Goal: Transaction & Acquisition: Purchase product/service

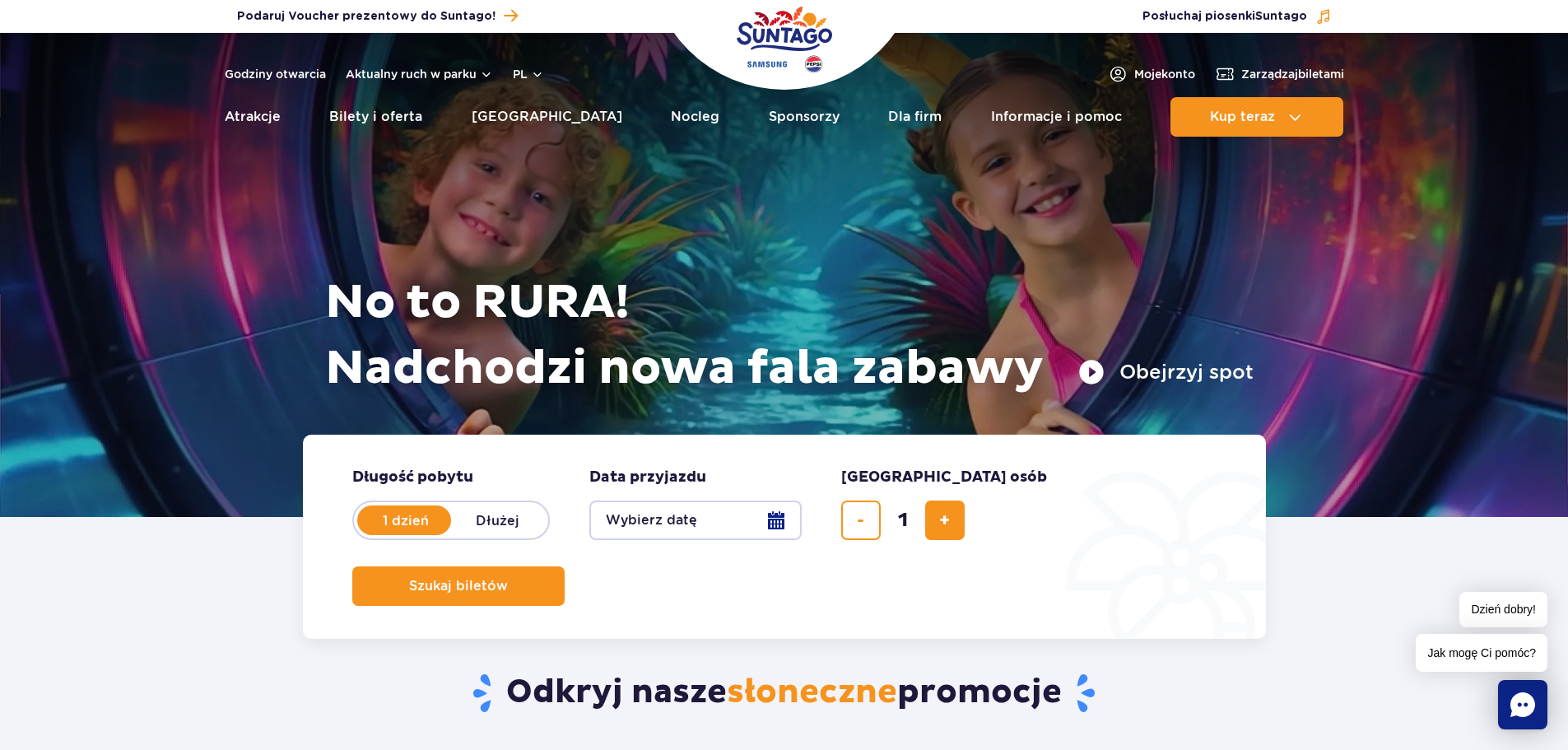
click at [775, 522] on button "Wybierz datę" at bounding box center [695, 520] width 212 height 39
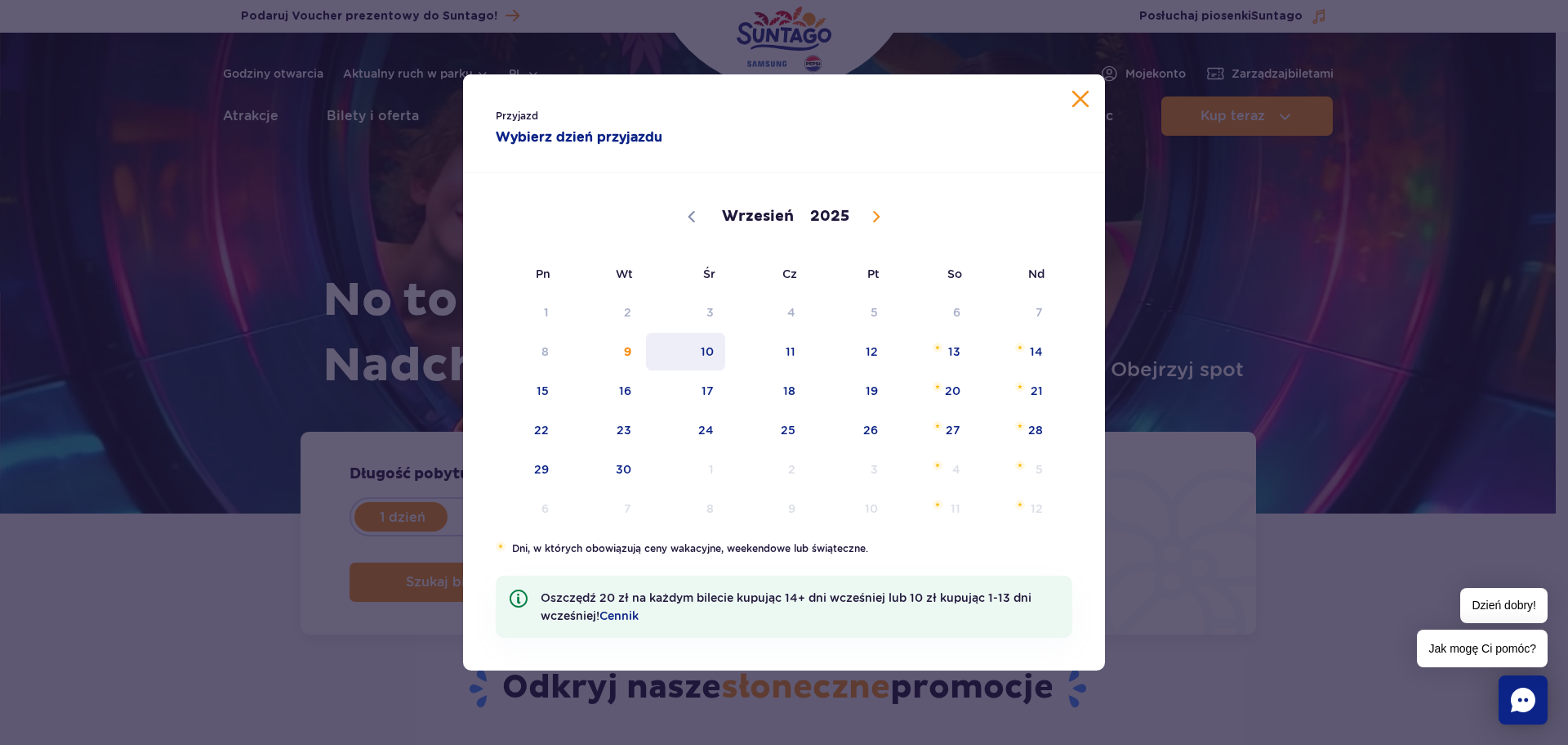
click at [696, 349] on span "10" at bounding box center [686, 351] width 83 height 37
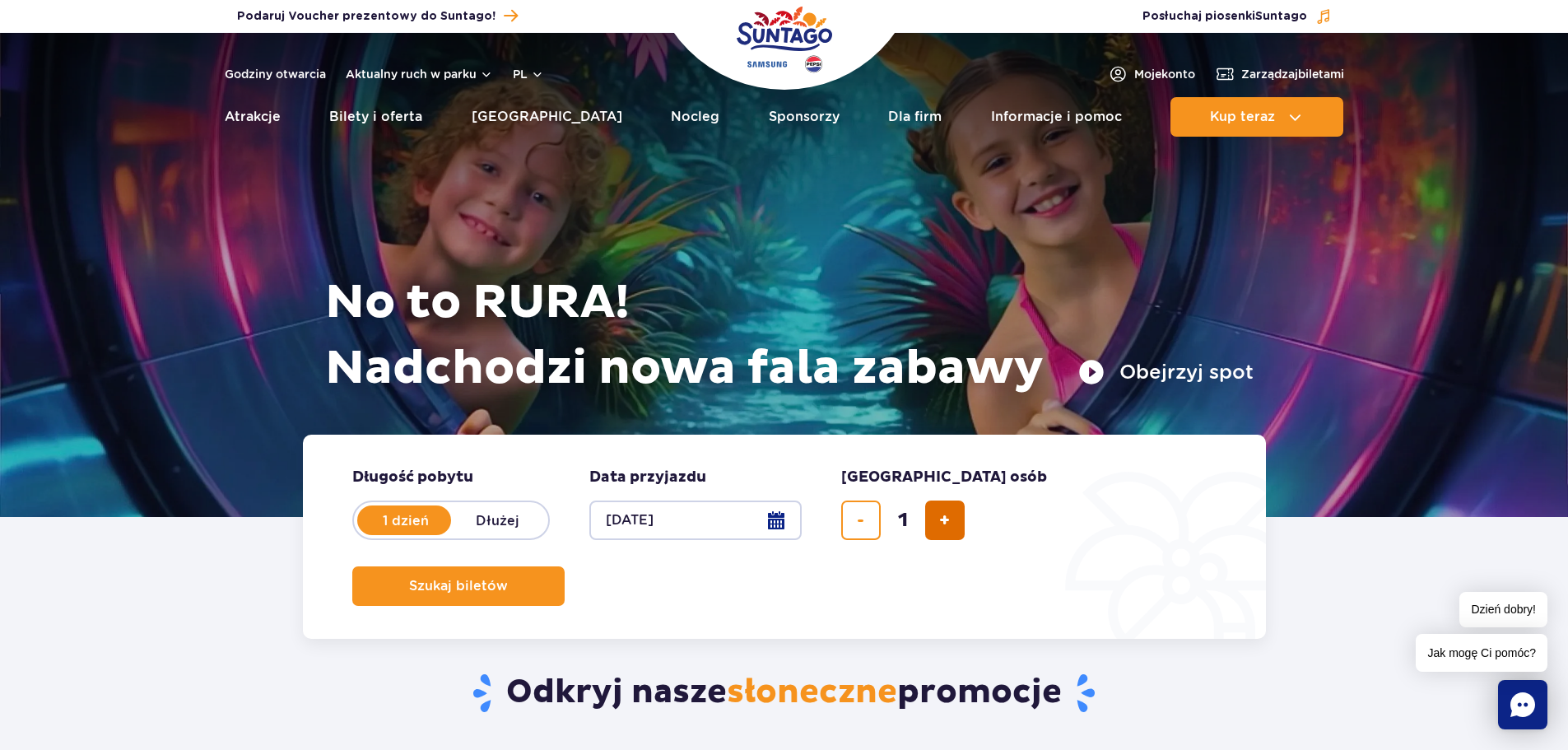
click at [958, 512] on button "dodaj bilet" at bounding box center [944, 520] width 39 height 39
type input "2"
click at [565, 566] on button "Szukaj biletów" at bounding box center [459, 586] width 212 height 39
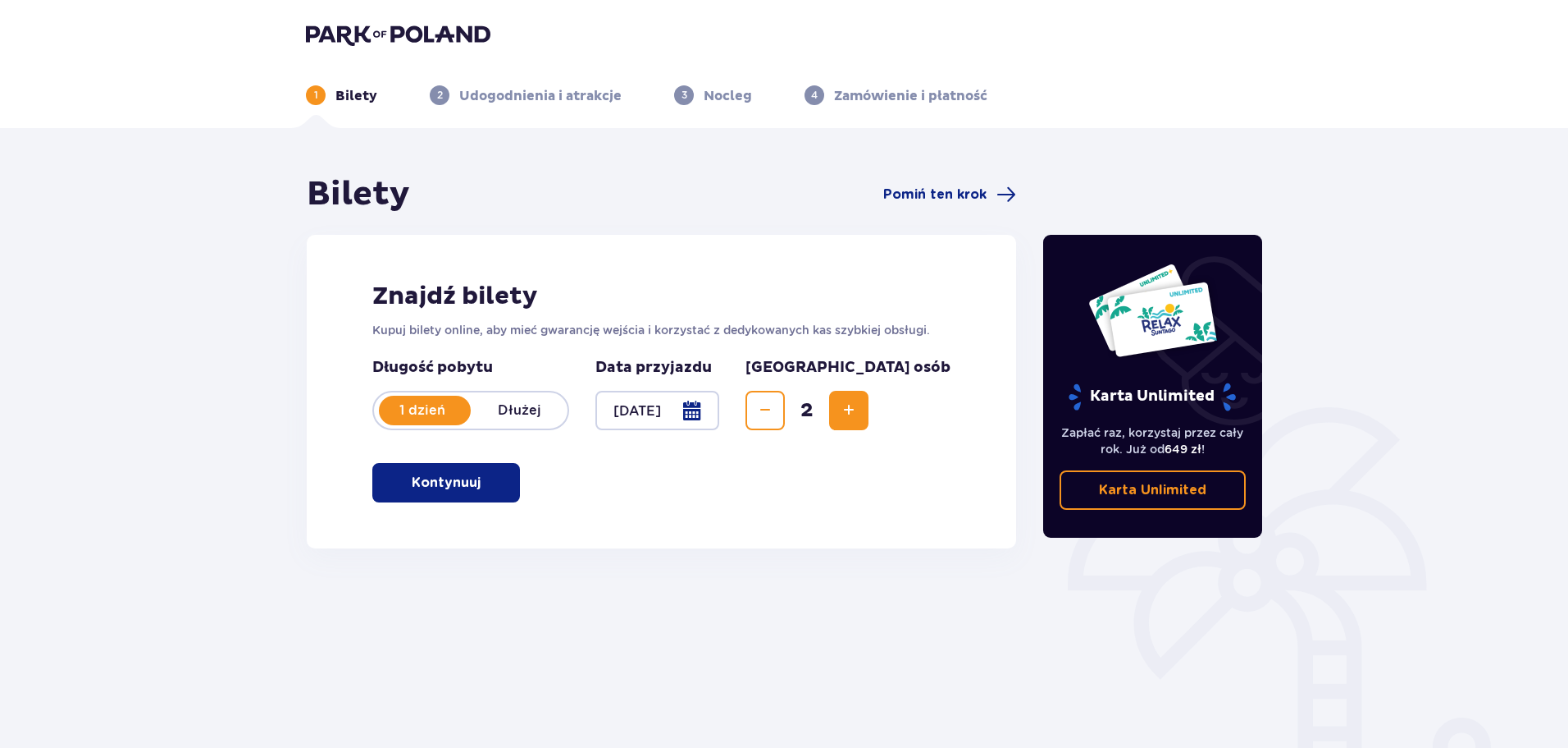
click at [436, 493] on button "Kontynuuj" at bounding box center [446, 482] width 148 height 39
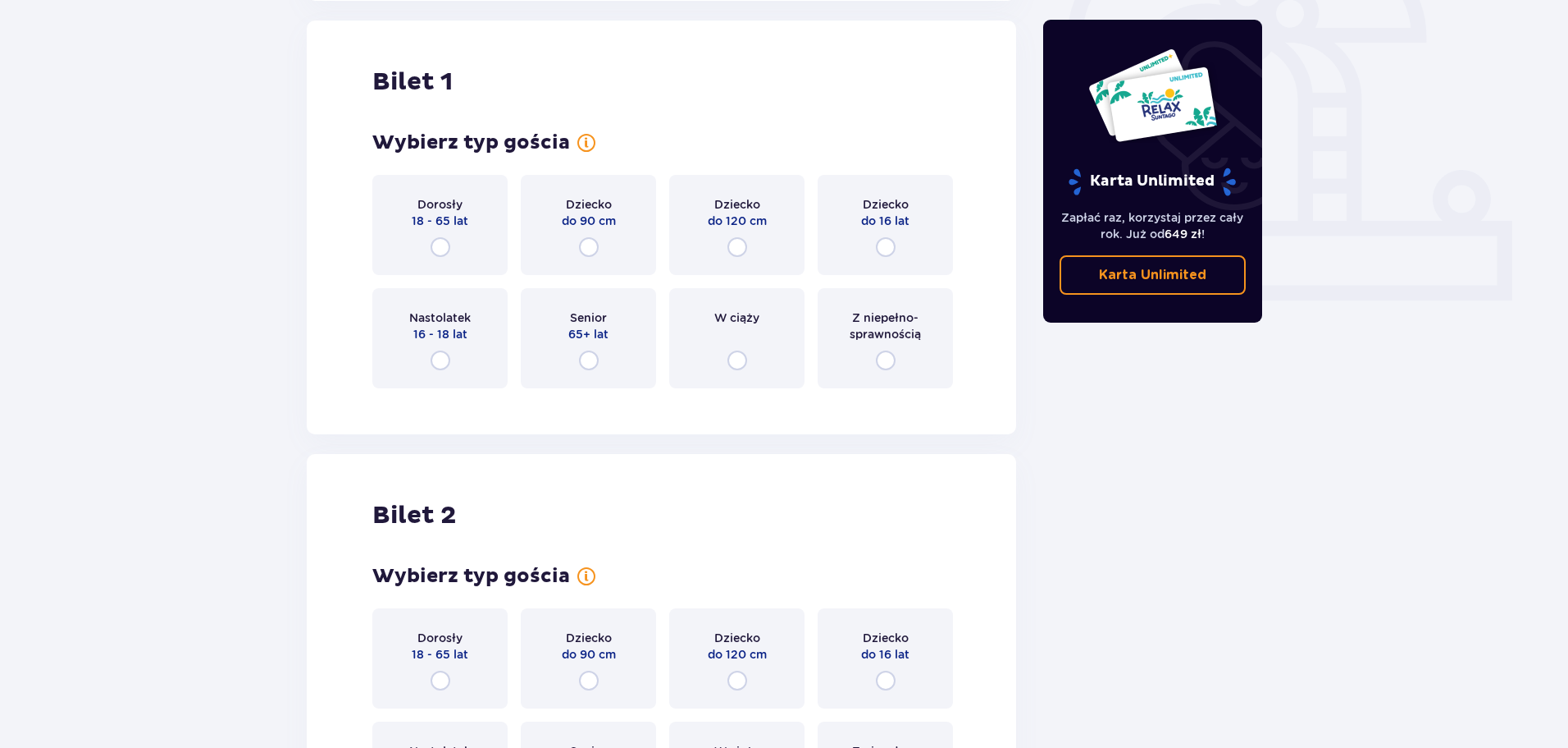
scroll to position [548, 0]
click at [433, 234] on div "Dorosły 18 - 65 lat" at bounding box center [440, 224] width 136 height 100
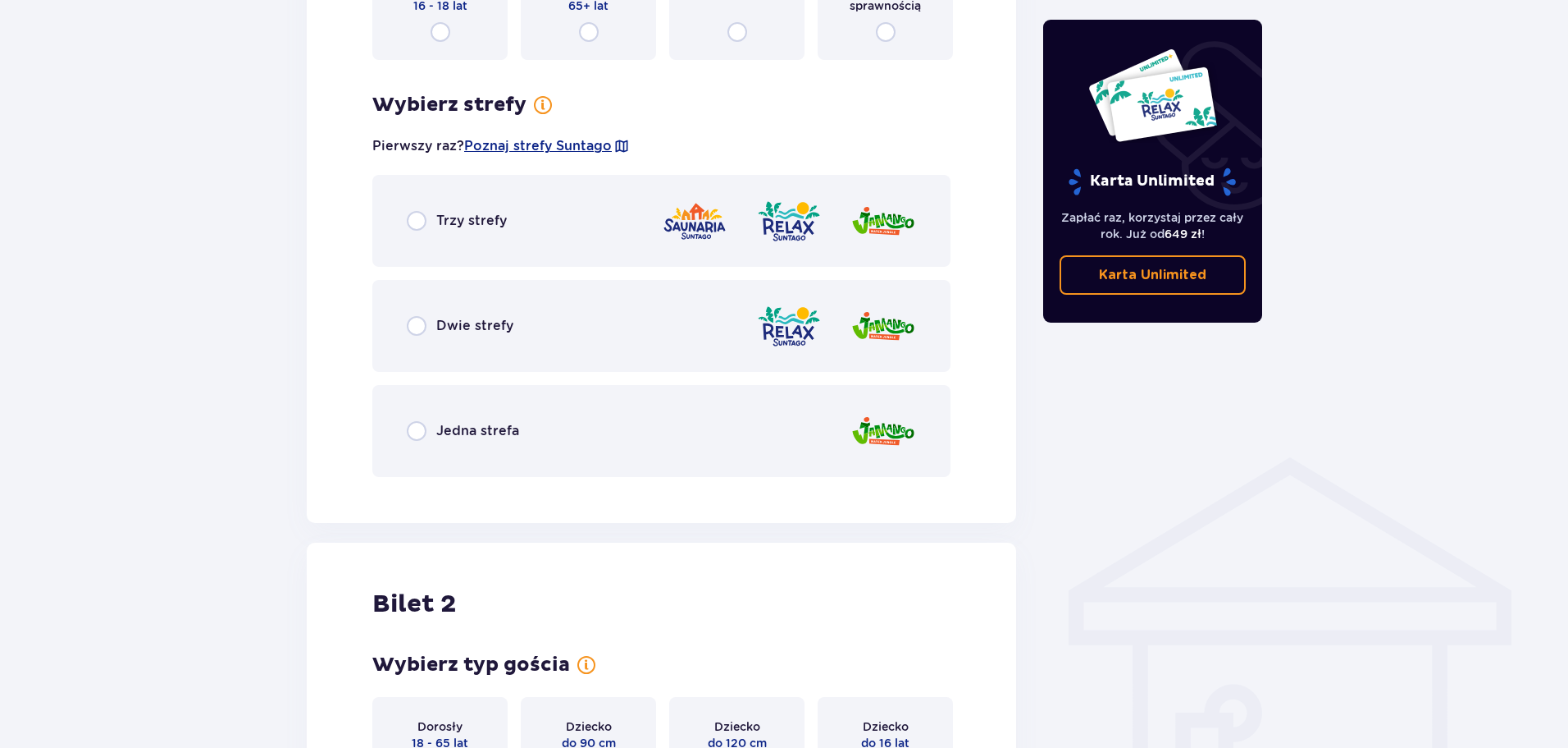
scroll to position [948, 0]
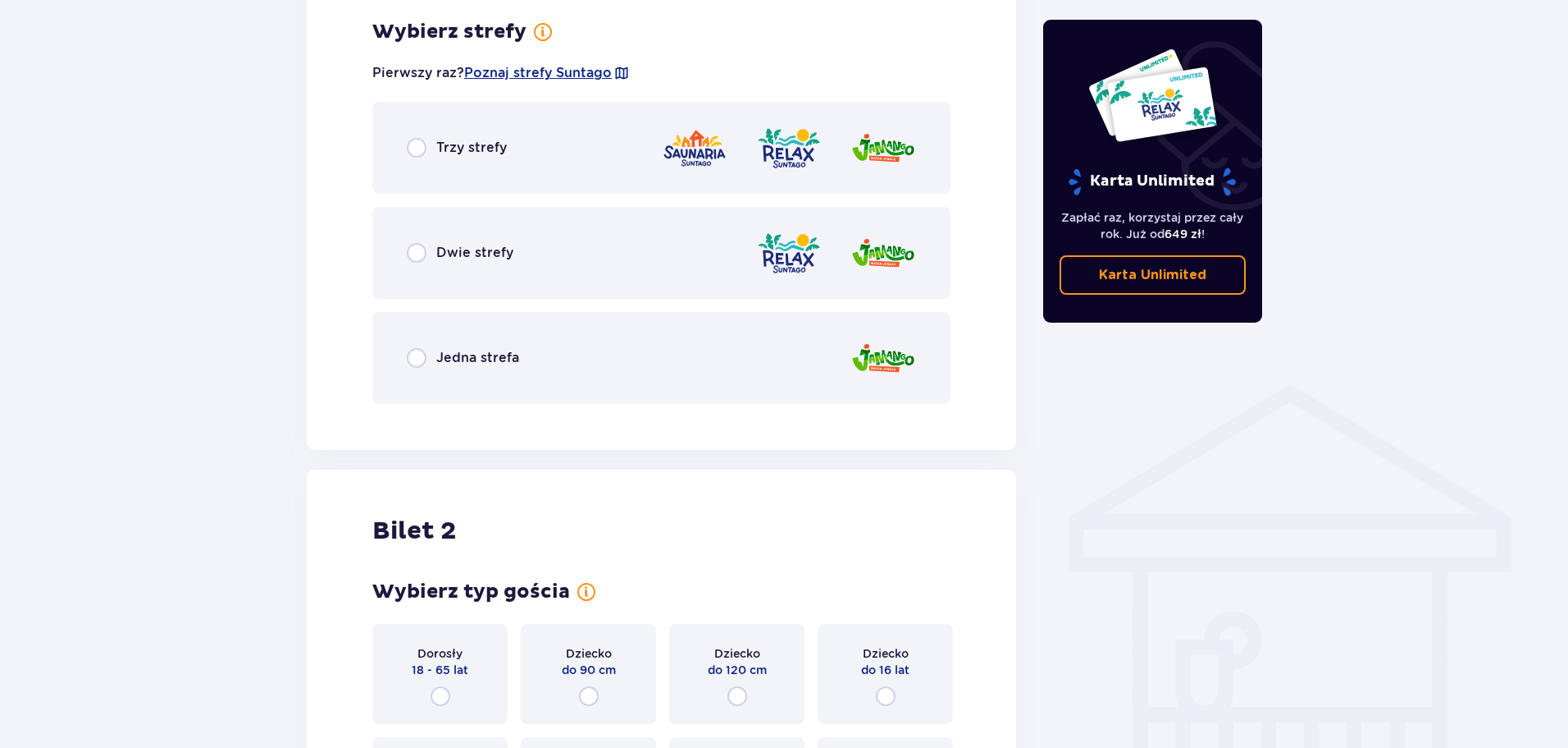
click at [524, 120] on div "Trzy strefy" at bounding box center [661, 148] width 578 height 92
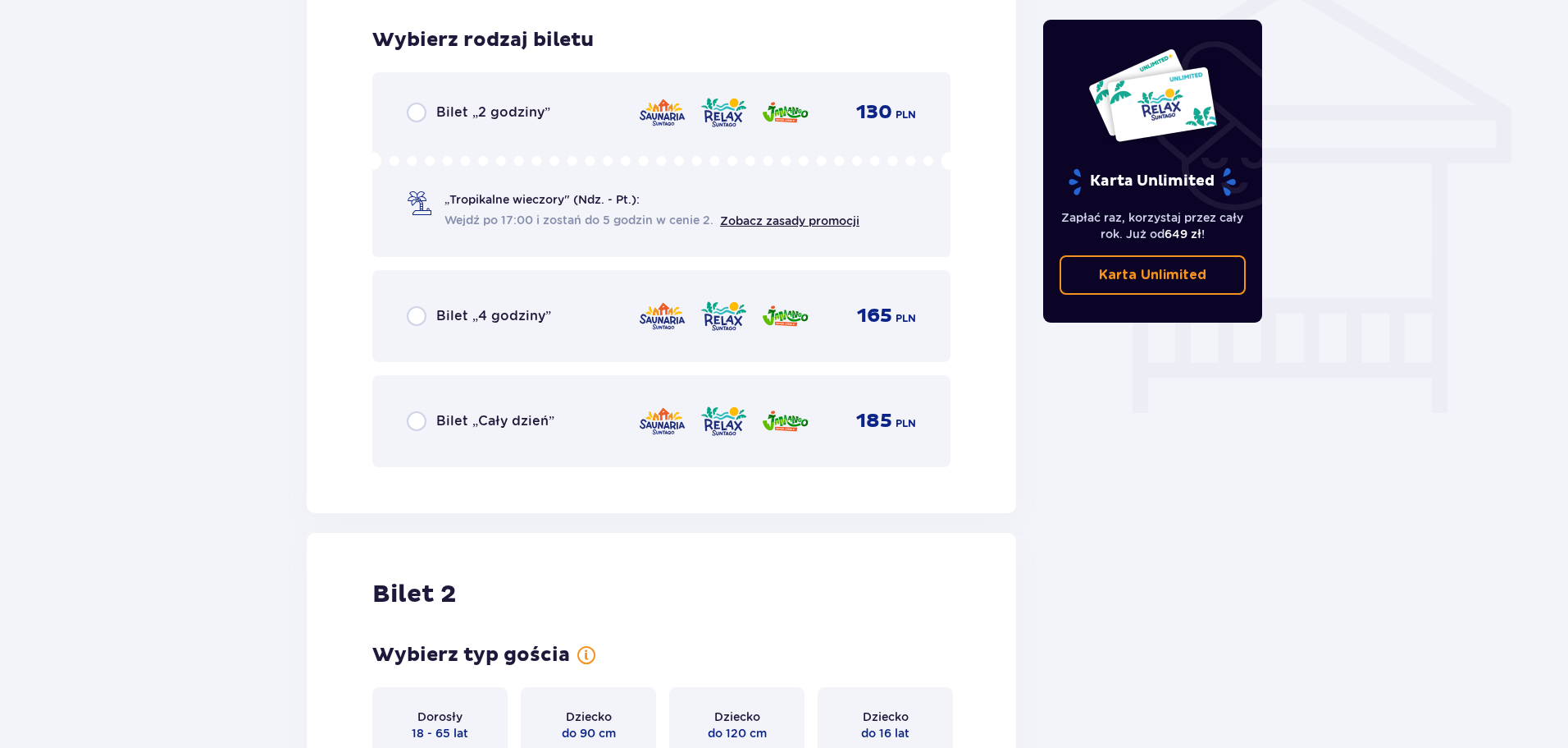
scroll to position [1366, 0]
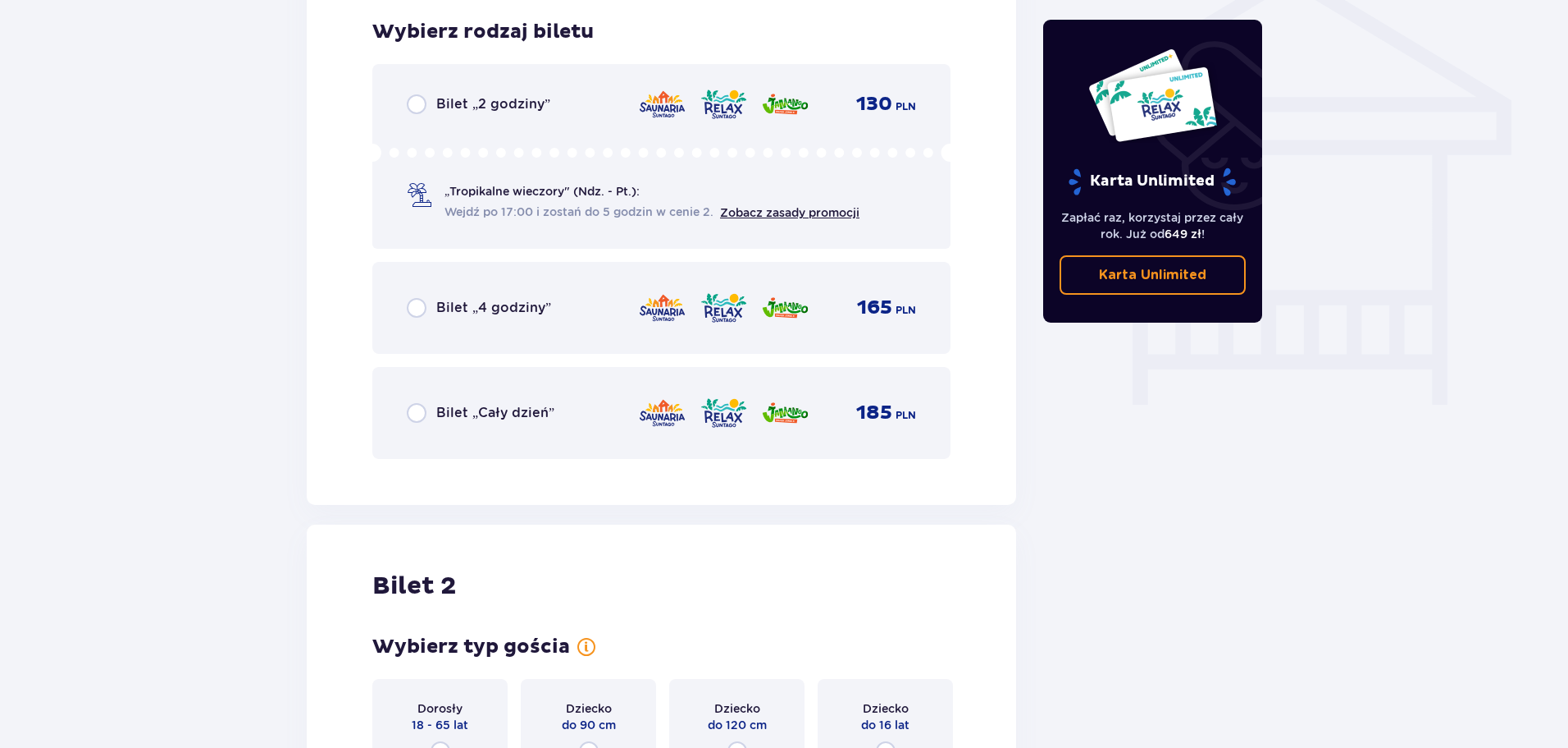
click at [516, 386] on div "Bilet „Cały dzień” 185 PLN" at bounding box center [661, 413] width 578 height 92
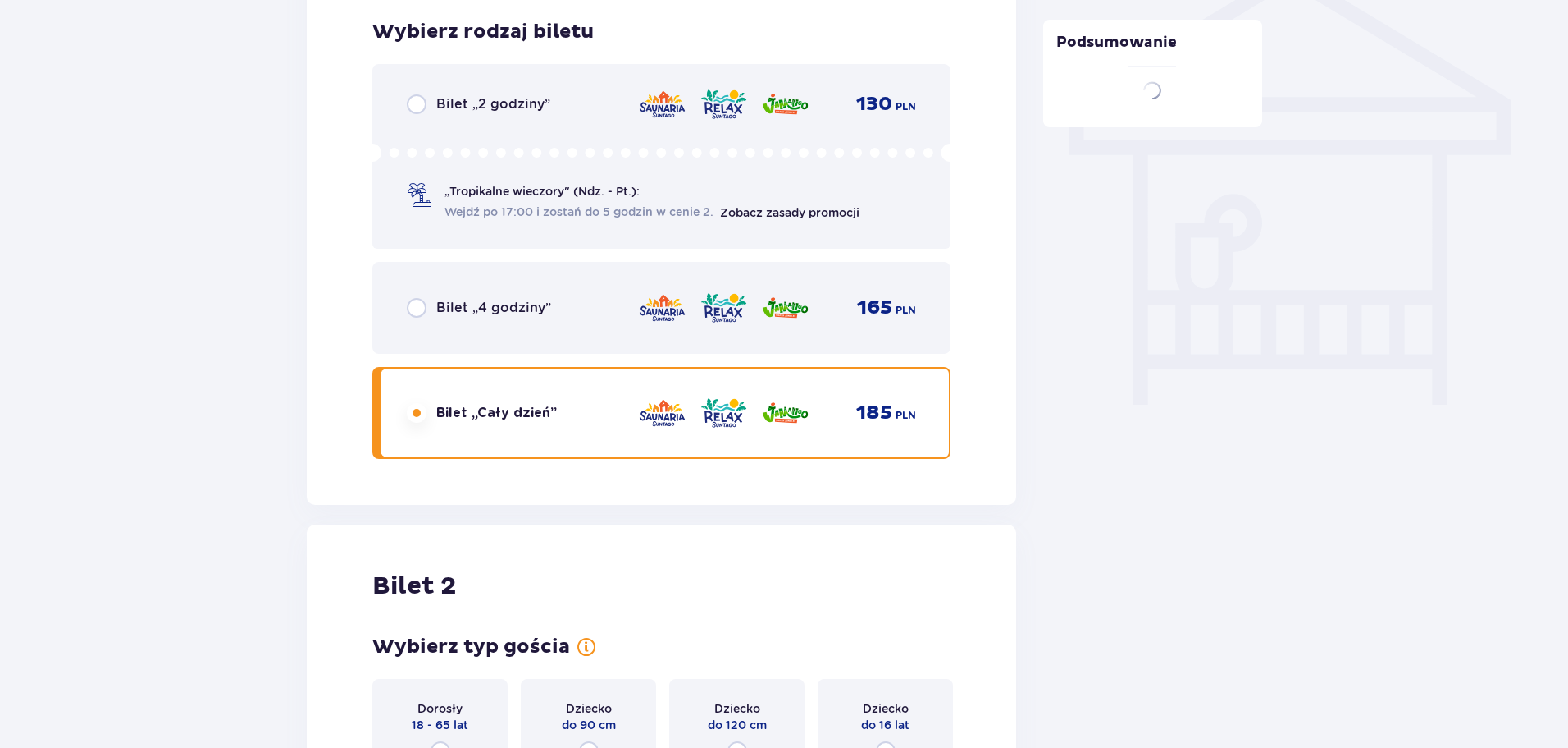
scroll to position [1733, 0]
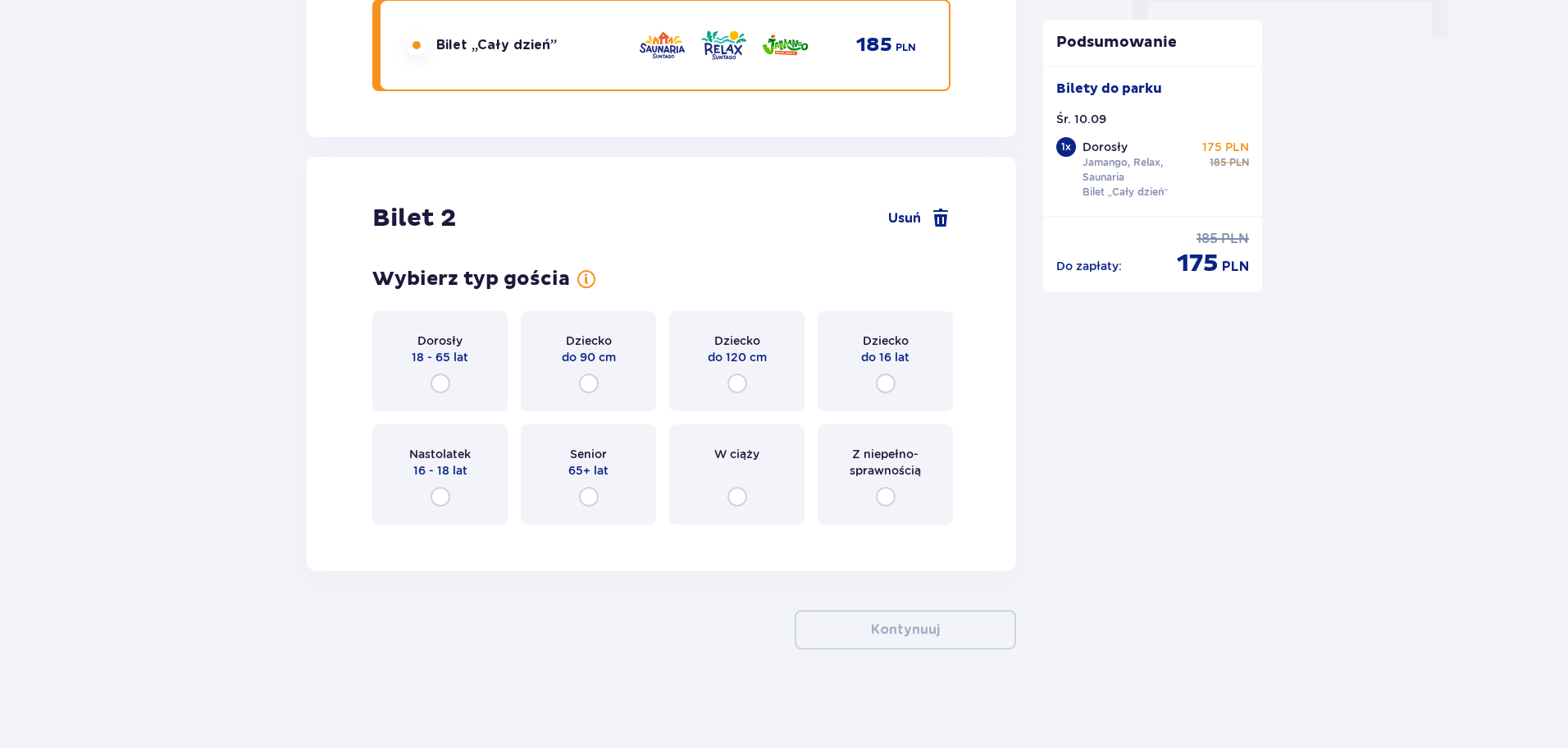
click at [452, 376] on div "Dorosły 18 - 65 lat" at bounding box center [440, 361] width 136 height 100
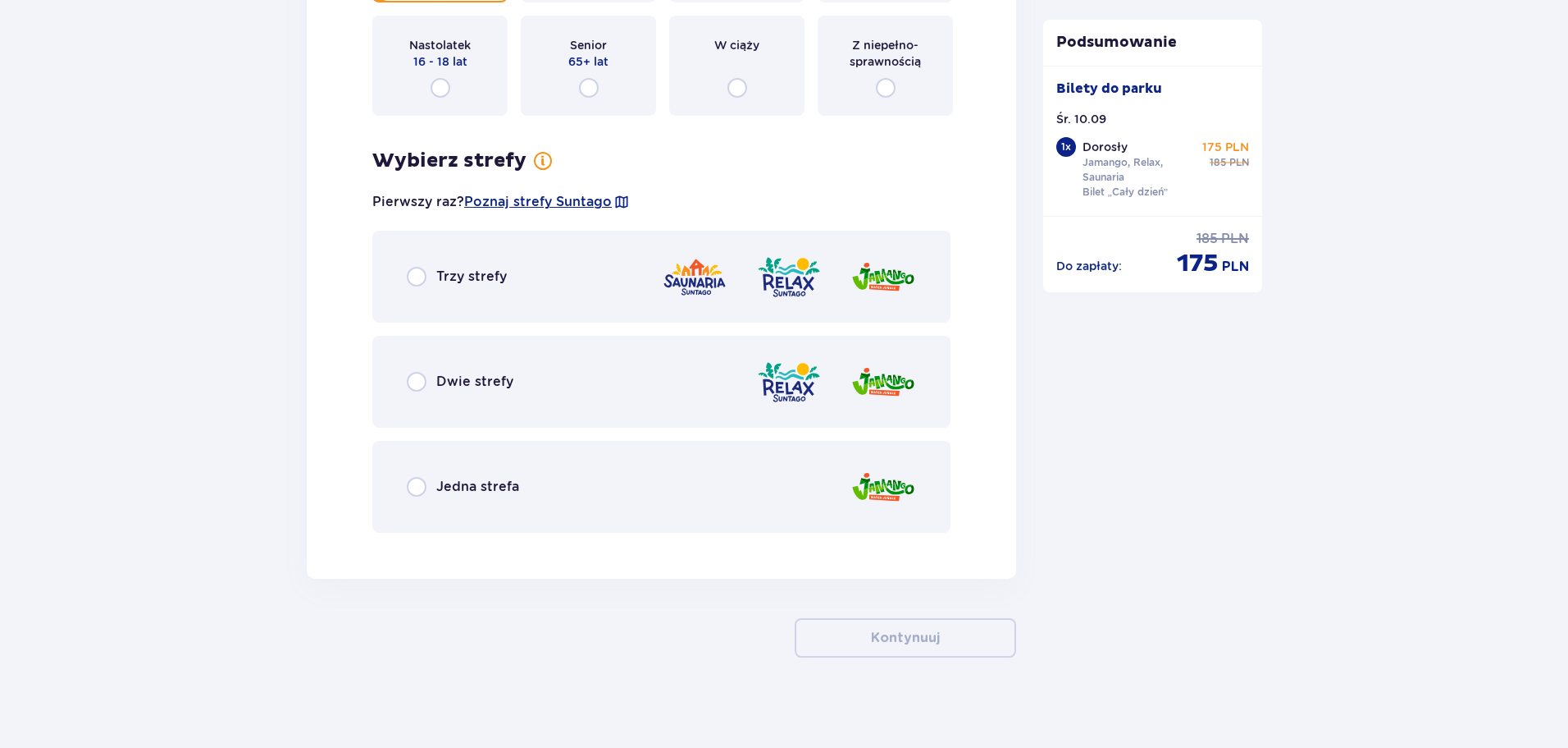
scroll to position [2150, 0]
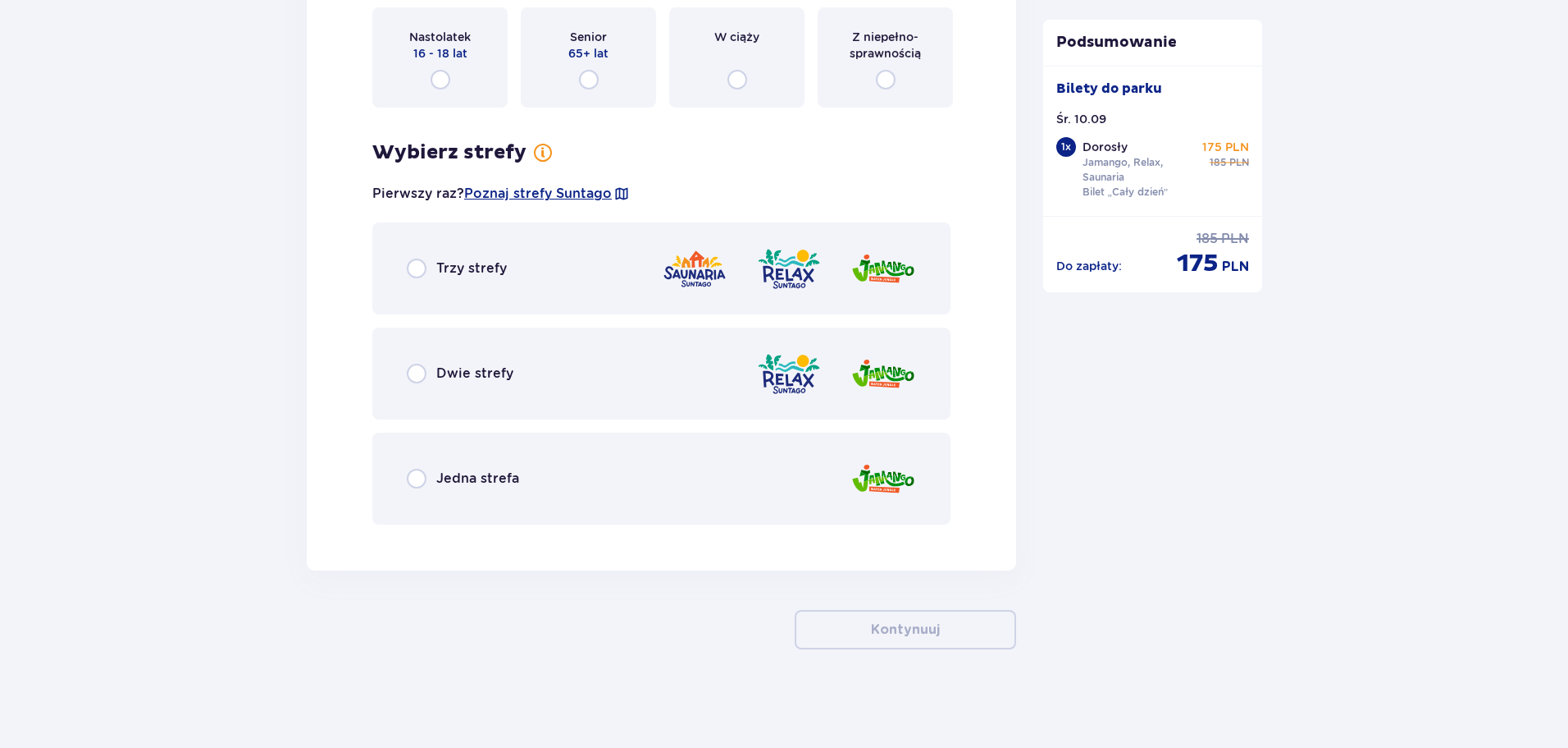
click at [498, 274] on p "Trzy strefy" at bounding box center [471, 269] width 70 height 18
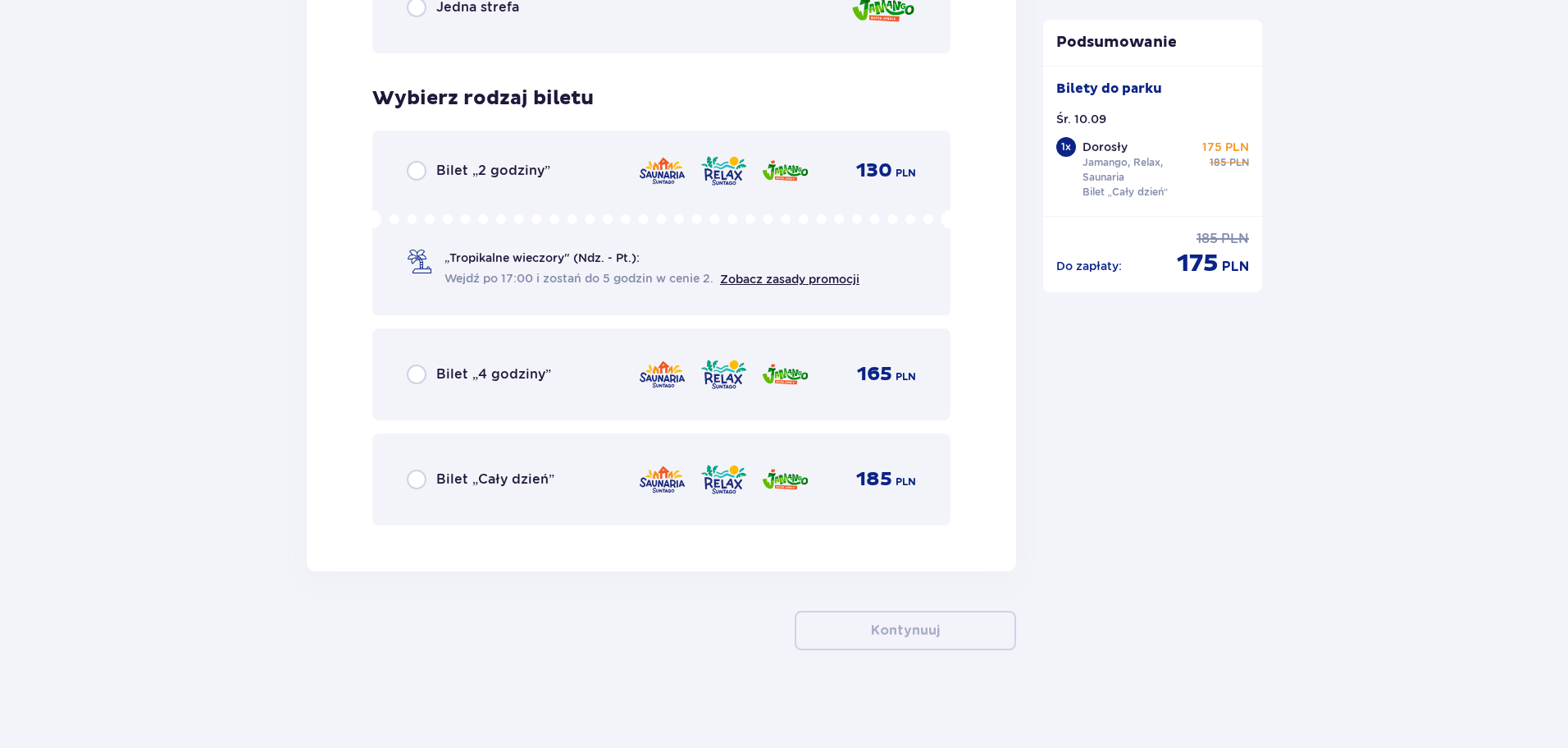
scroll to position [2622, 0]
click at [524, 456] on div "Bilet „Cały dzień” 185 PLN" at bounding box center [661, 478] width 578 height 92
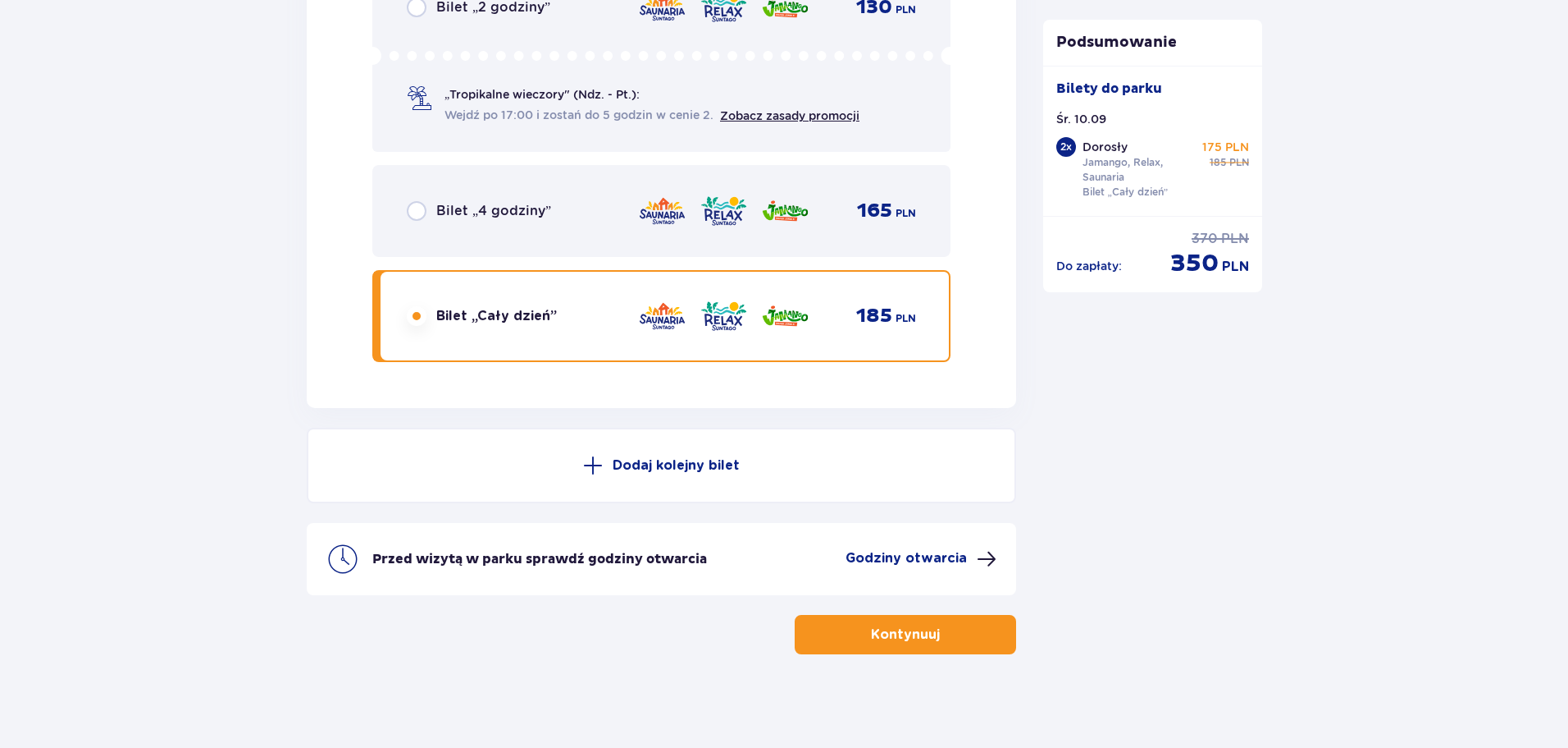
scroll to position [2790, 0]
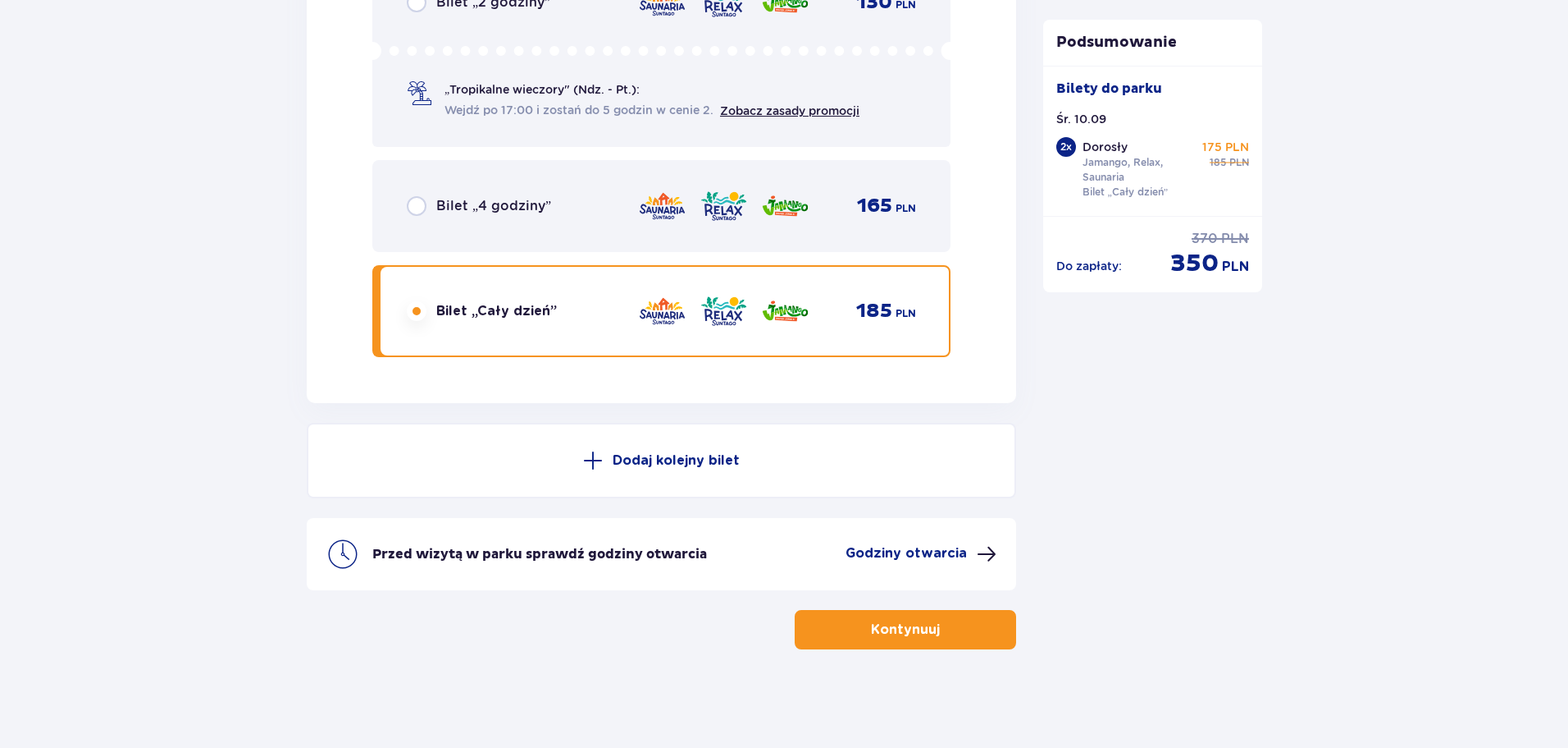
click at [842, 633] on button "Kontynuuj" at bounding box center [905, 629] width 221 height 39
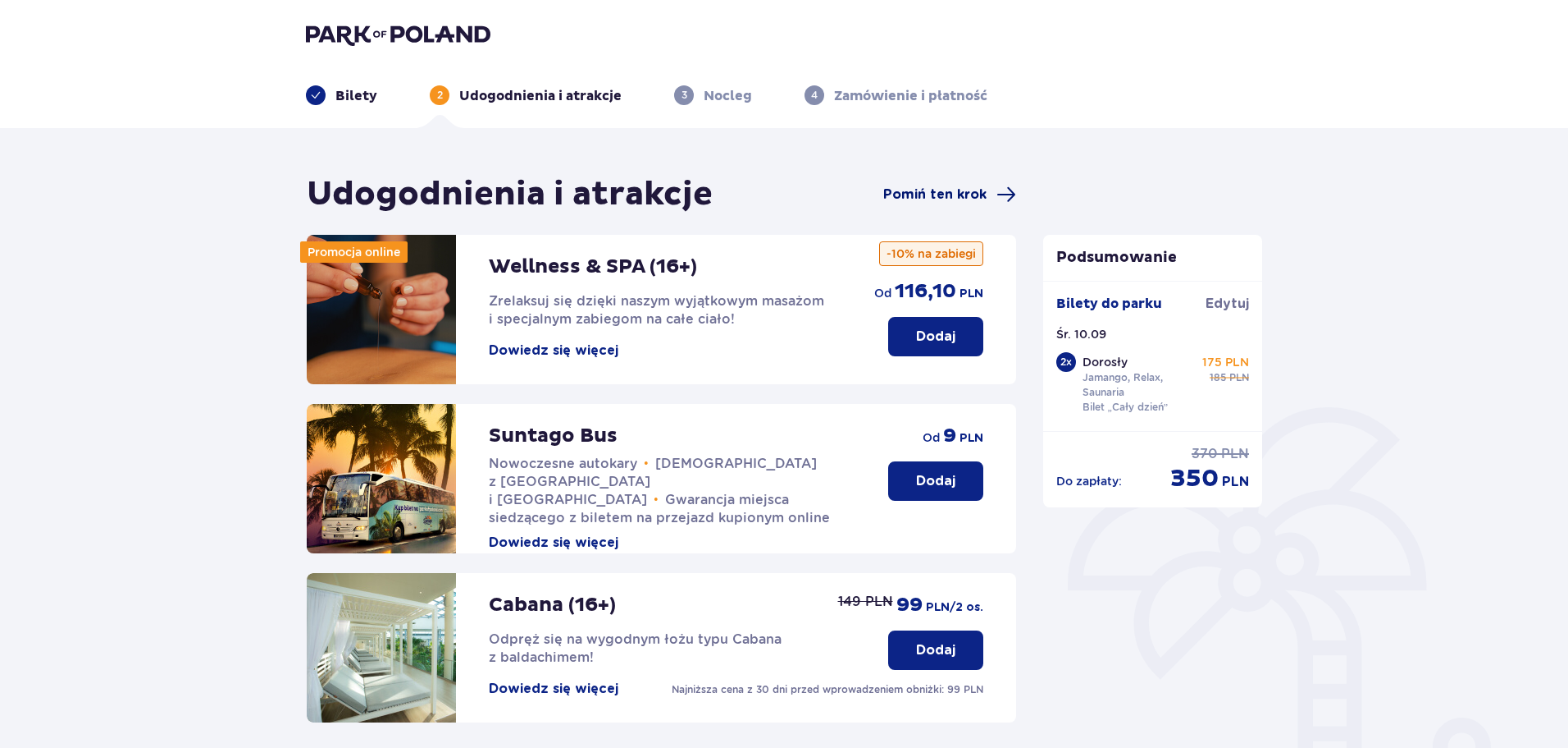
click at [952, 197] on span "Pomiń ten krok" at bounding box center [934, 195] width 103 height 18
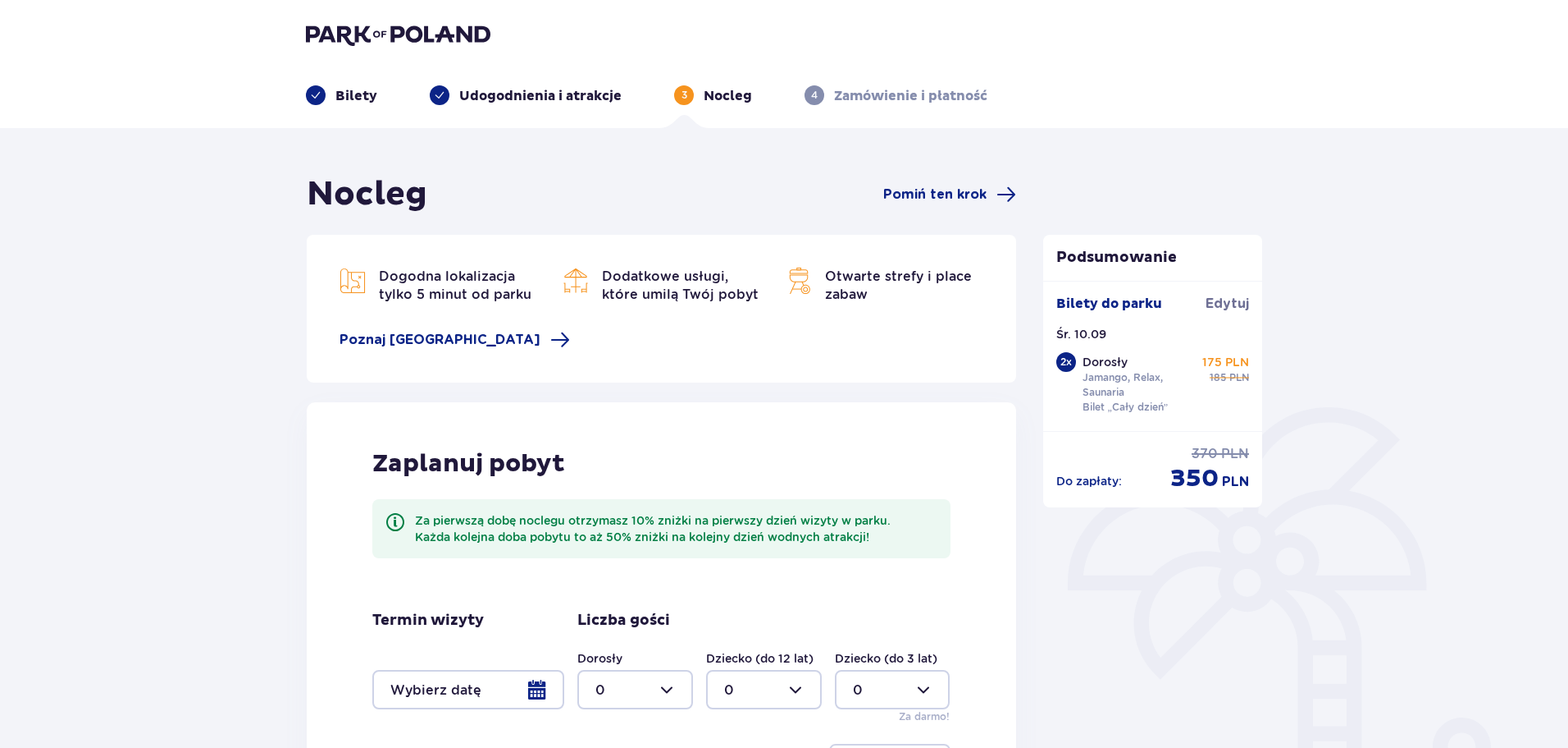
click at [952, 197] on span "Pomiń ten krok" at bounding box center [934, 195] width 103 height 18
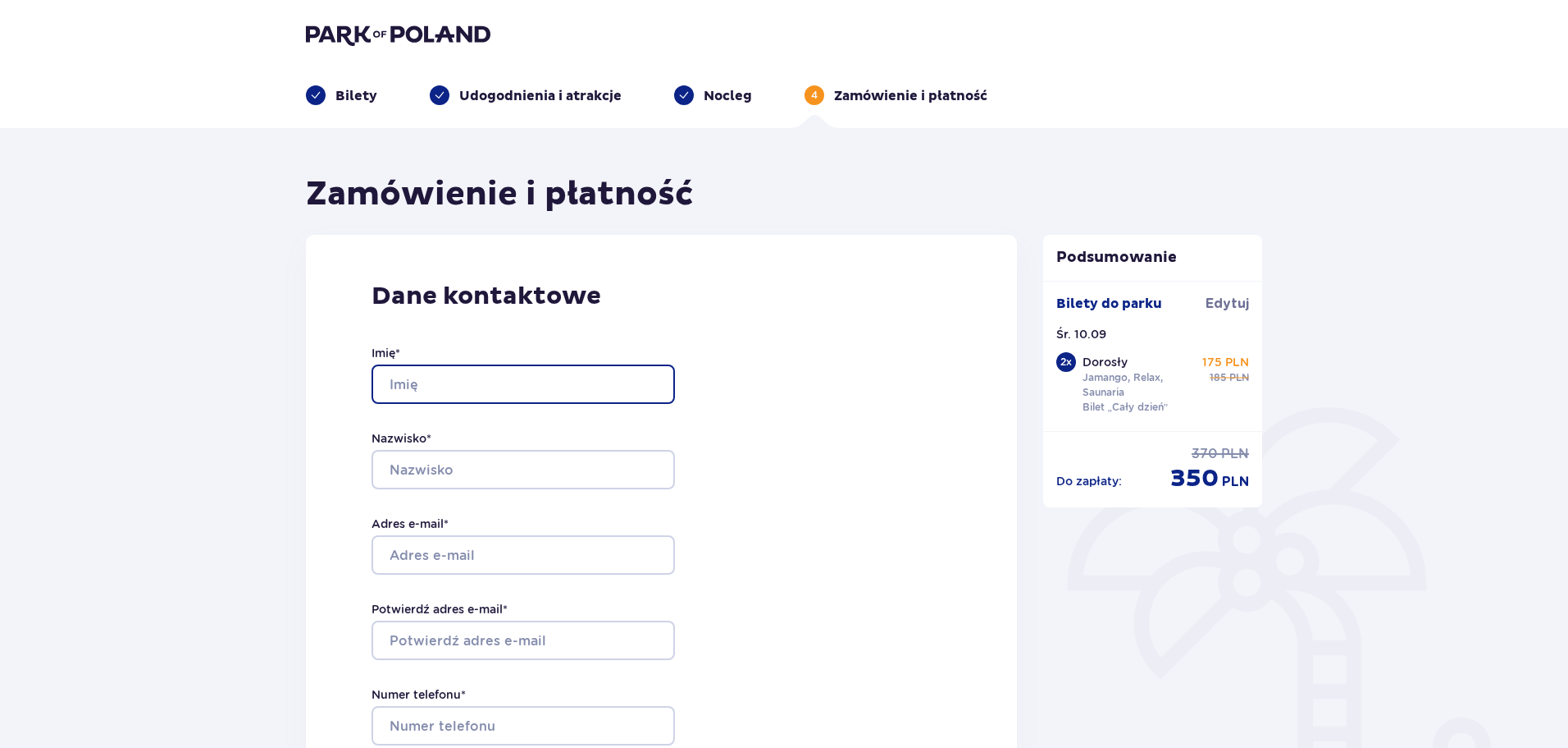
click at [548, 391] on input "Imię *" at bounding box center [523, 384] width 303 height 39
type input "Mateusz"
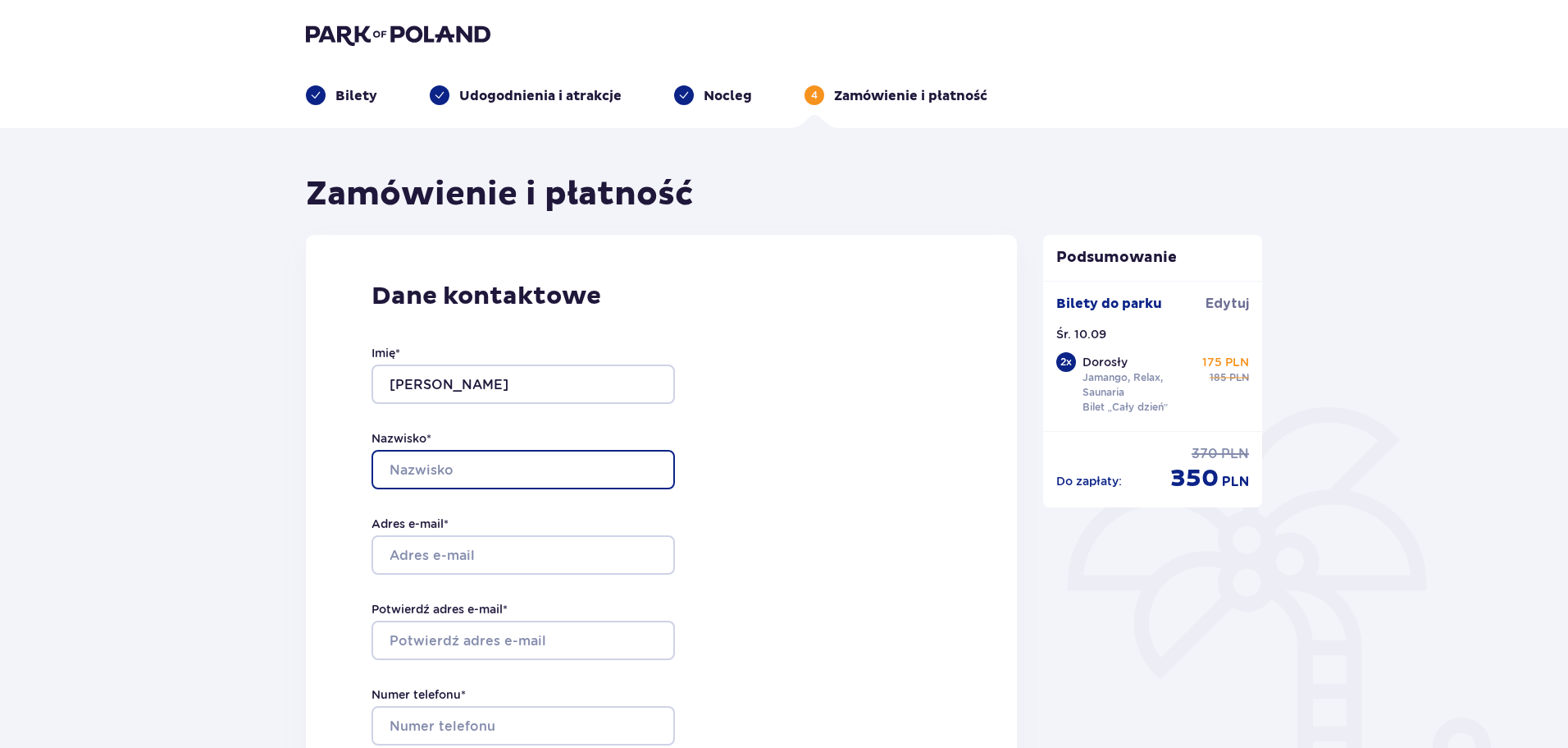
type input "Fąfara"
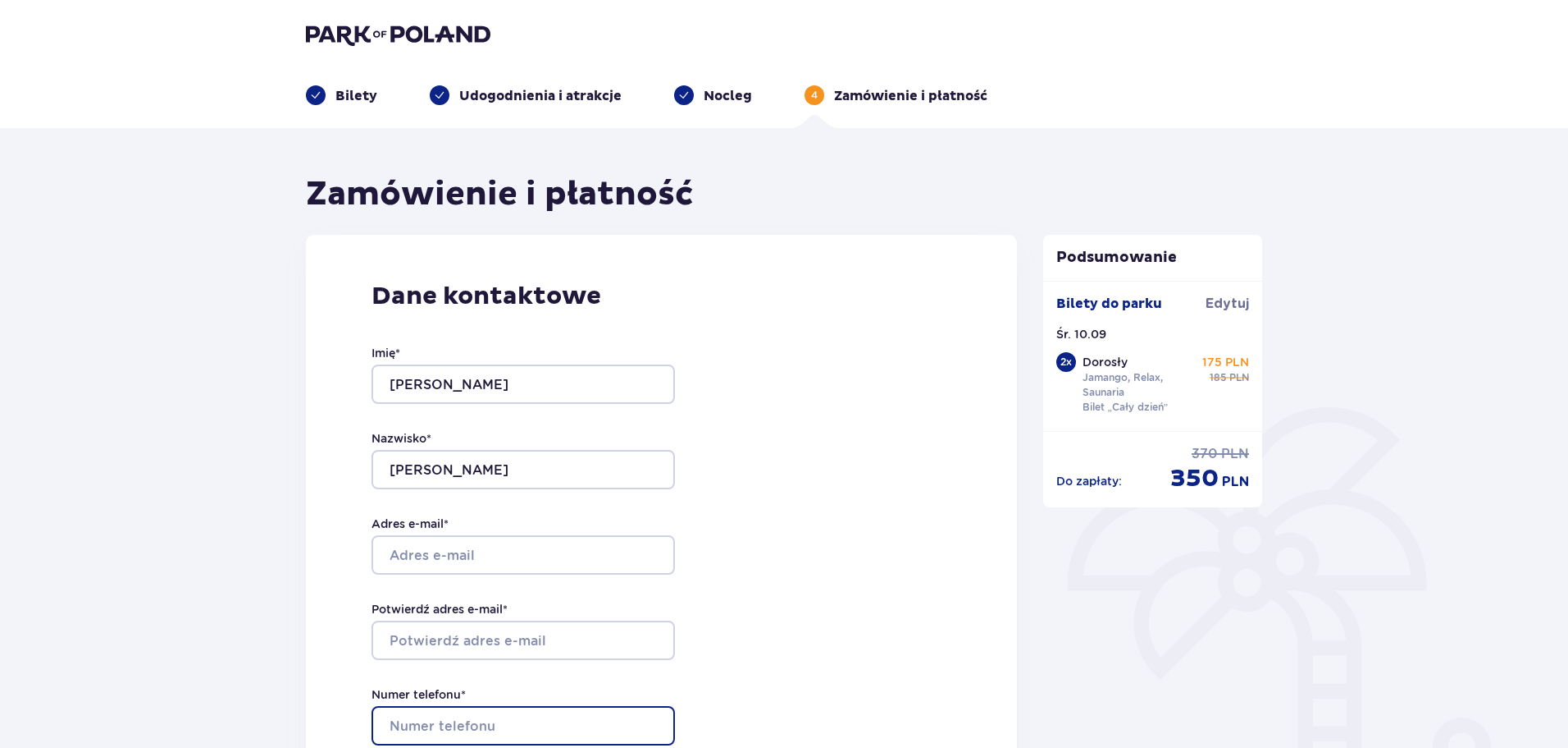
type input "793591762"
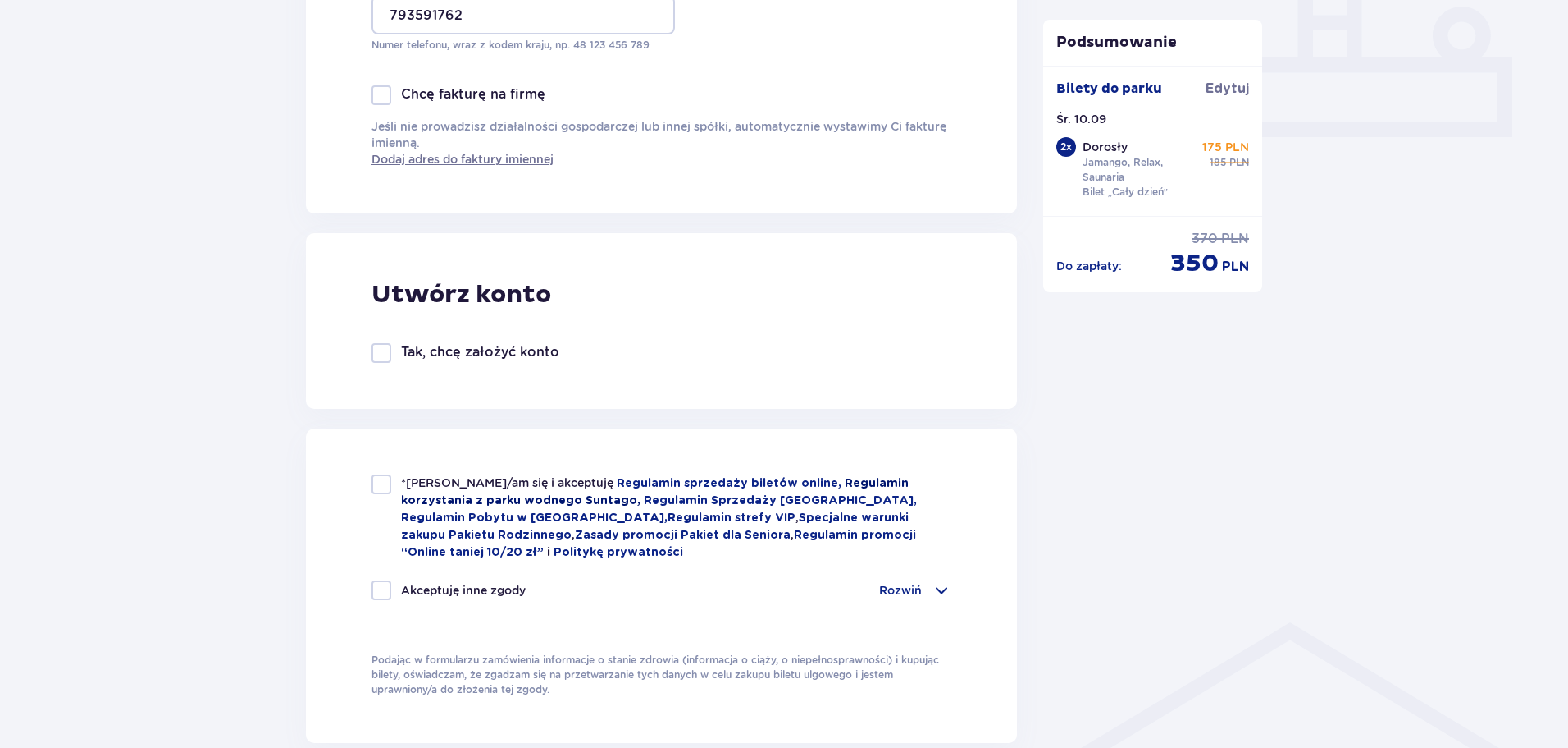
scroll to position [712, 0]
click at [381, 492] on div at bounding box center [382, 484] width 20 height 20
checkbox input "true"
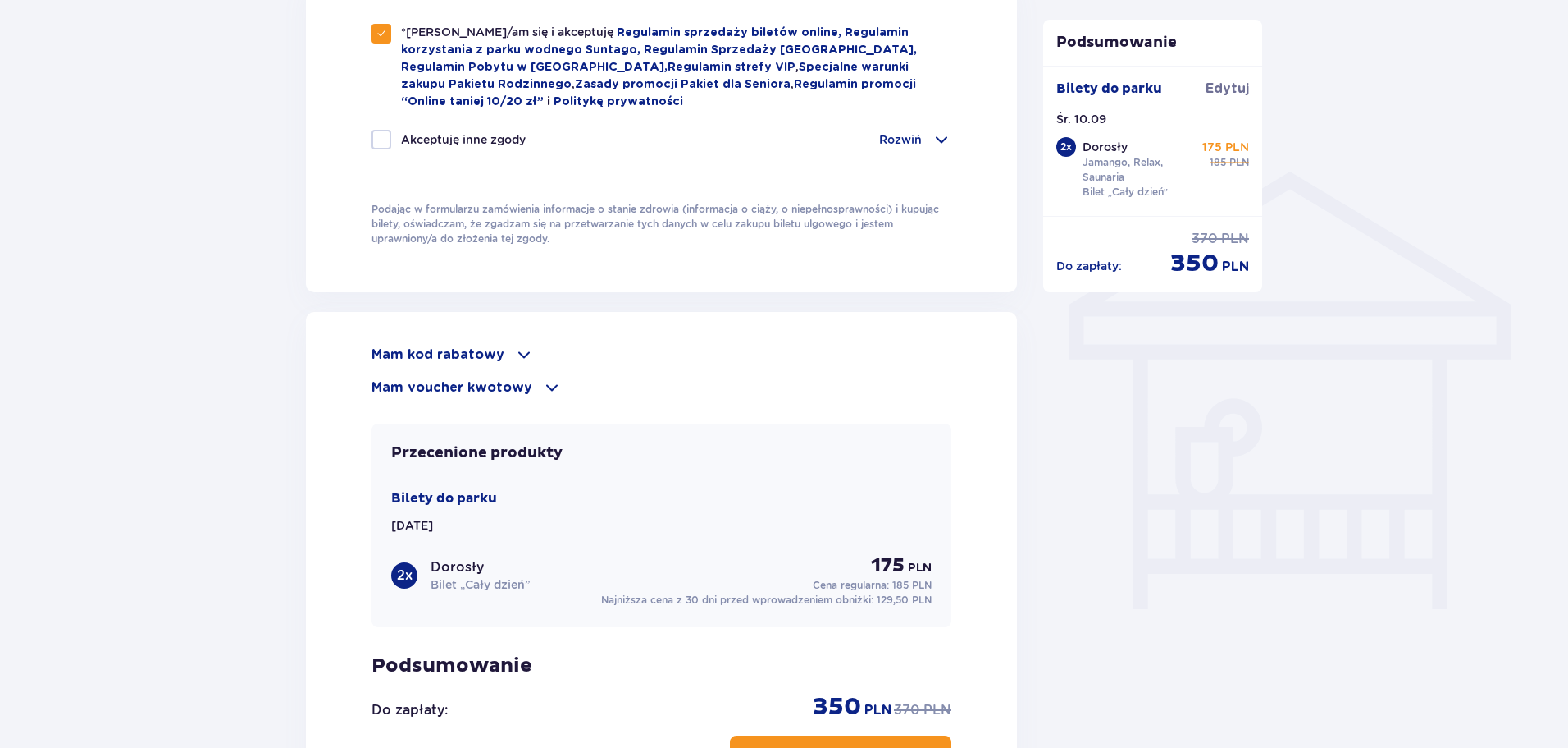
scroll to position [1163, 0]
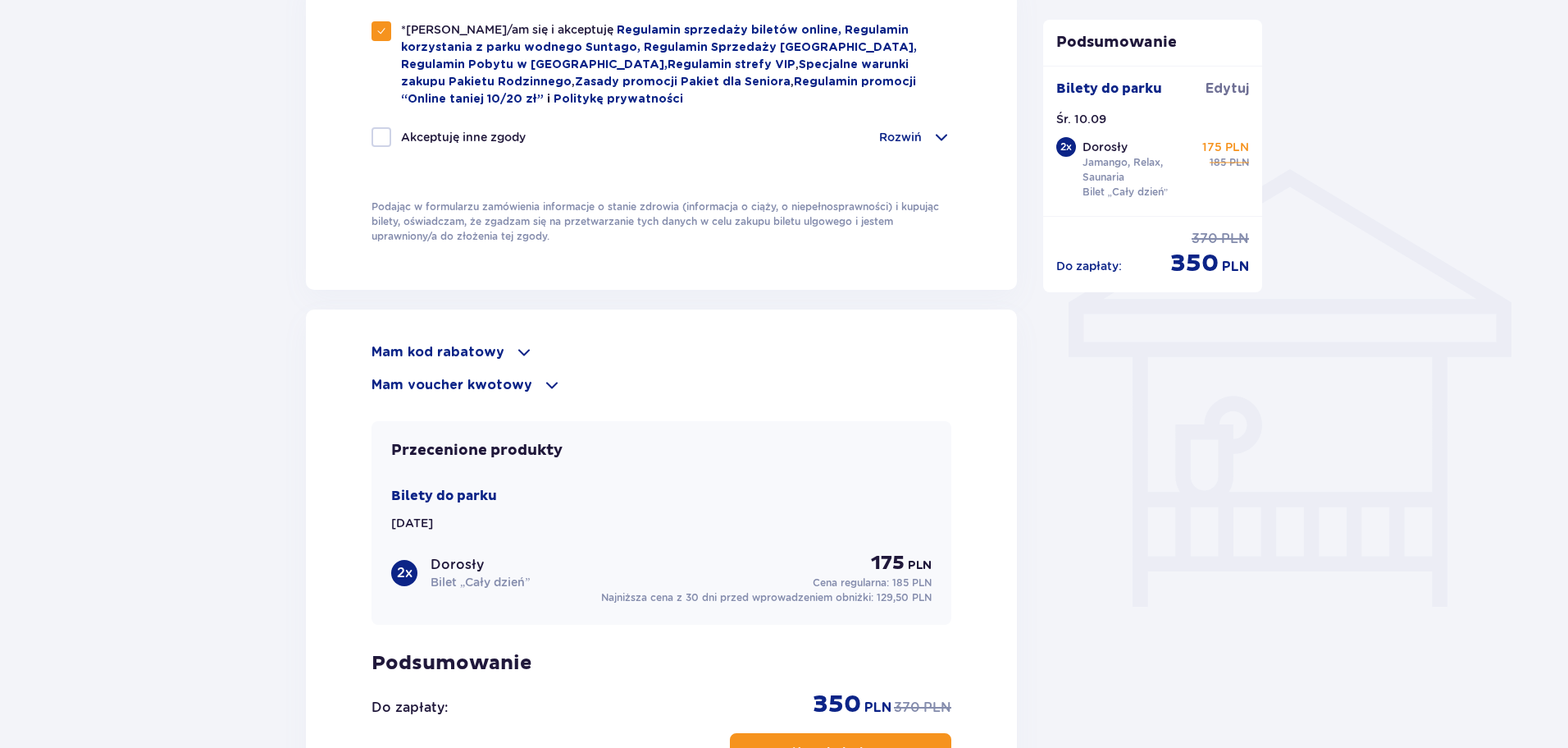
click at [514, 352] on span at bounding box center [524, 353] width 20 height 20
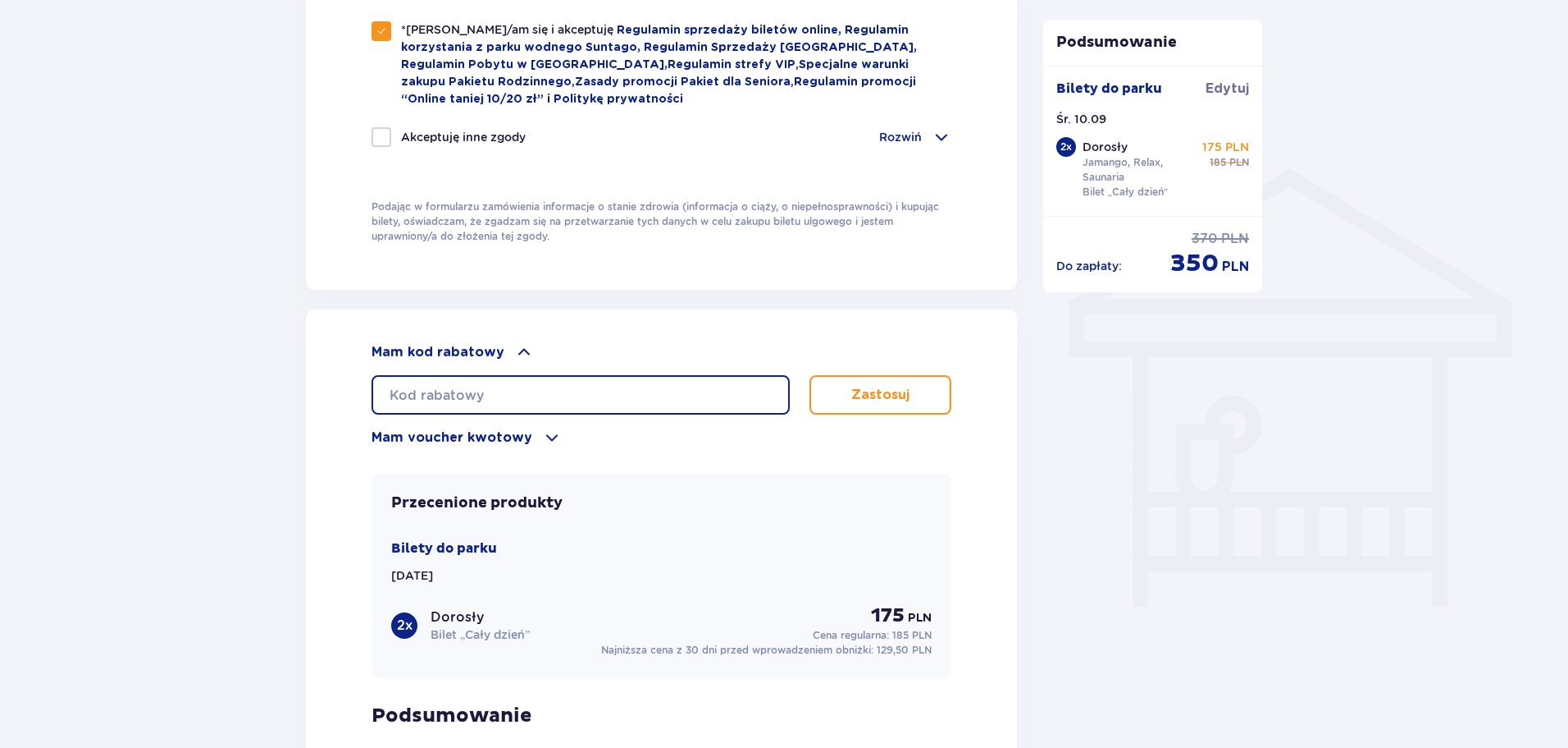
click at [536, 384] on input "text" at bounding box center [580, 394] width 418 height 39
type input "STUDENT30"
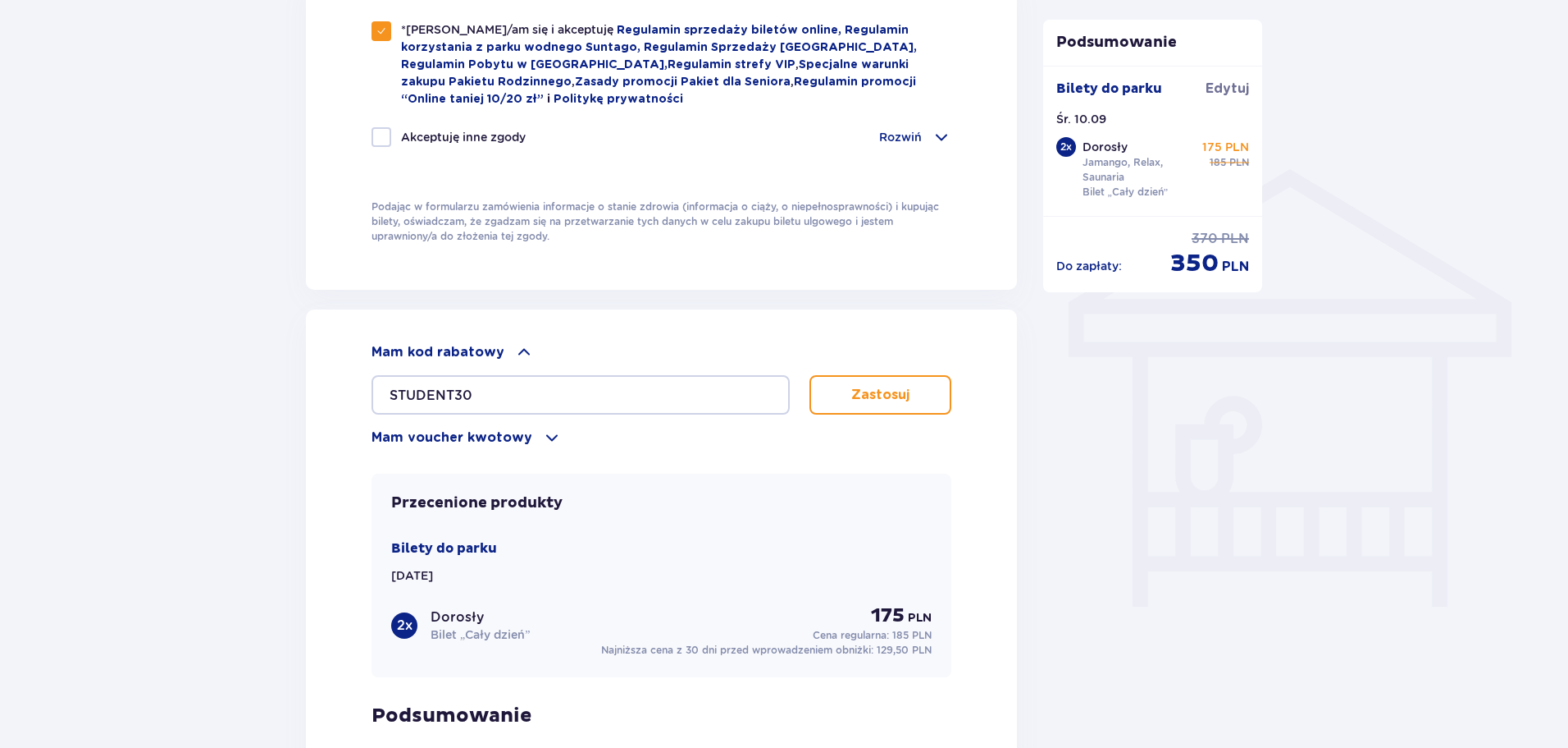
click at [874, 394] on p "Zastosuj" at bounding box center [881, 394] width 58 height 18
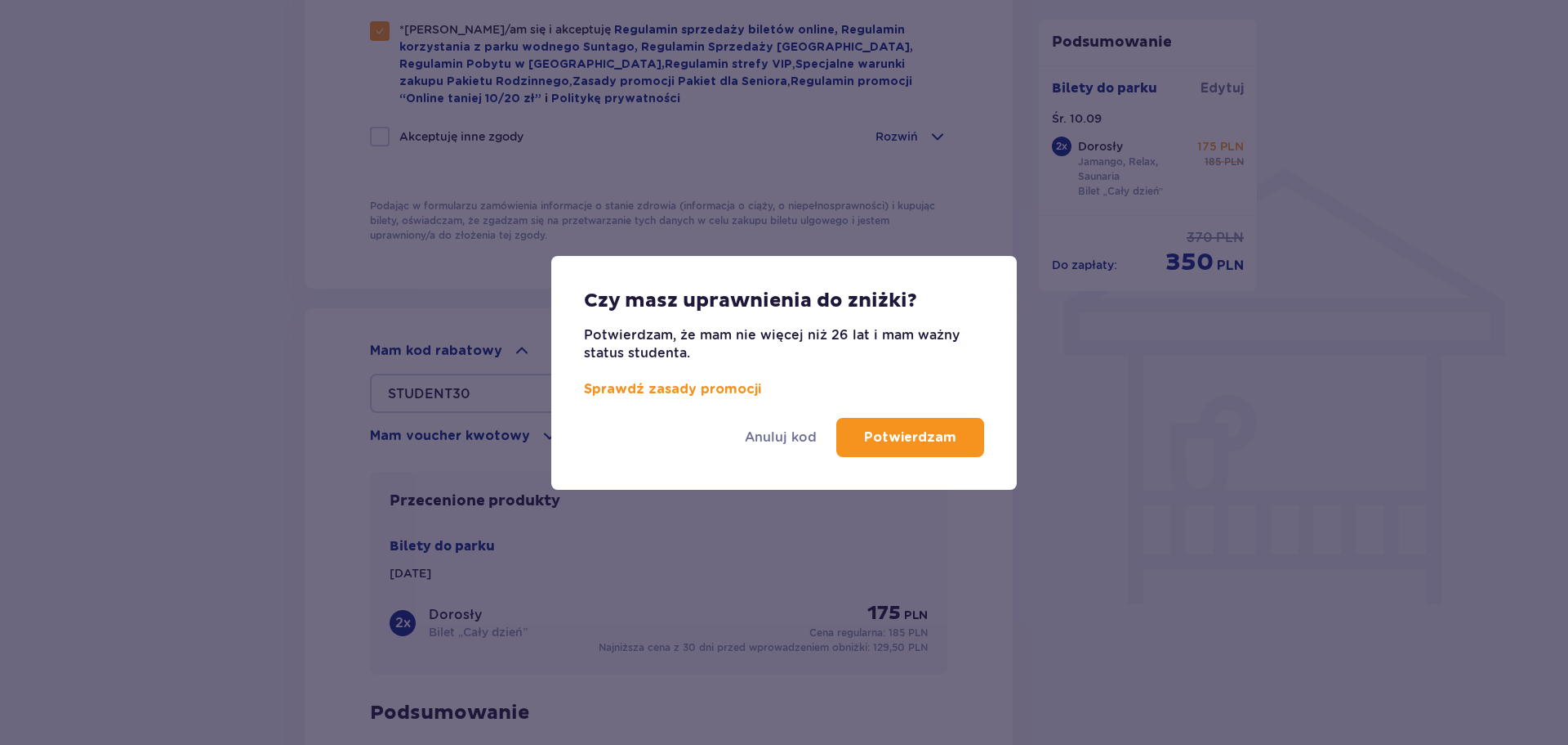
click at [915, 440] on p "Potwierdzam" at bounding box center [911, 437] width 93 height 18
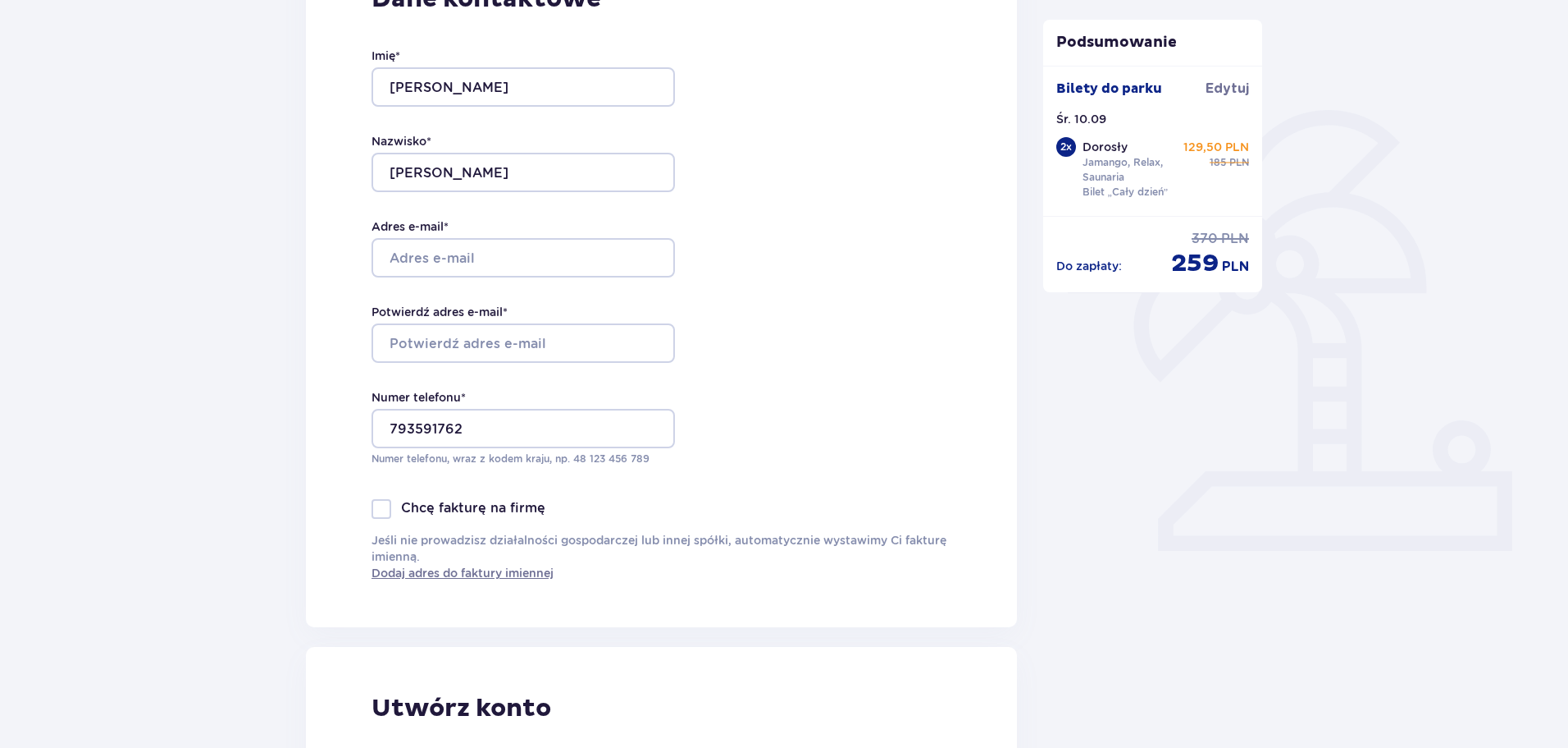
scroll to position [317, 0]
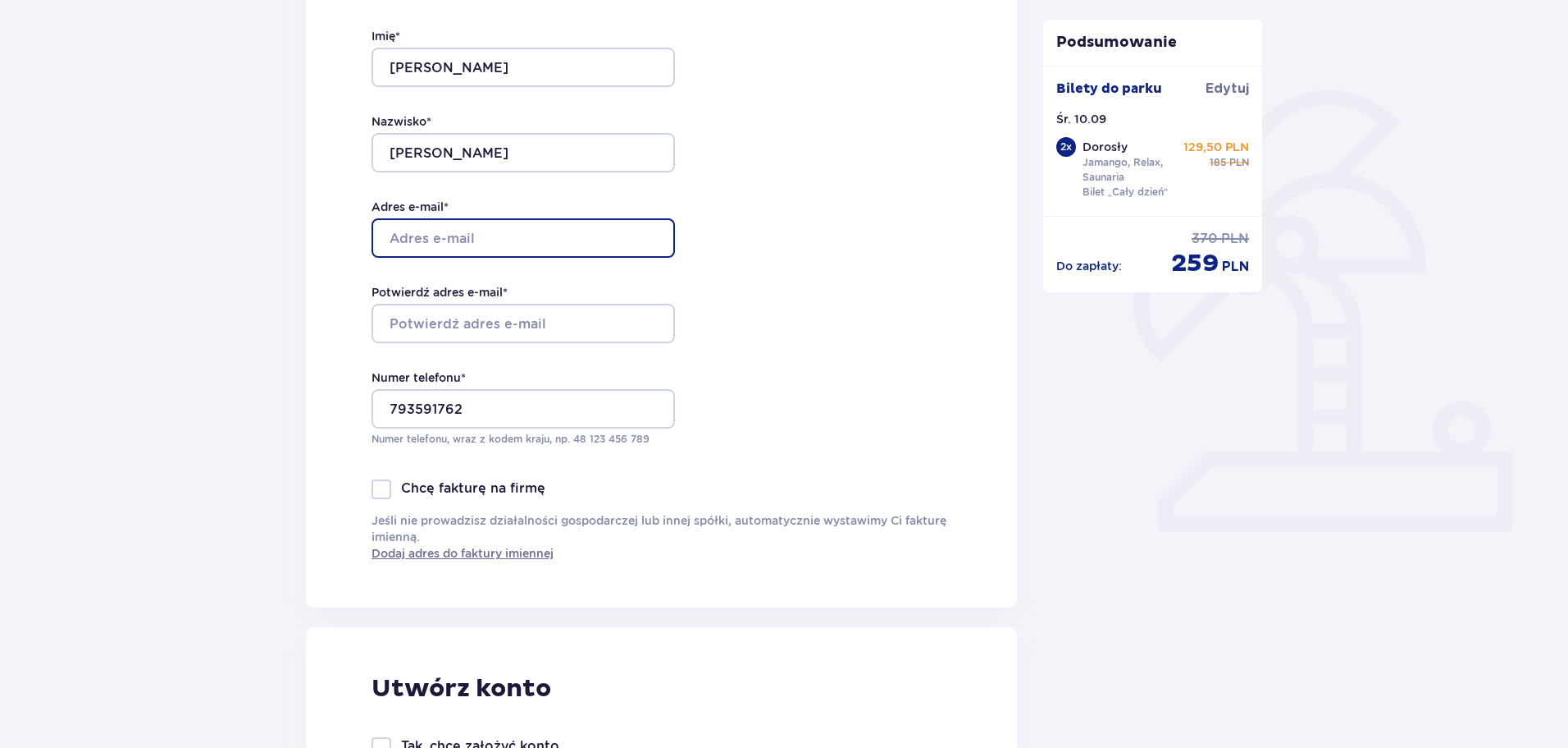
click at [541, 221] on input "Adres e-mail *" at bounding box center [523, 238] width 303 height 39
type input "mateusz.fafara99@gmail.com"
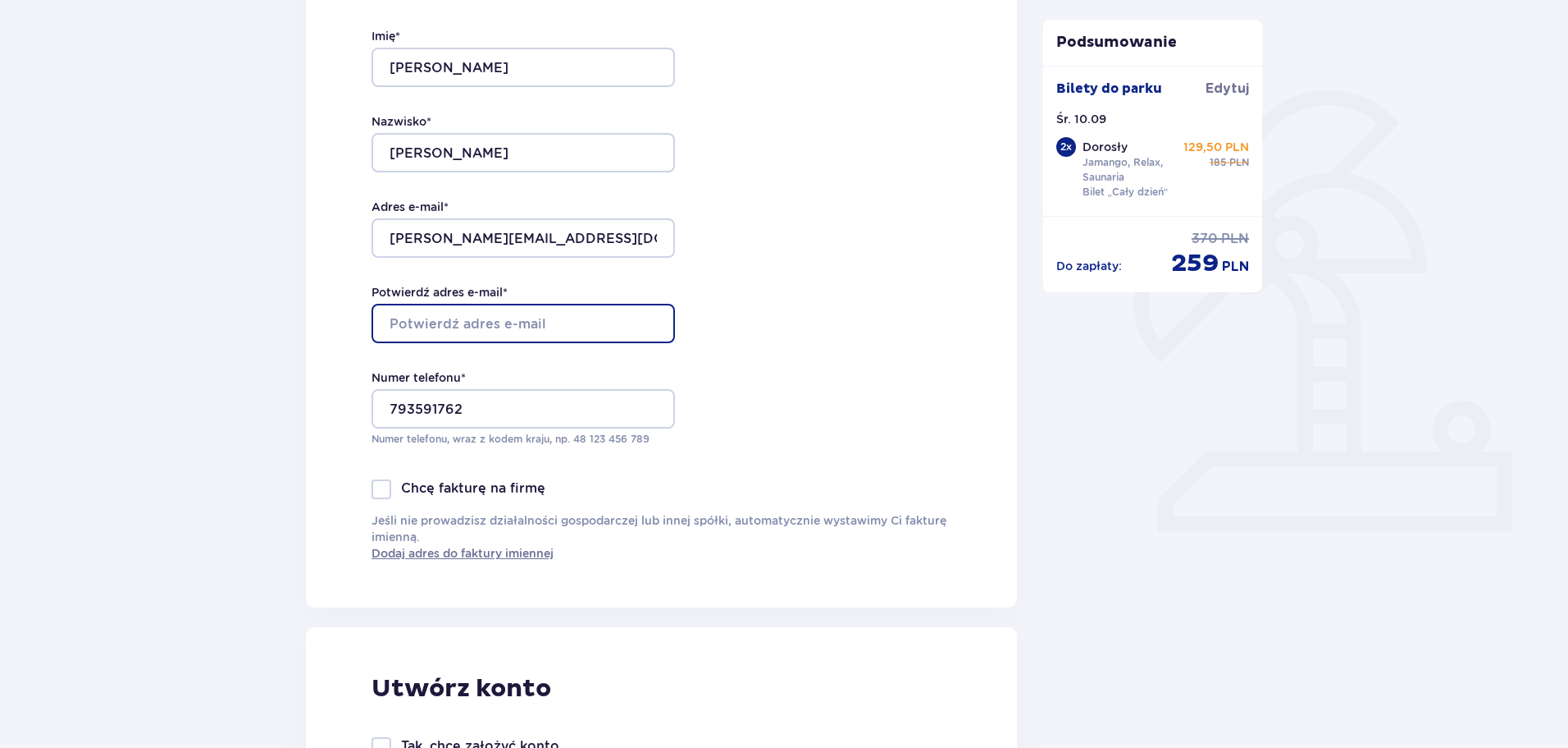
type input "mateusz.fafara99@gmail.com"
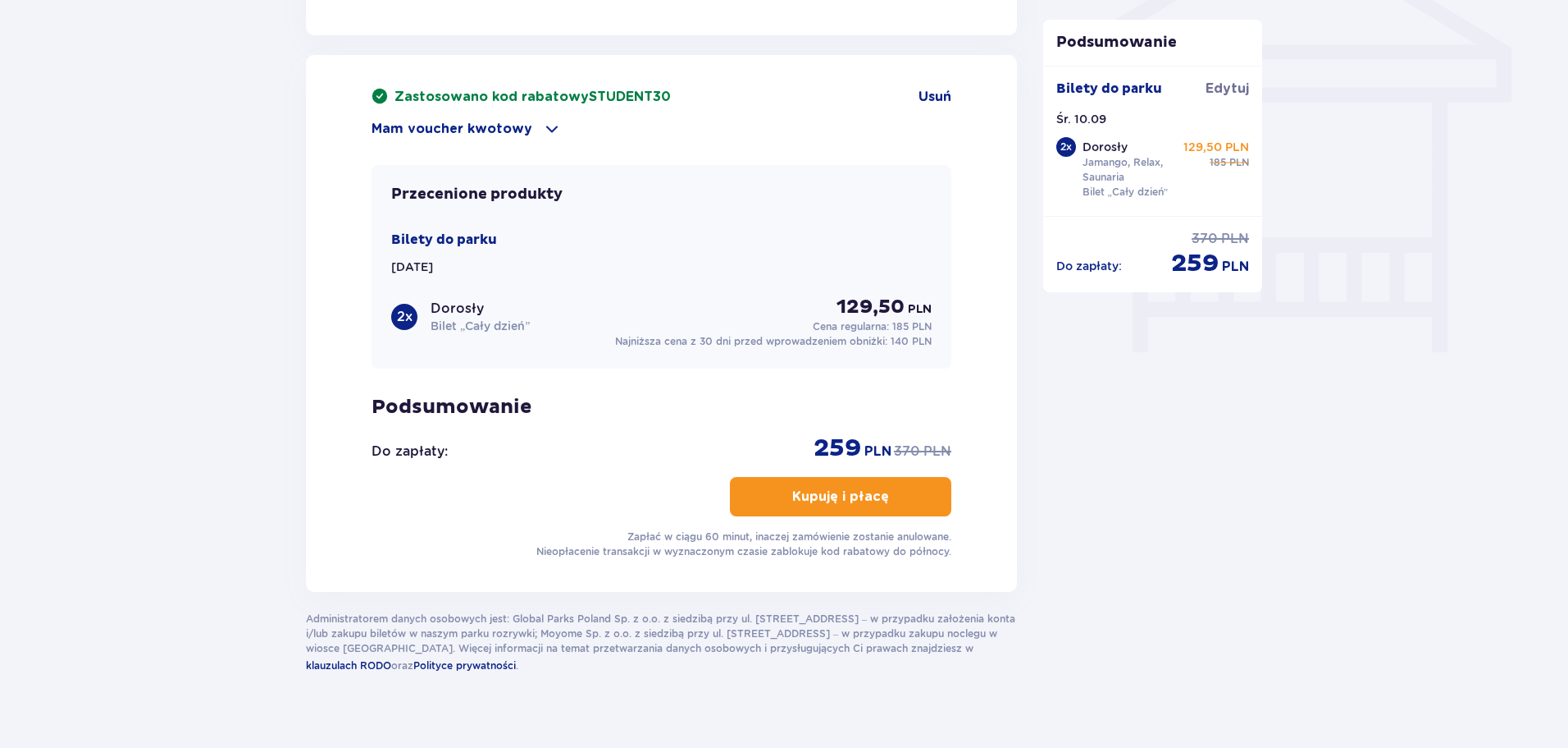
scroll to position [1419, 0]
click at [798, 487] on p "Kupuję i płacę" at bounding box center [840, 496] width 97 height 18
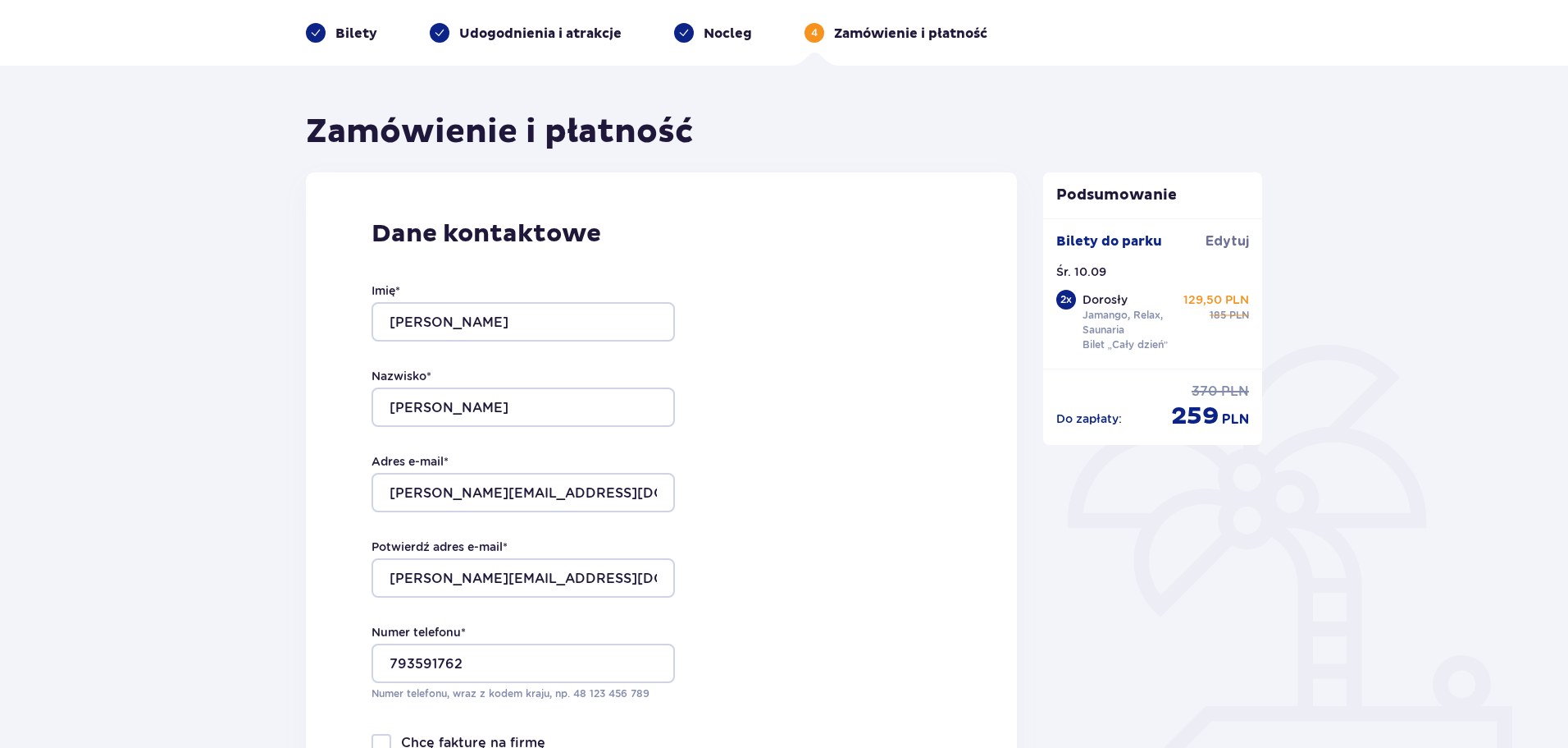
scroll to position [0, 0]
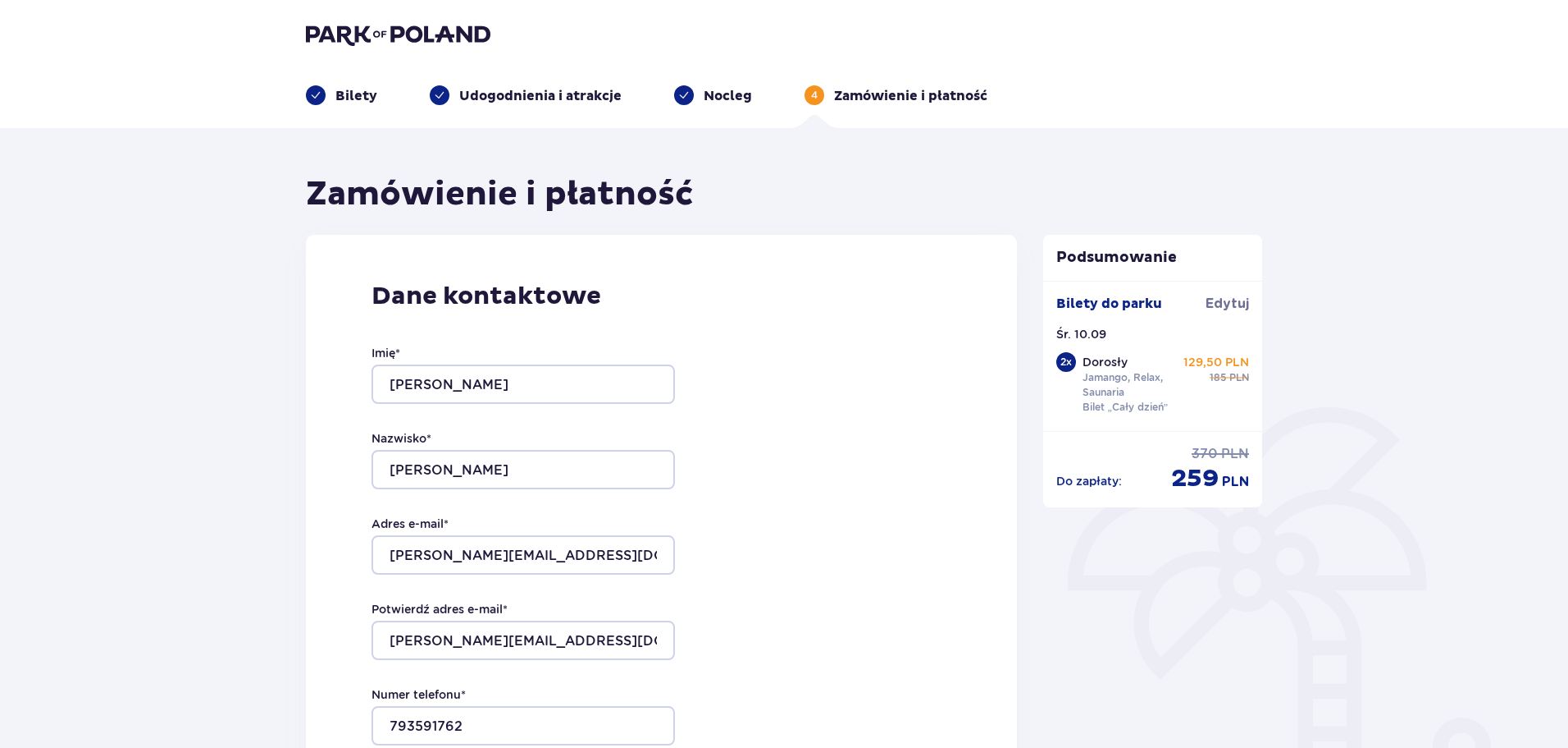
click at [357, 93] on p "Bilety" at bounding box center [356, 96] width 42 height 18
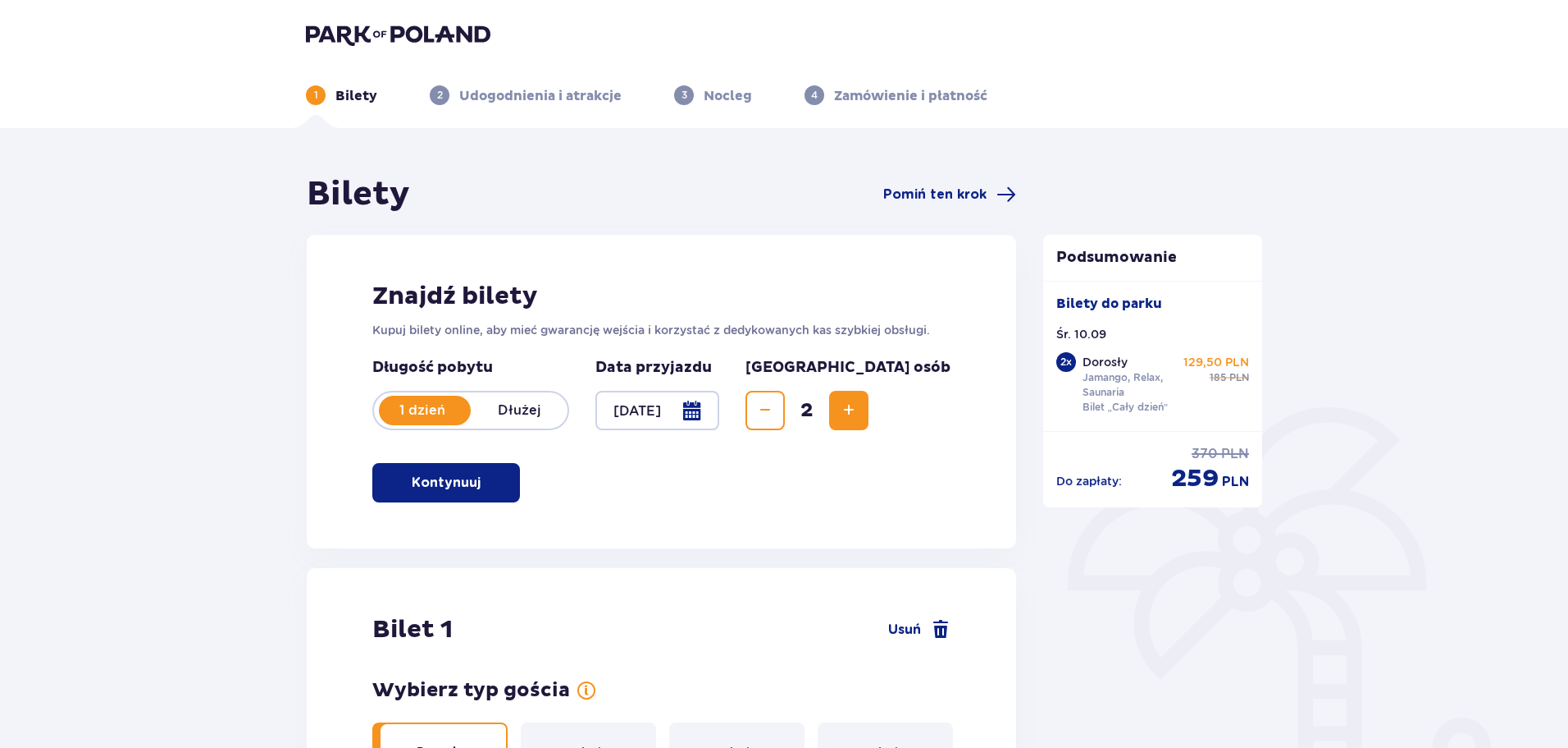
click at [894, 113] on header "1 Bilety 2 Udogodnienia i atrakcje 3 Nocleg 4 Zamówienie i płatność" at bounding box center [784, 64] width 1568 height 128
click at [911, 201] on span "Pomiń ten krok" at bounding box center [934, 195] width 103 height 18
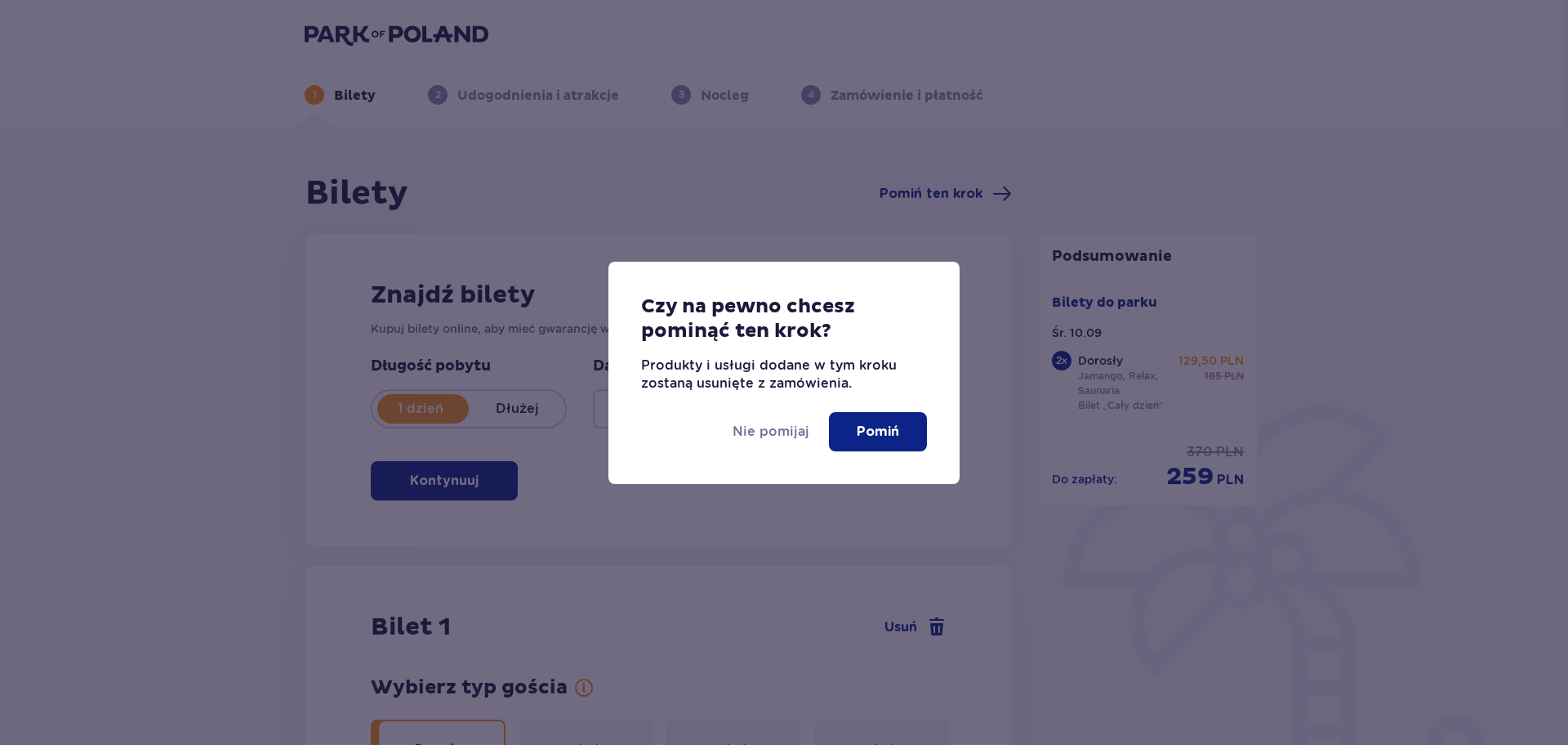
click at [863, 432] on p "Pomiń" at bounding box center [878, 432] width 43 height 18
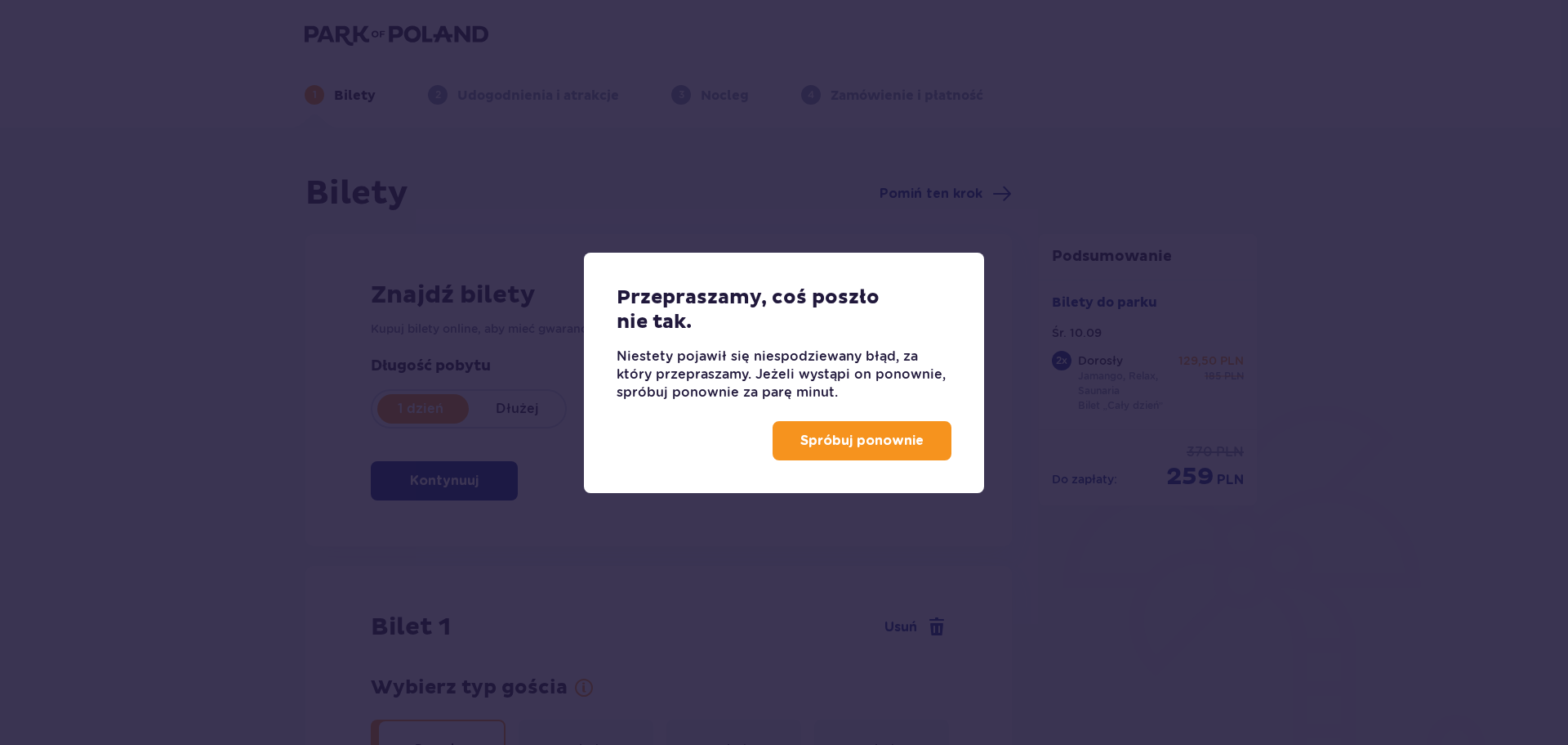
click at [863, 432] on p "Spróbuj ponownie" at bounding box center [862, 441] width 123 height 18
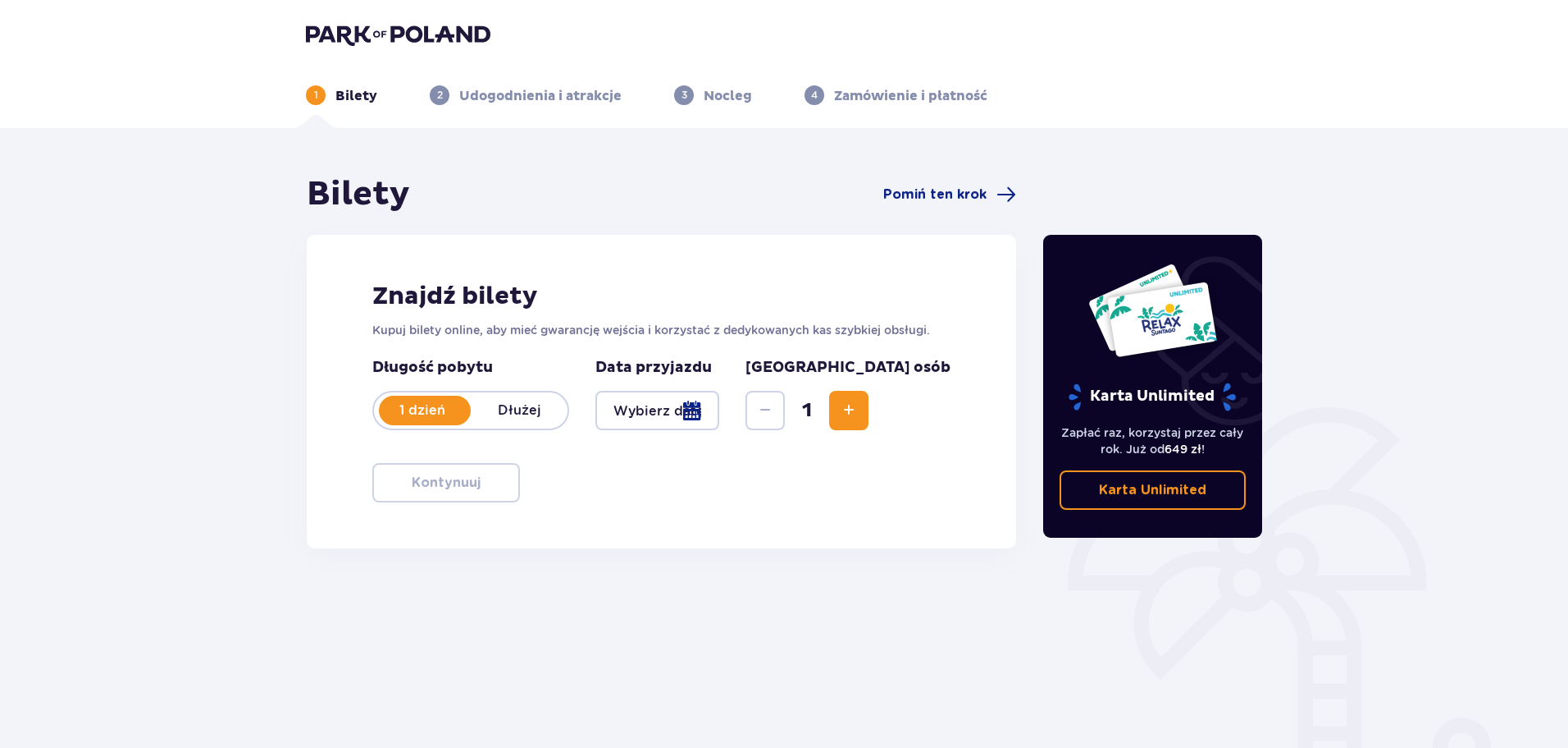
click at [859, 412] on span "Increase" at bounding box center [849, 411] width 20 height 20
click at [719, 406] on div at bounding box center [657, 410] width 124 height 39
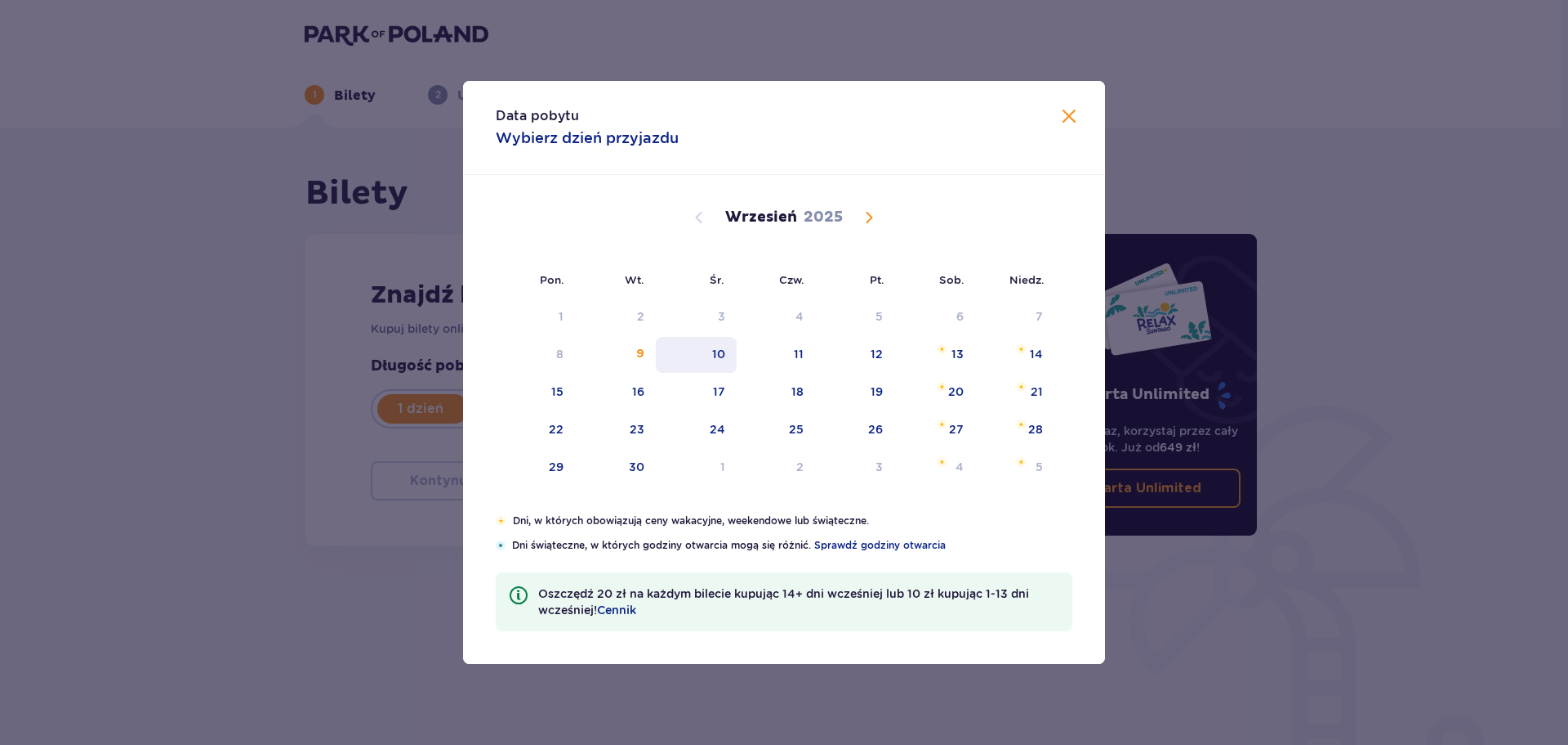
click at [721, 365] on div "10" at bounding box center [696, 355] width 81 height 36
type input "10.09.25"
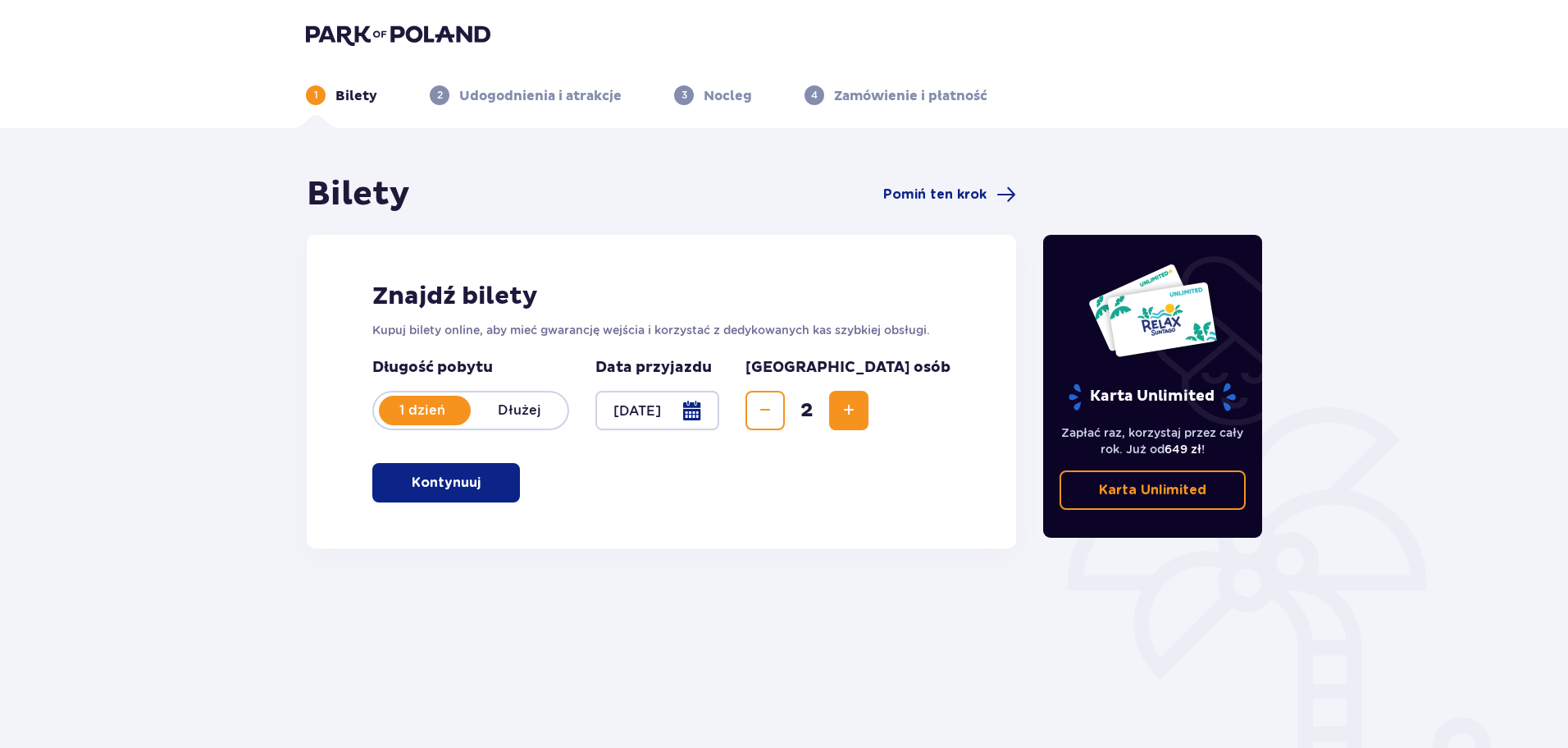
click at [471, 495] on button "Kontynuuj" at bounding box center [446, 482] width 148 height 39
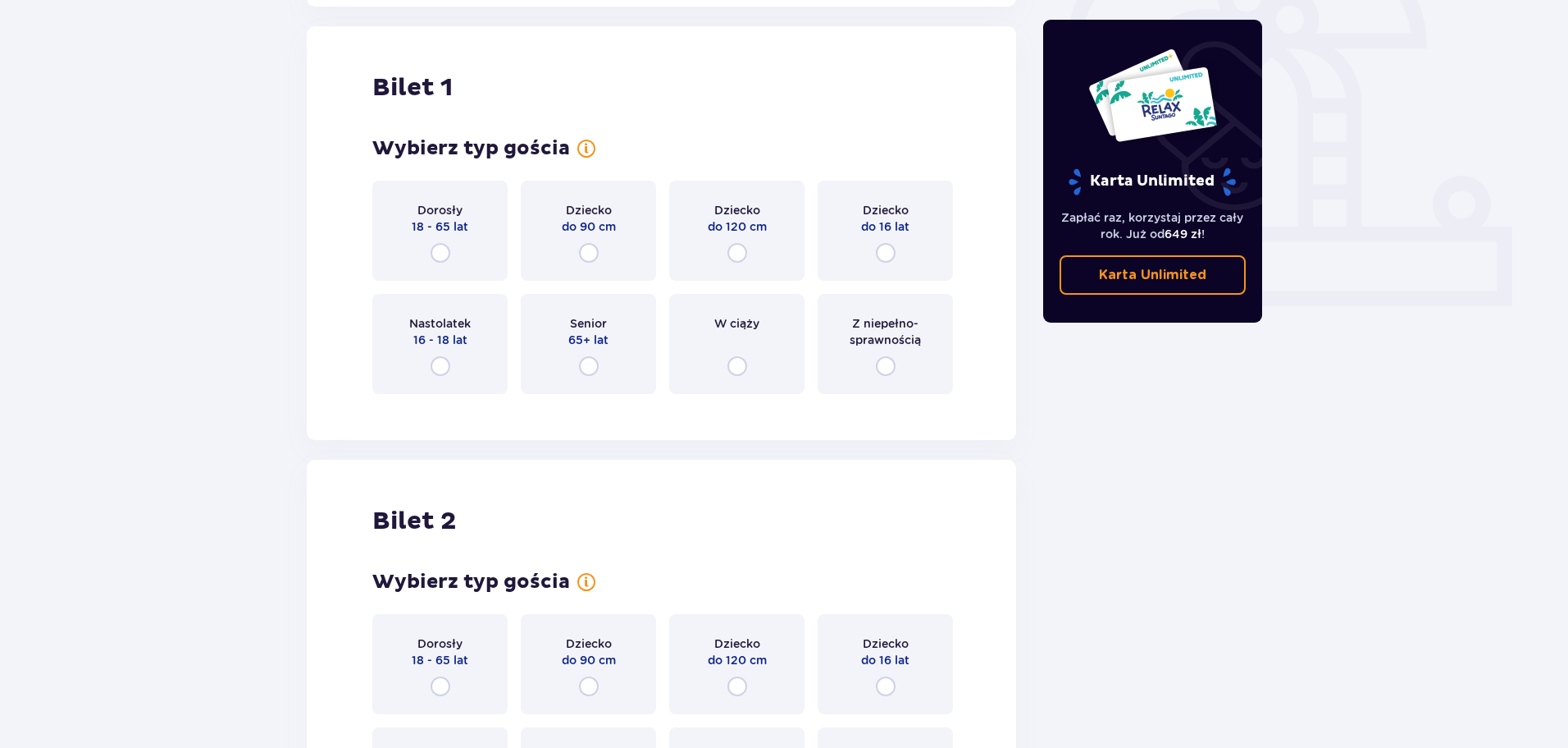
scroll to position [548, 0]
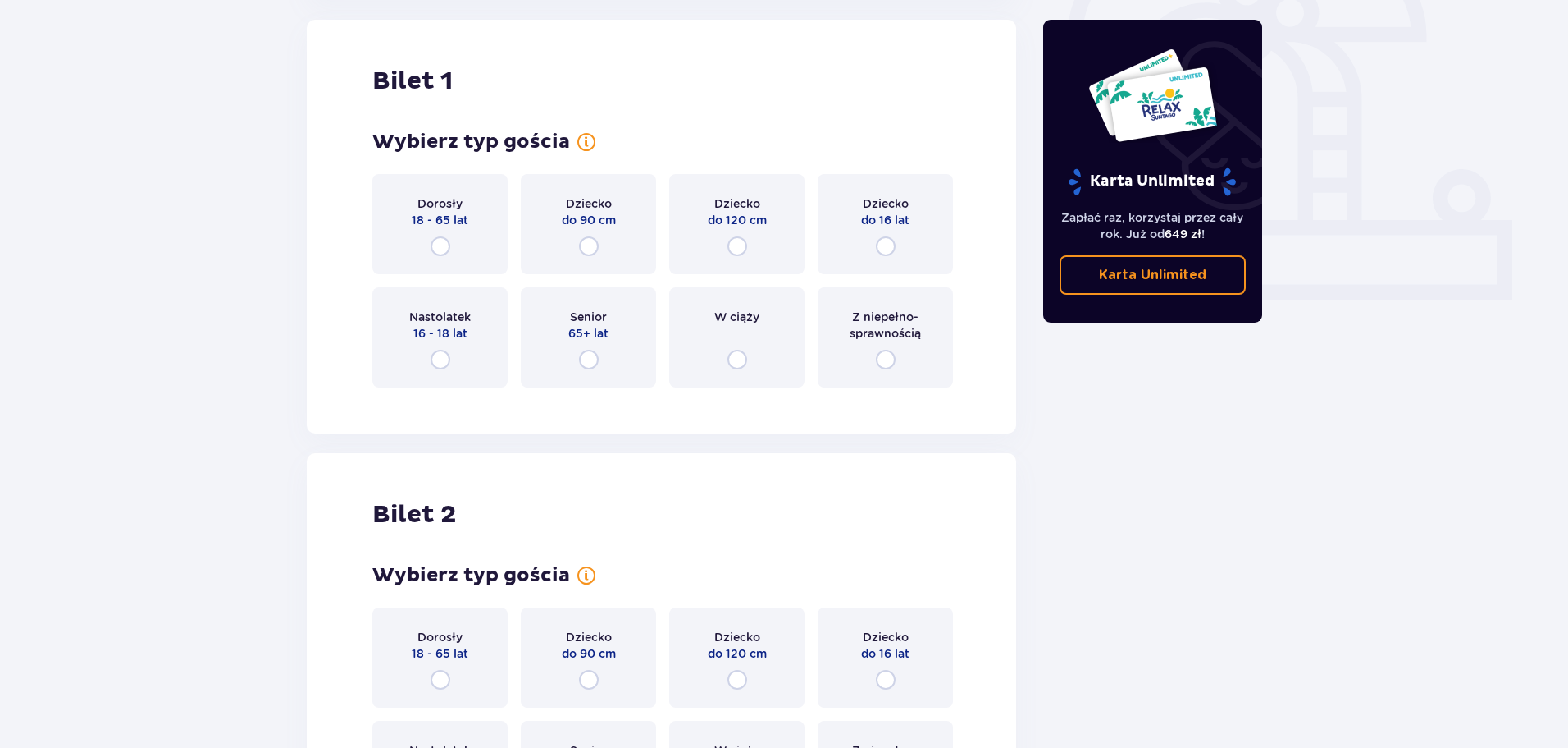
click at [450, 263] on div "Dorosły 18 - 65 lat" at bounding box center [440, 224] width 136 height 100
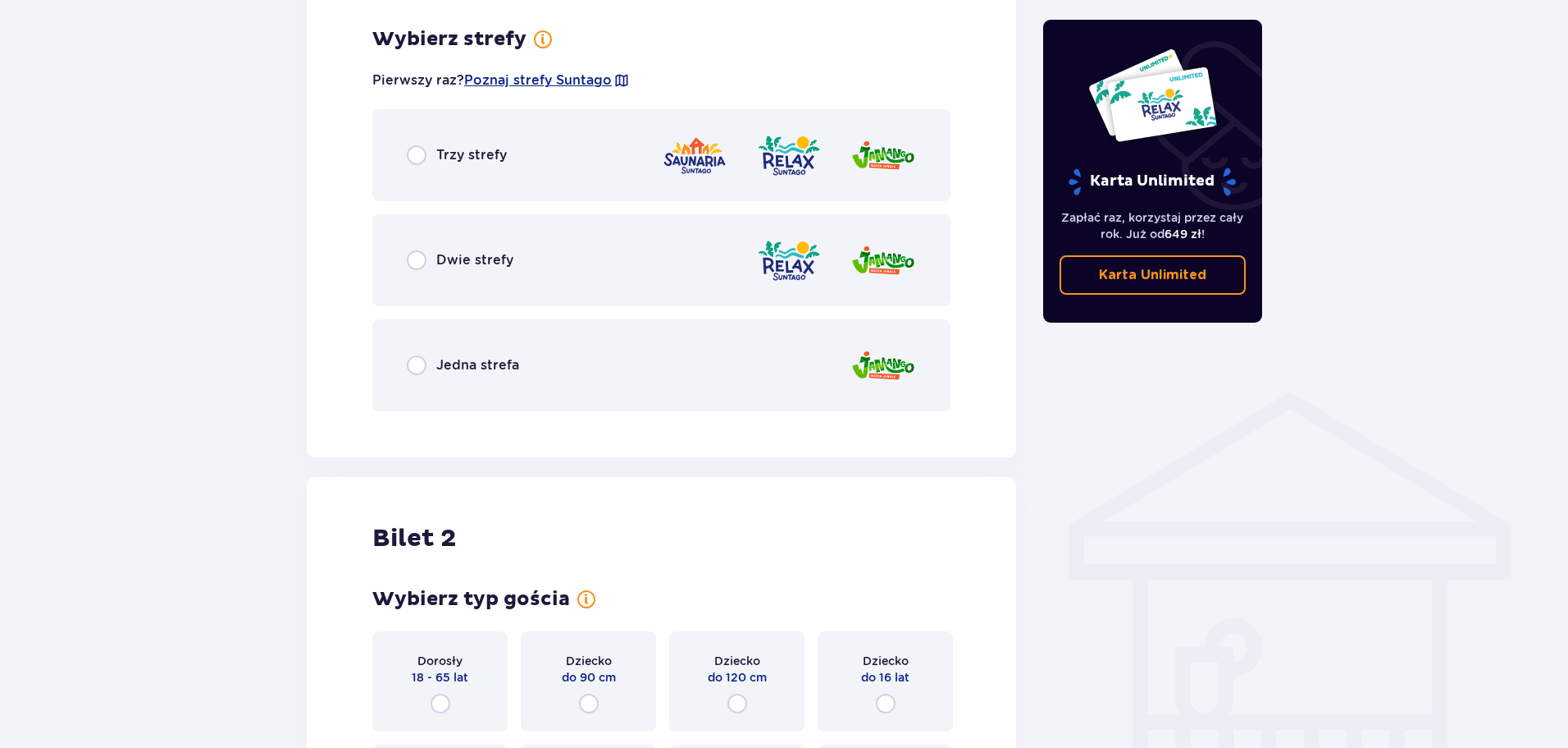
scroll to position [948, 0]
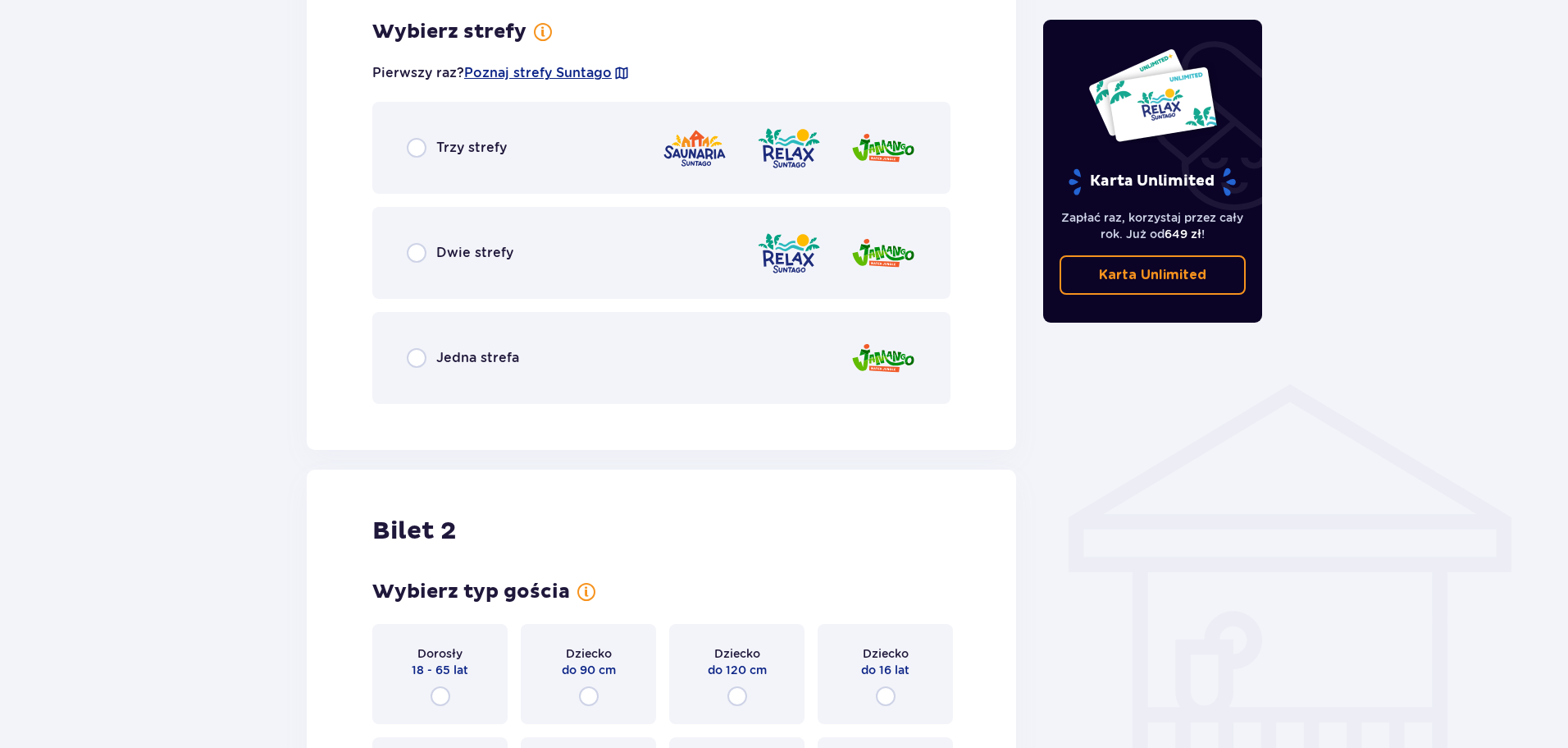
click at [524, 169] on div "Trzy strefy" at bounding box center [661, 148] width 578 height 92
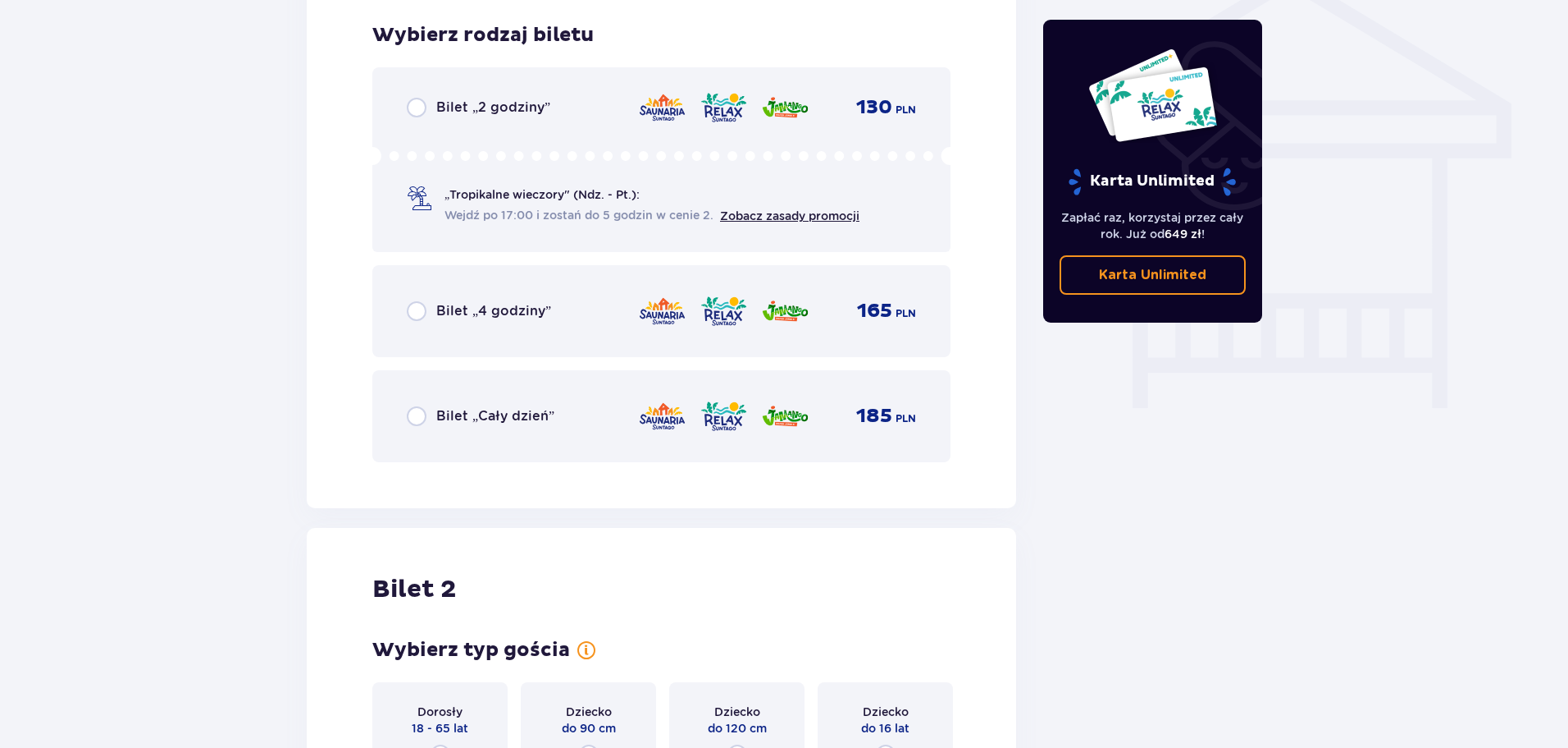
scroll to position [1366, 0]
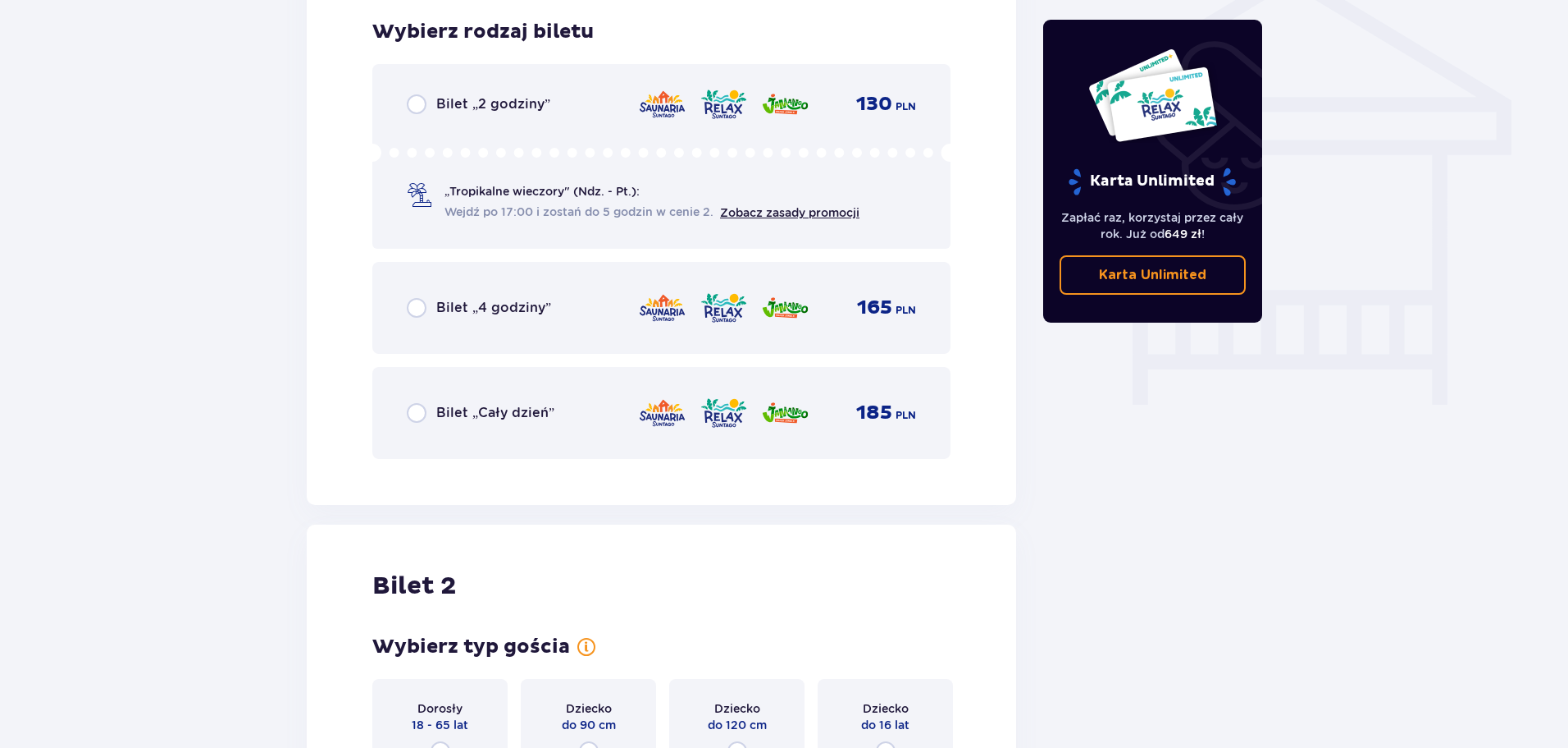
click at [514, 410] on p "Bilet „Cały dzień”" at bounding box center [495, 413] width 118 height 18
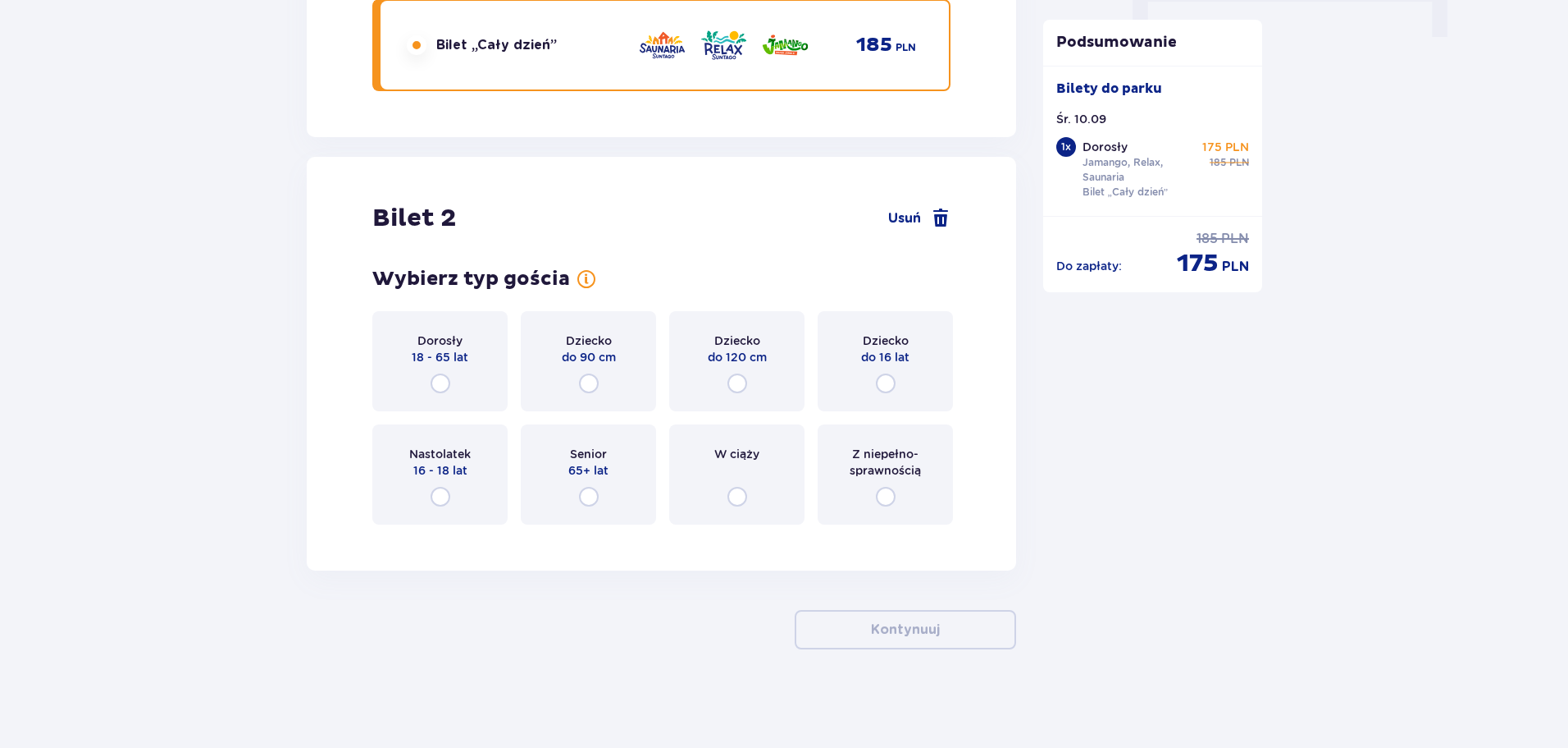
click at [473, 378] on div "Dorosły 18 - 65 lat" at bounding box center [440, 361] width 136 height 100
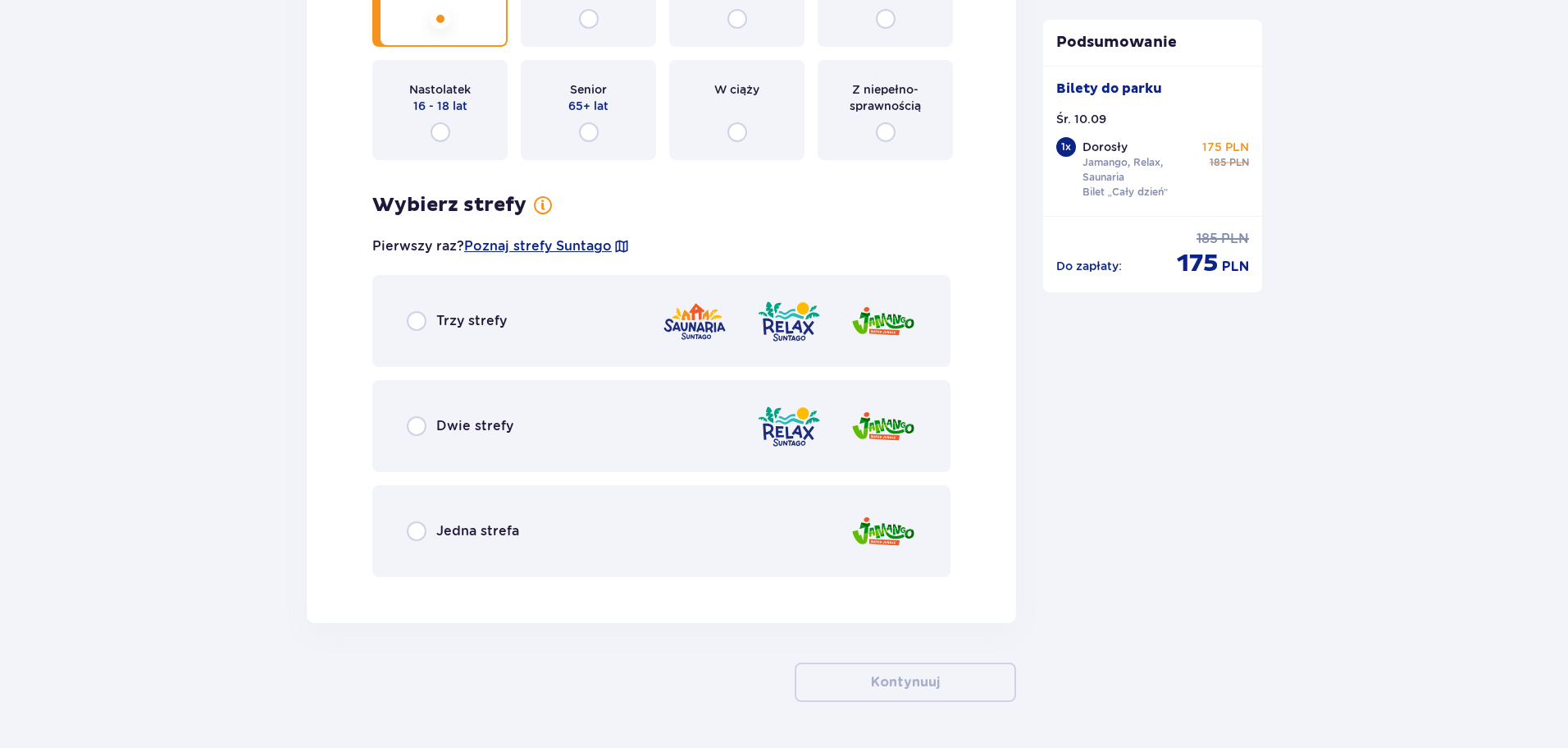
scroll to position [2150, 0]
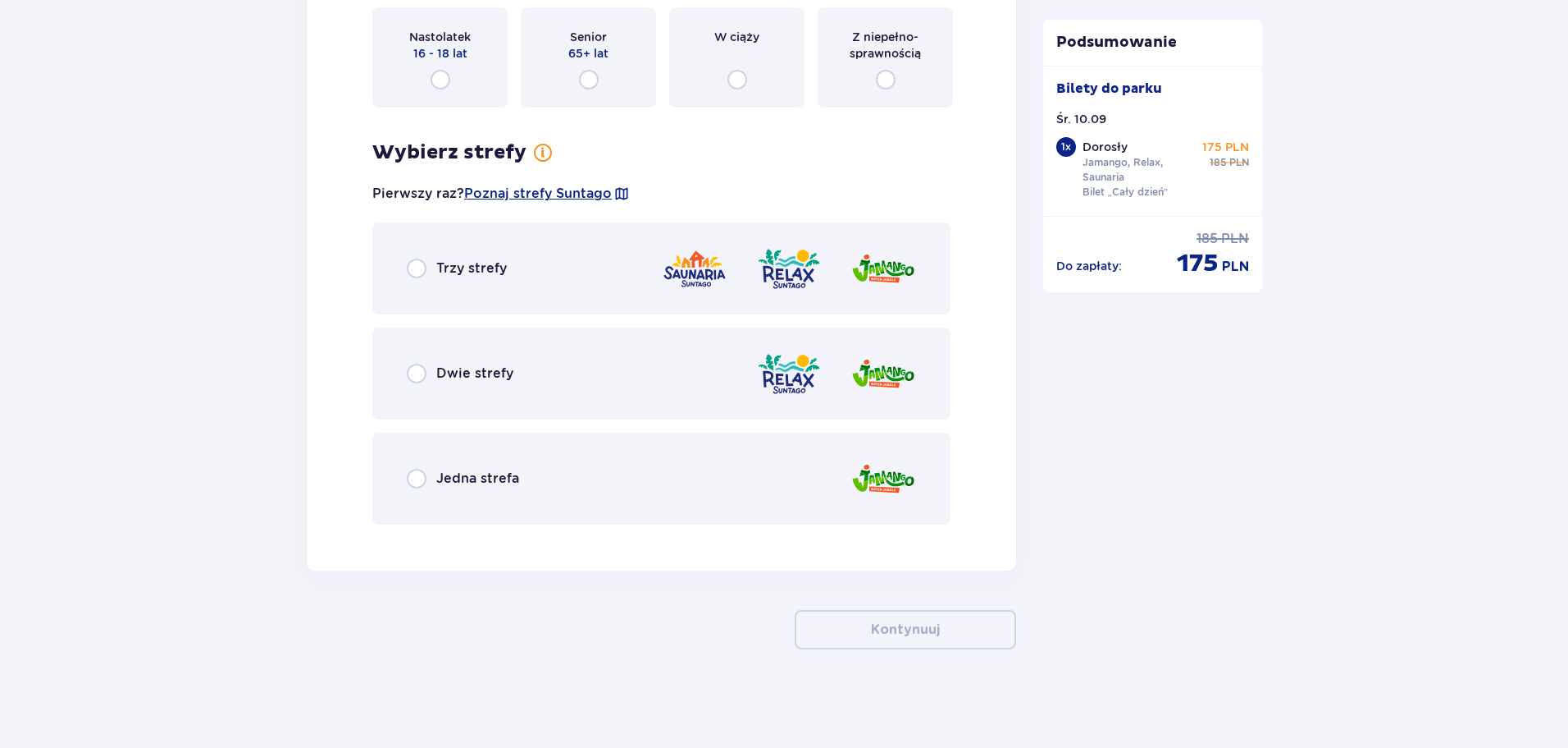
click at [597, 280] on div "Trzy strefy" at bounding box center [661, 268] width 578 height 92
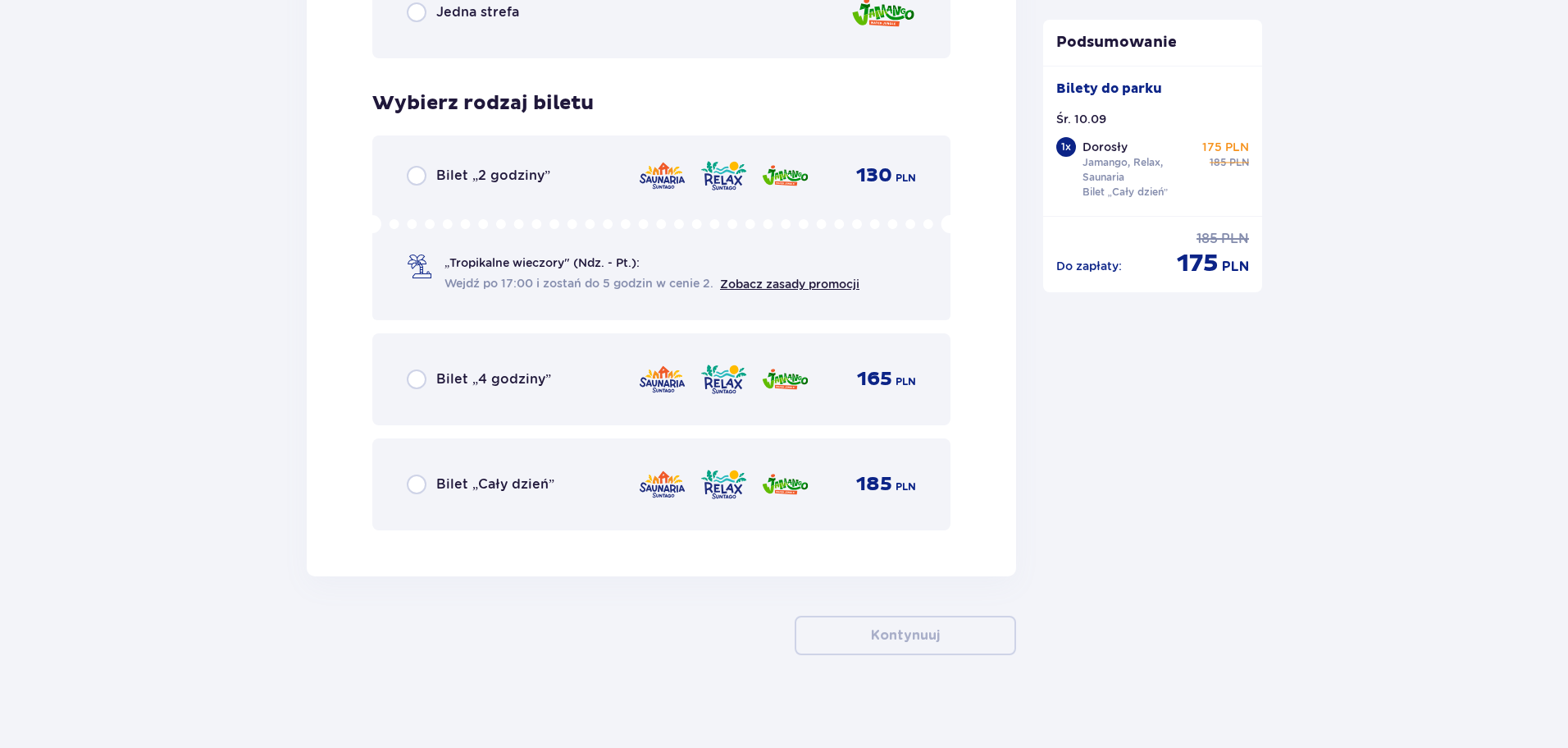
scroll to position [2622, 0]
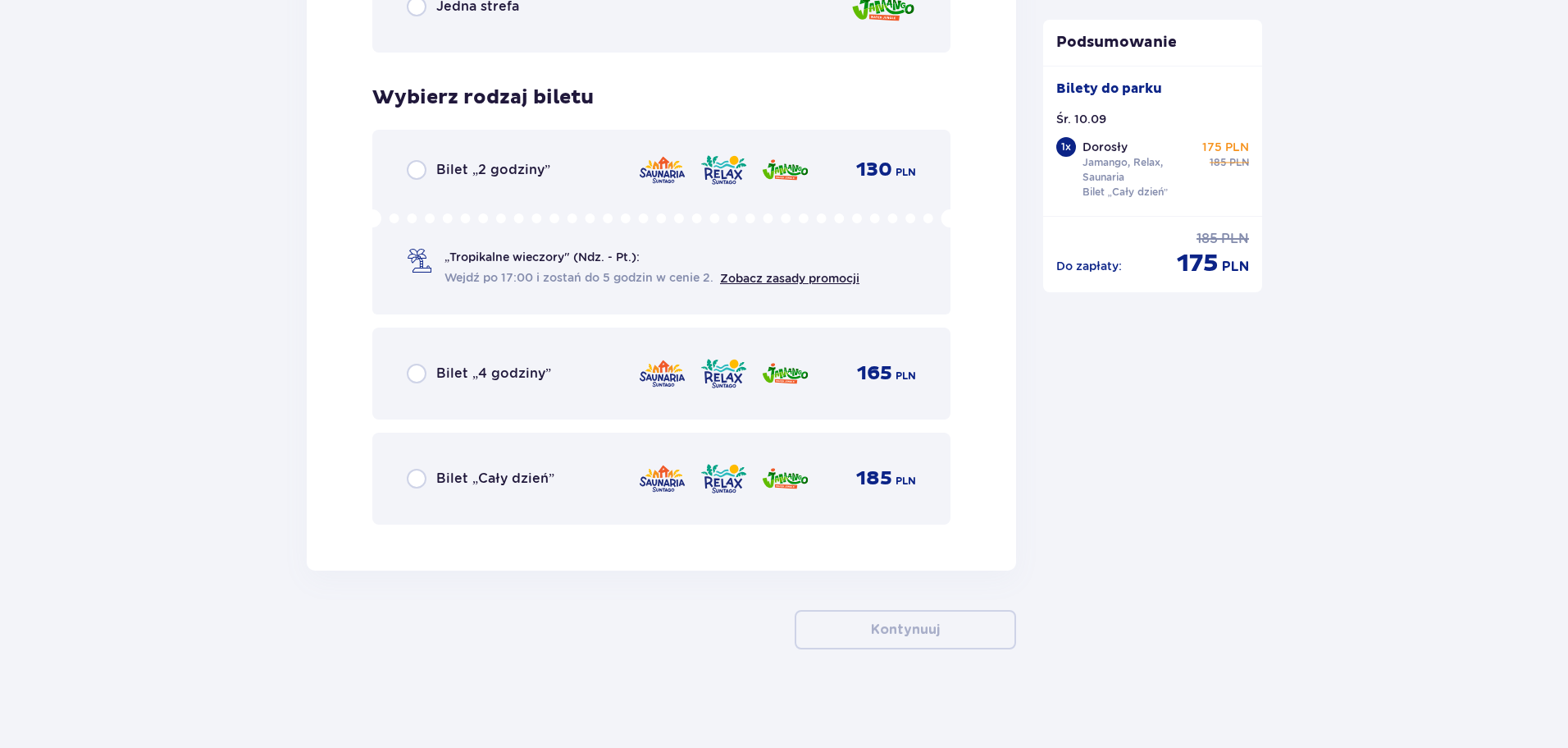
click at [585, 513] on div "Bilet „Cały dzień” 185 PLN" at bounding box center [661, 478] width 578 height 92
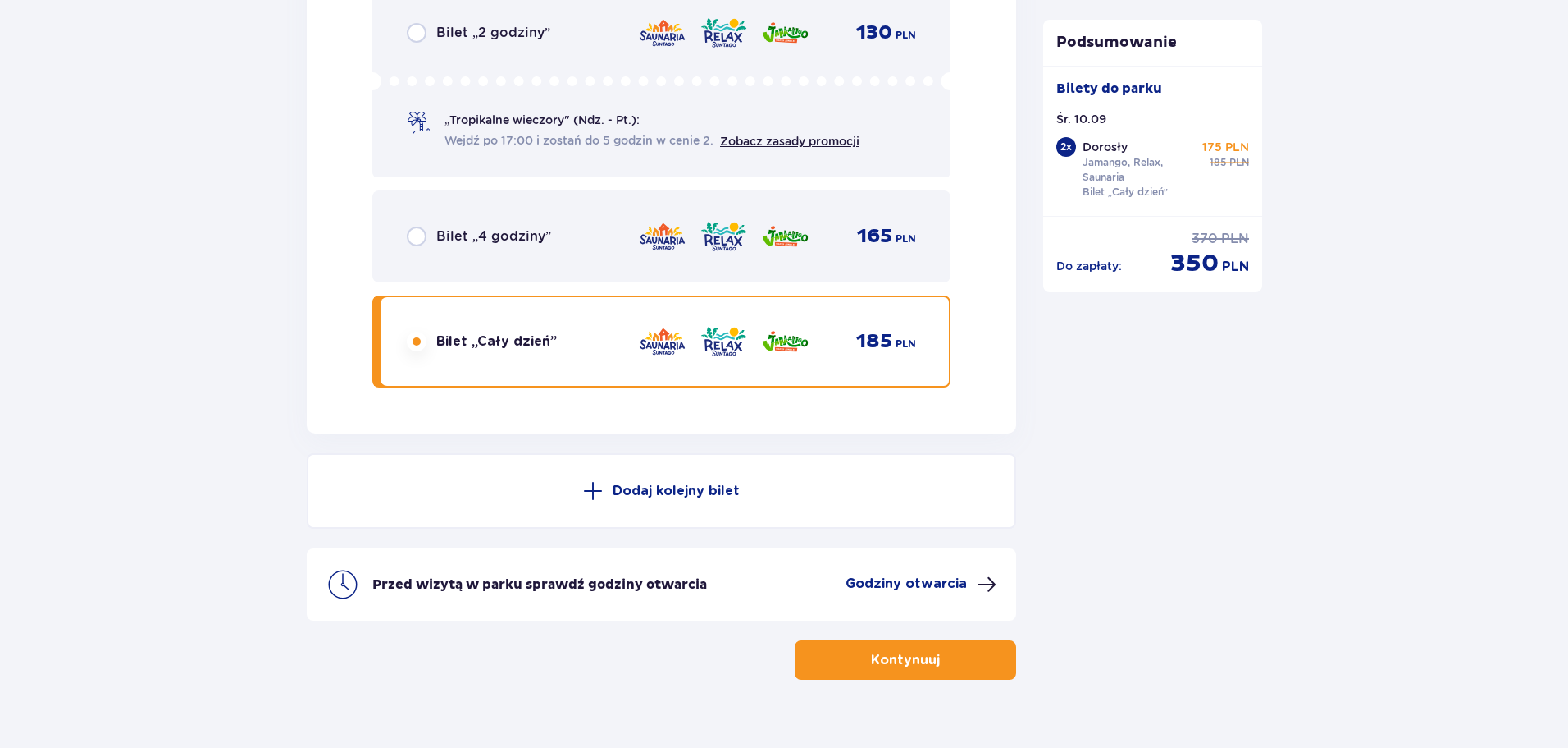
scroll to position [2790, 0]
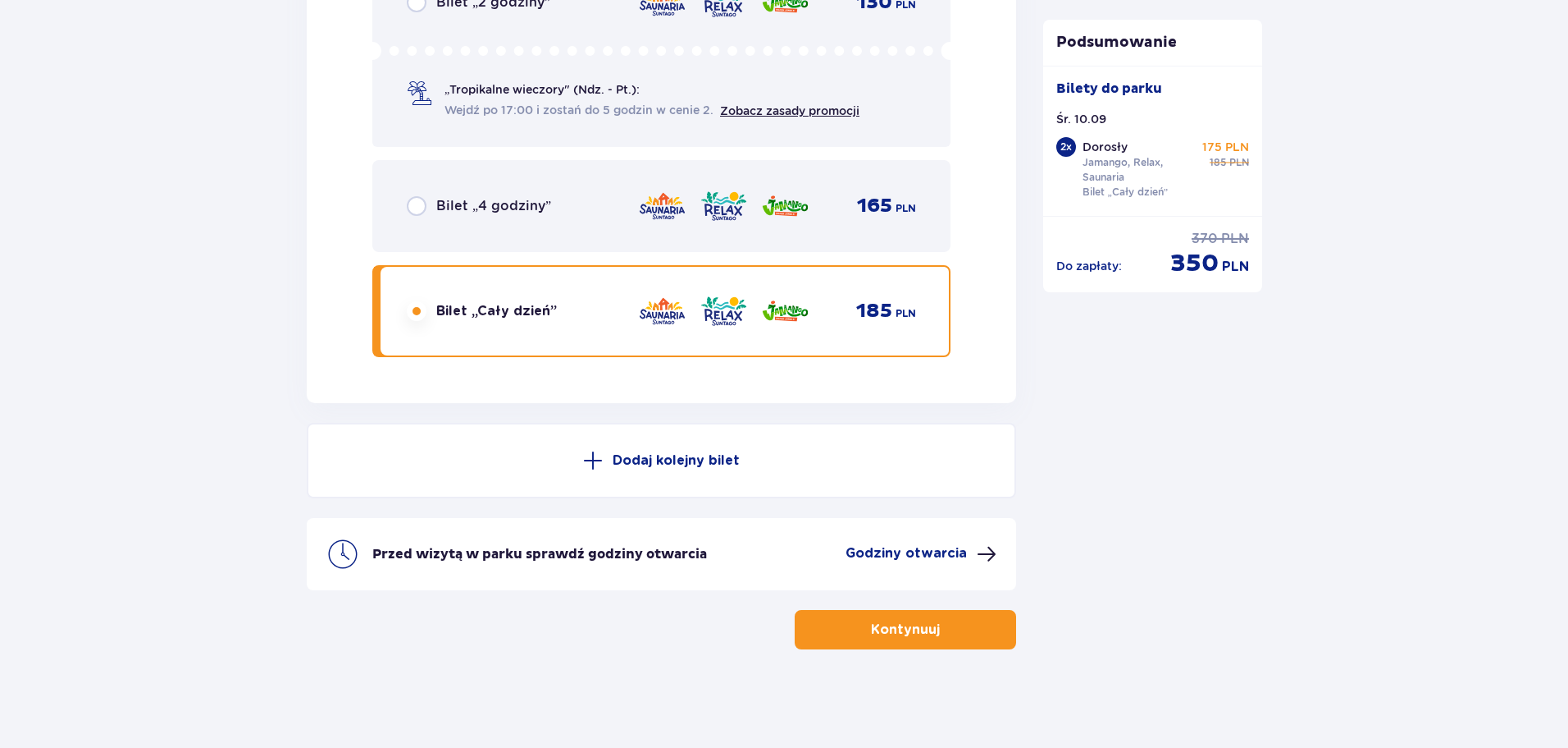
click at [839, 613] on button "Kontynuuj" at bounding box center [905, 629] width 221 height 39
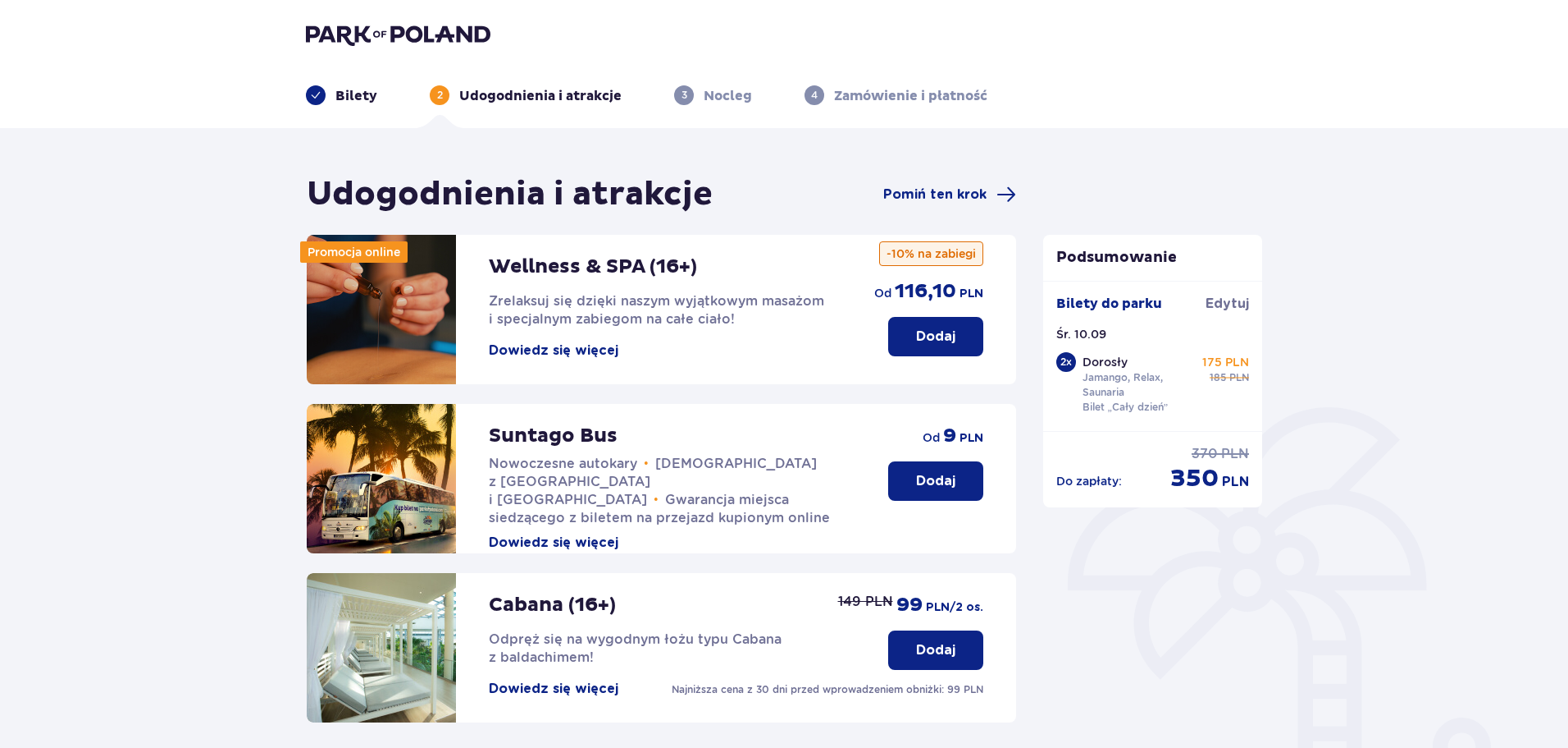
click at [932, 184] on div "Udogodnienia i atrakcje Pomiń ten krok" at bounding box center [661, 194] width 709 height 41
click at [930, 191] on span "Pomiń ten krok" at bounding box center [934, 195] width 103 height 18
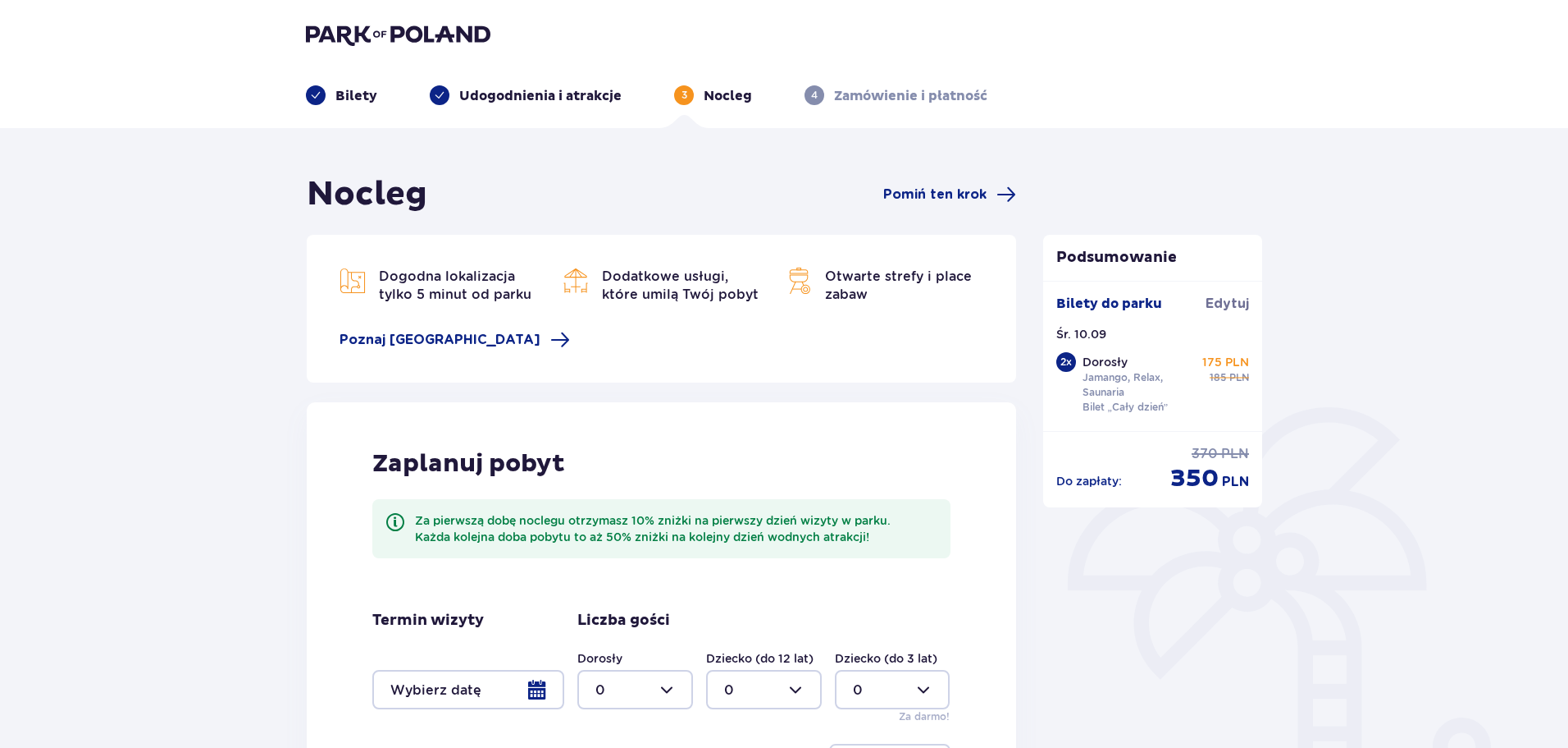
click at [930, 191] on span "Pomiń ten krok" at bounding box center [934, 195] width 103 height 18
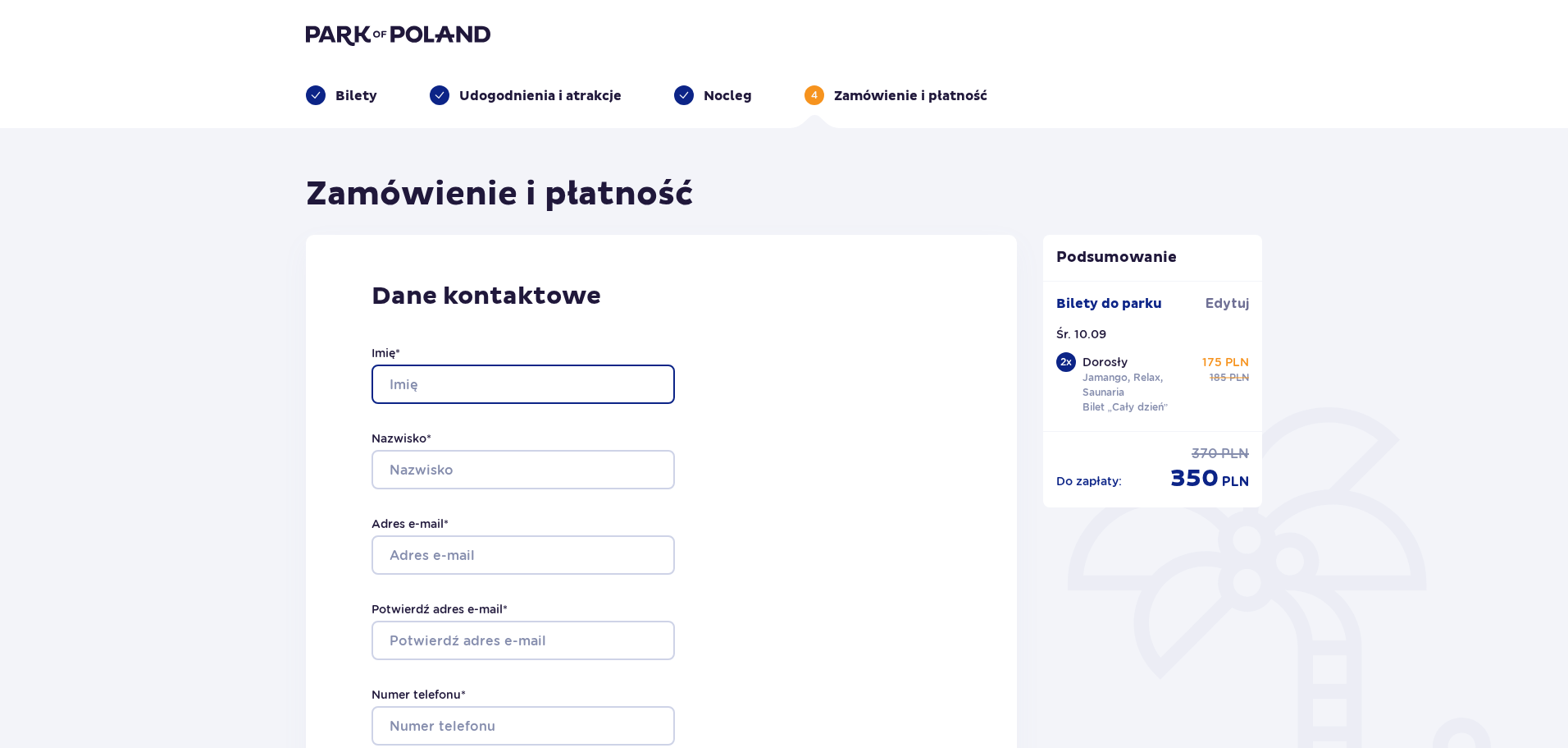
click at [586, 388] on input "Imię *" at bounding box center [523, 384] width 303 height 39
type input "Mateusz"
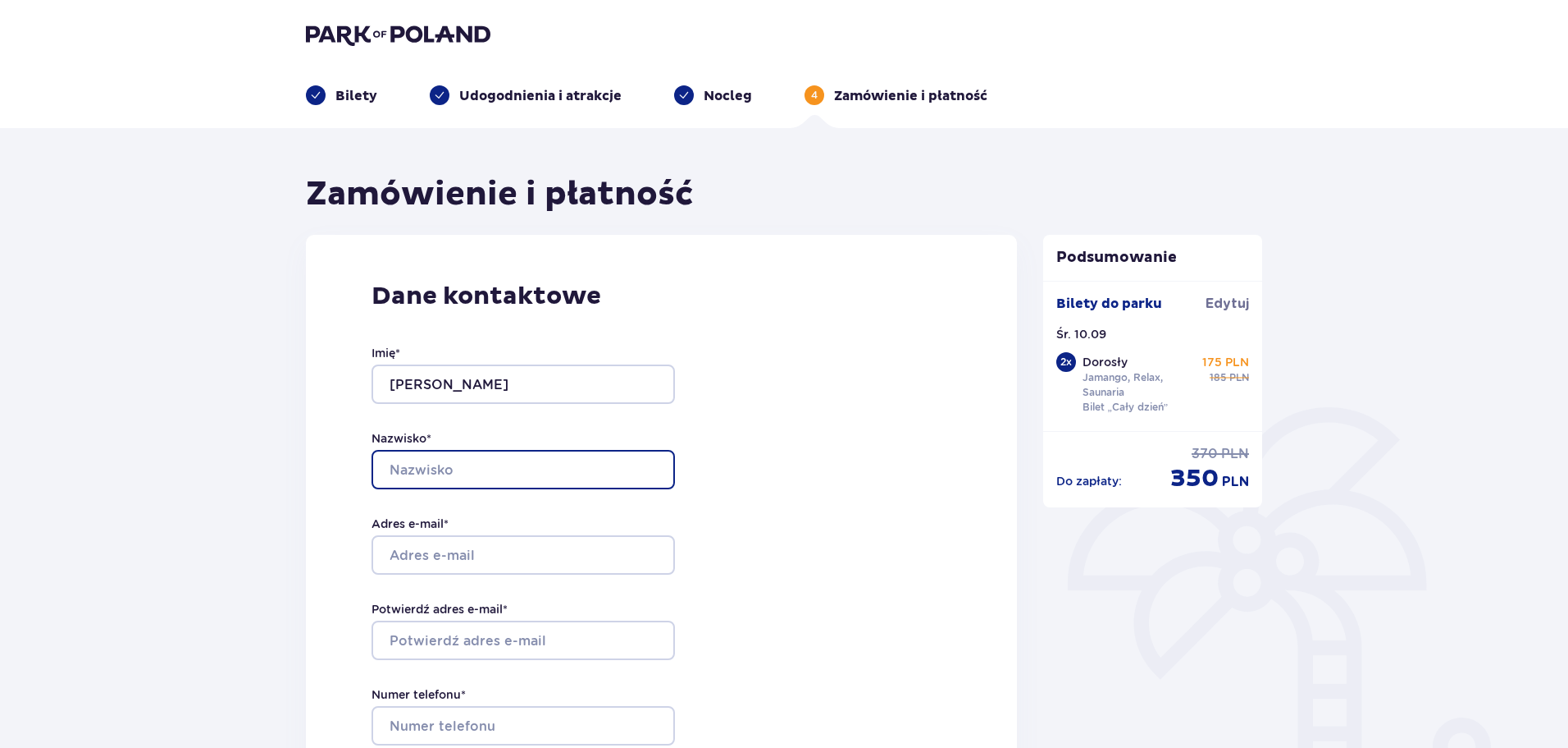
type input "Fąfara"
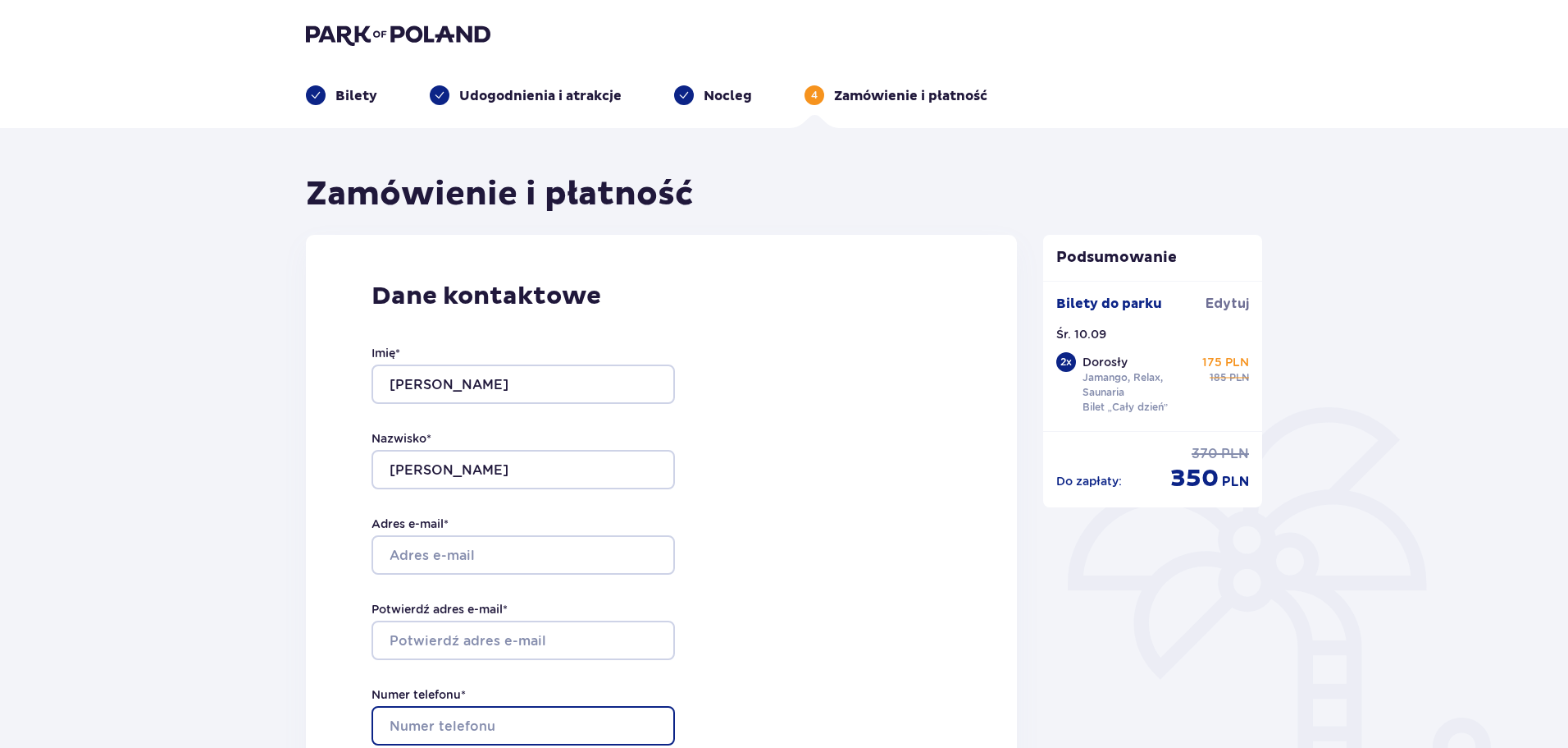
type input "793591762"
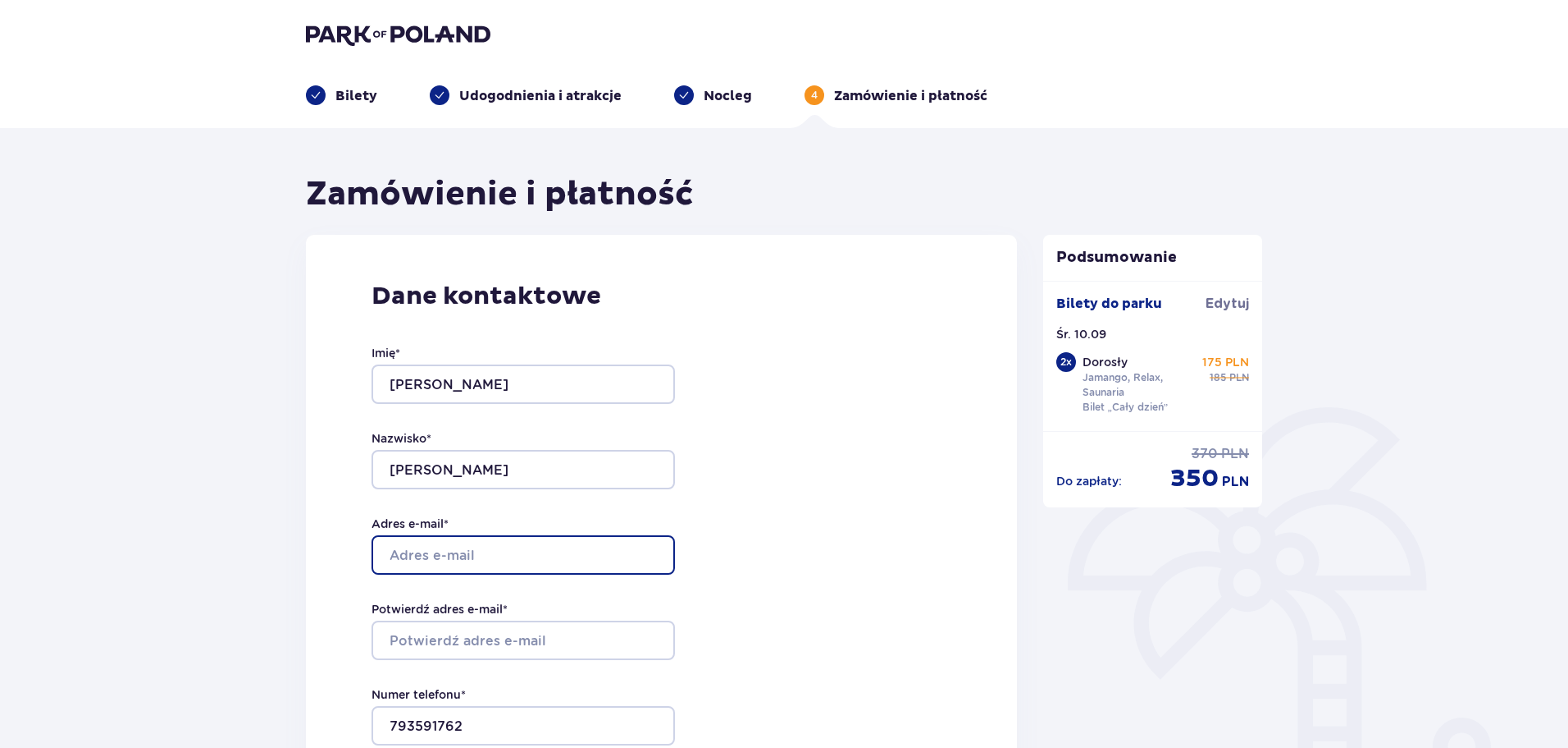
click at [521, 567] on input "Adres e-mail *" at bounding box center [523, 554] width 303 height 39
type input "mateusz.fafara99@gmail.com"
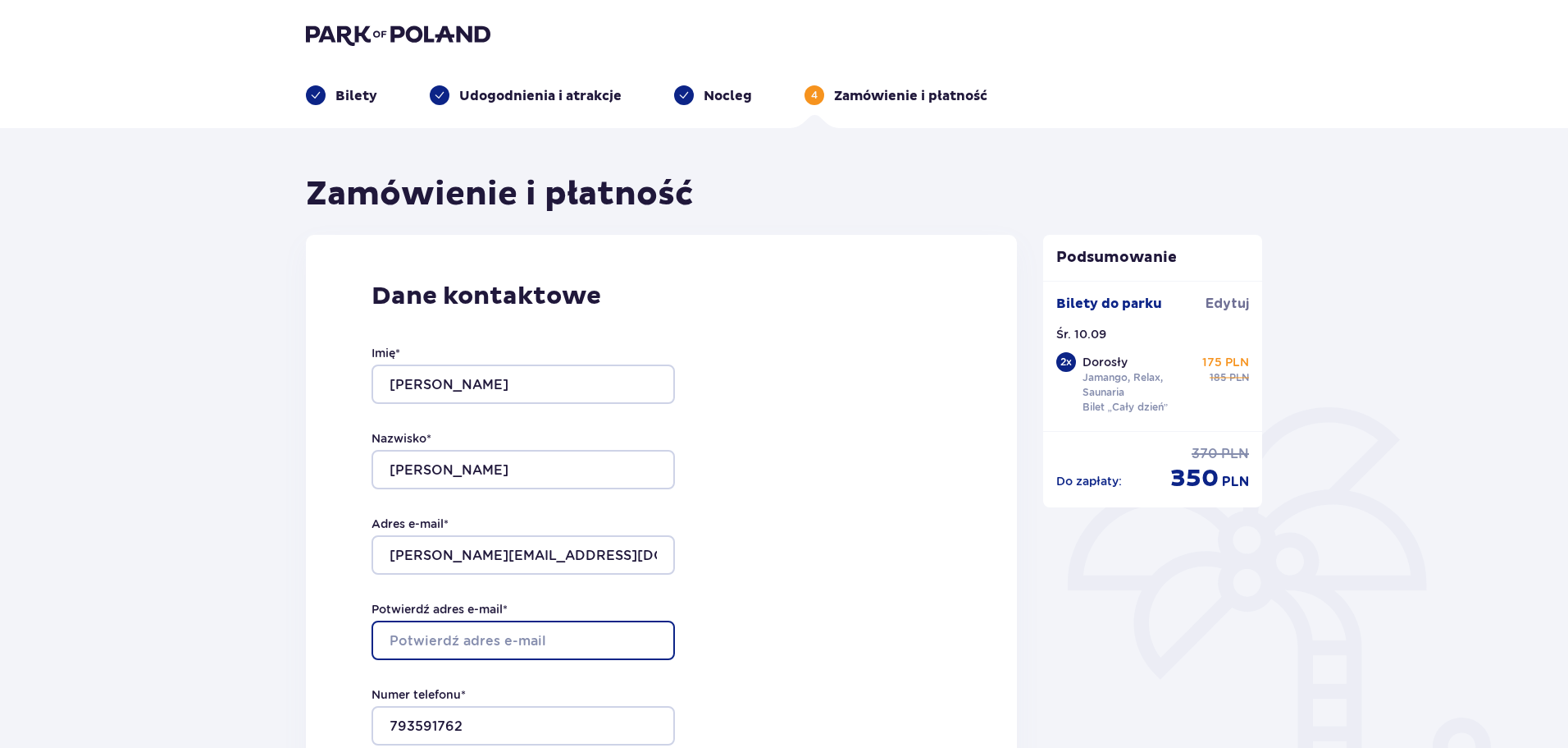
type input "mateusz.fafara99@gmail.com"
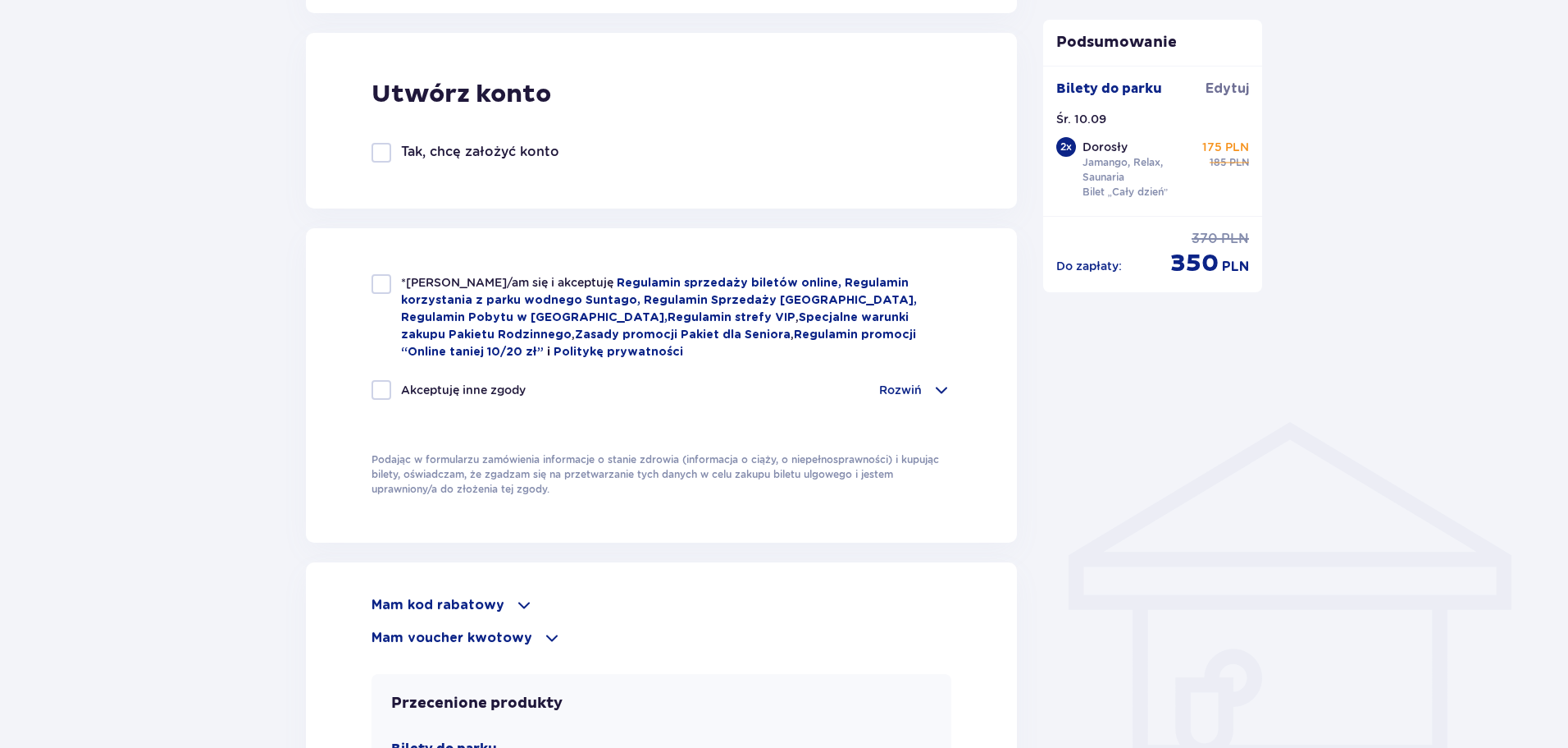
scroll to position [912, 0]
click at [389, 285] on div at bounding box center [382, 283] width 20 height 20
checkbox input "true"
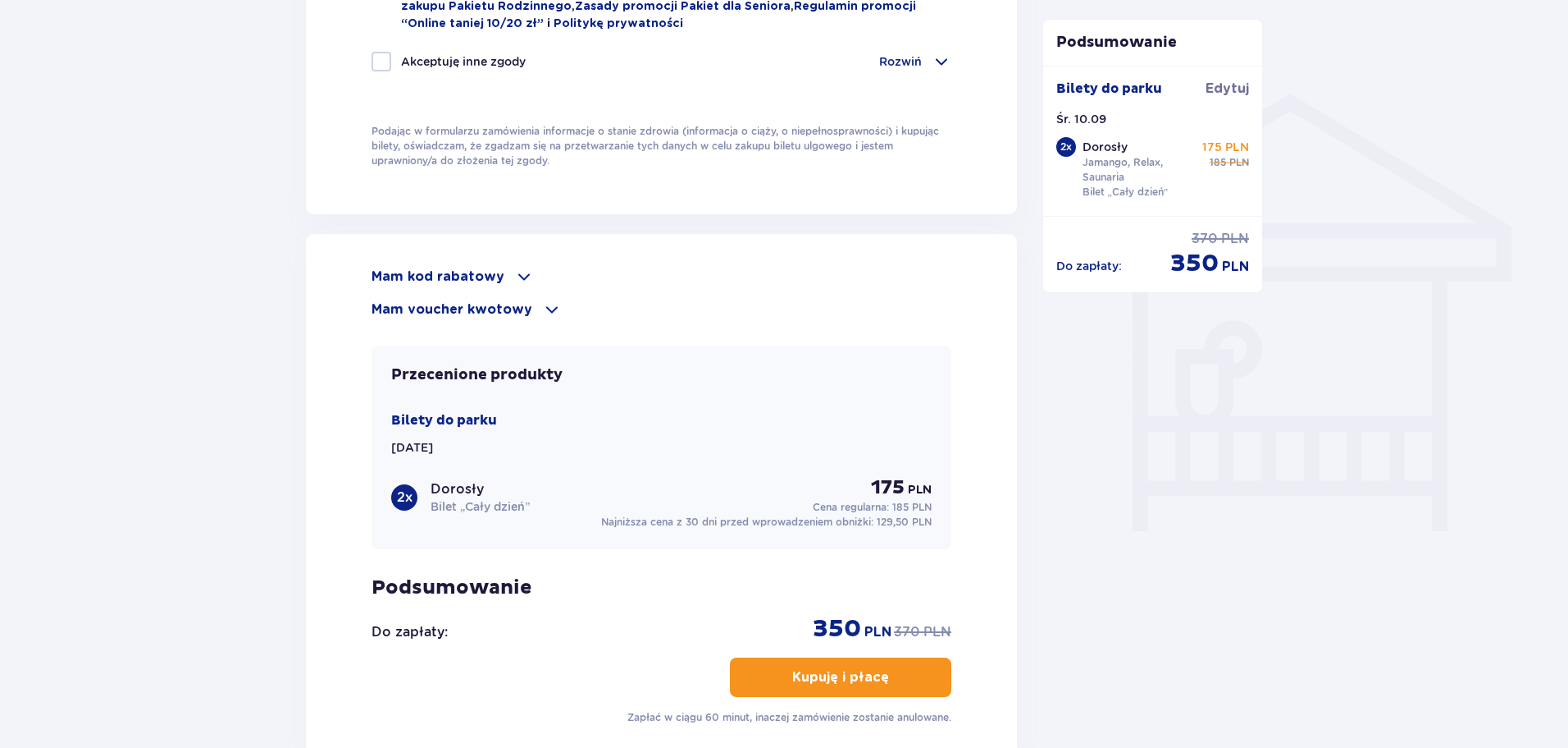
scroll to position [1248, 0]
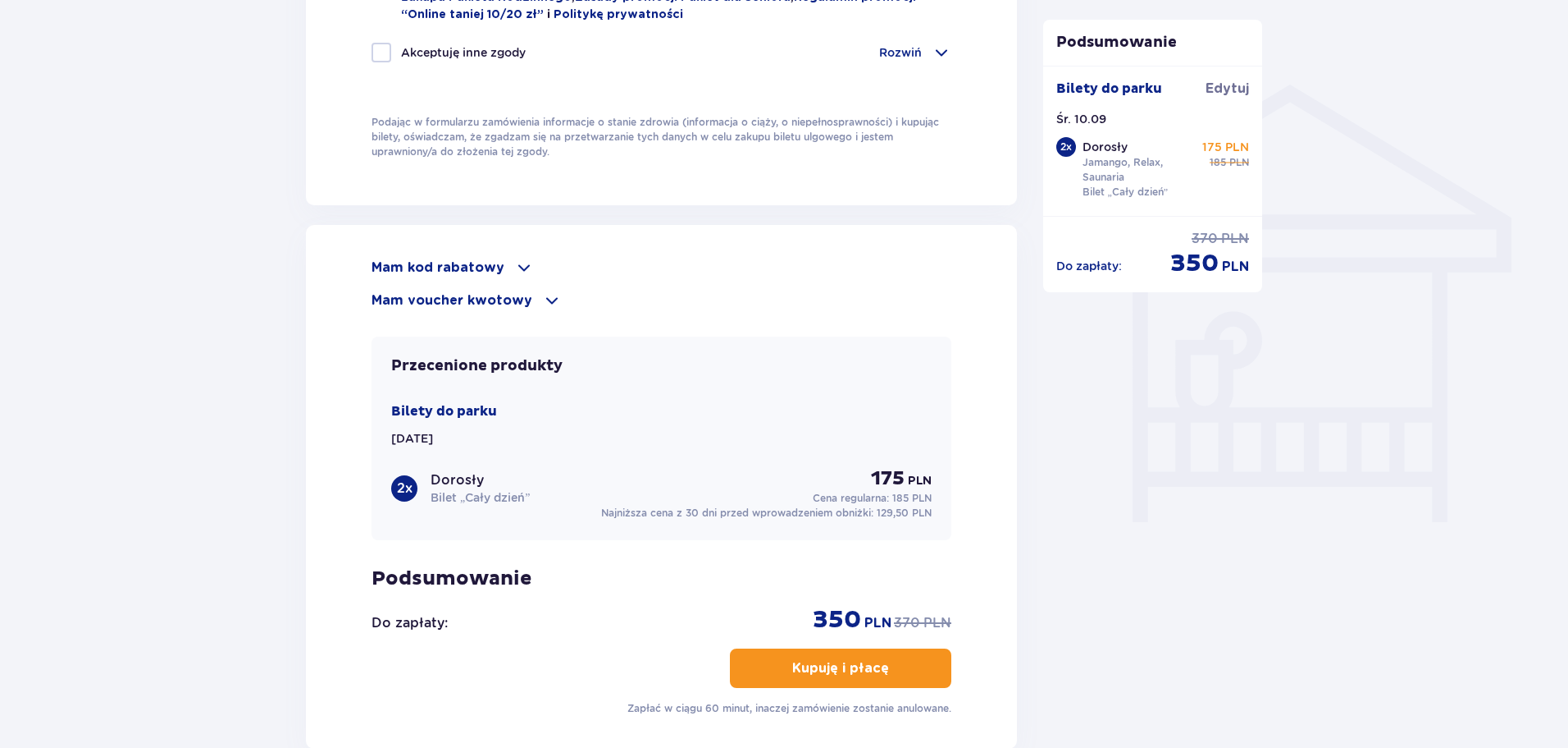
click at [443, 272] on p "Mam kod rabatowy" at bounding box center [438, 268] width 133 height 18
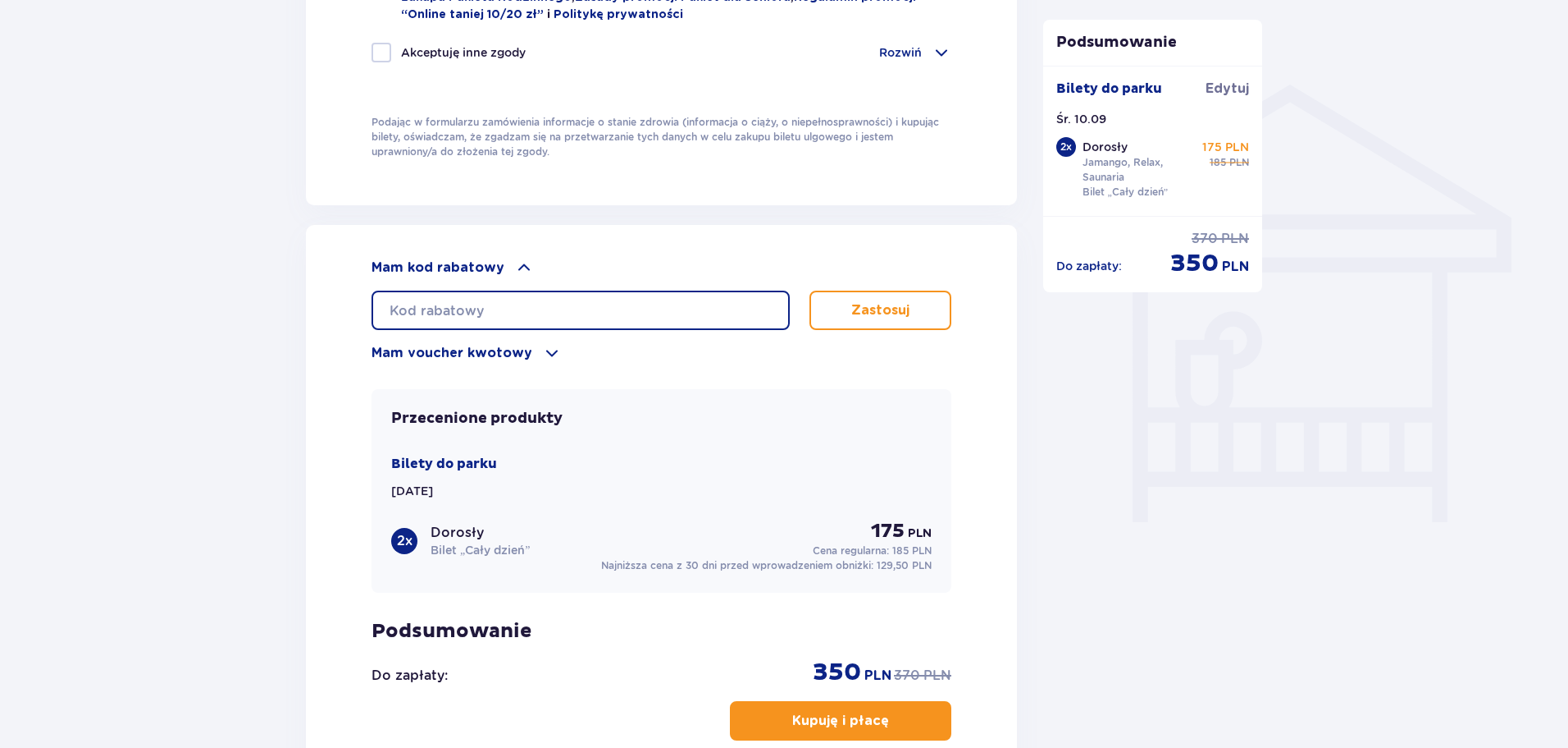
click at [455, 306] on input "text" at bounding box center [580, 310] width 418 height 39
type input "Student30"
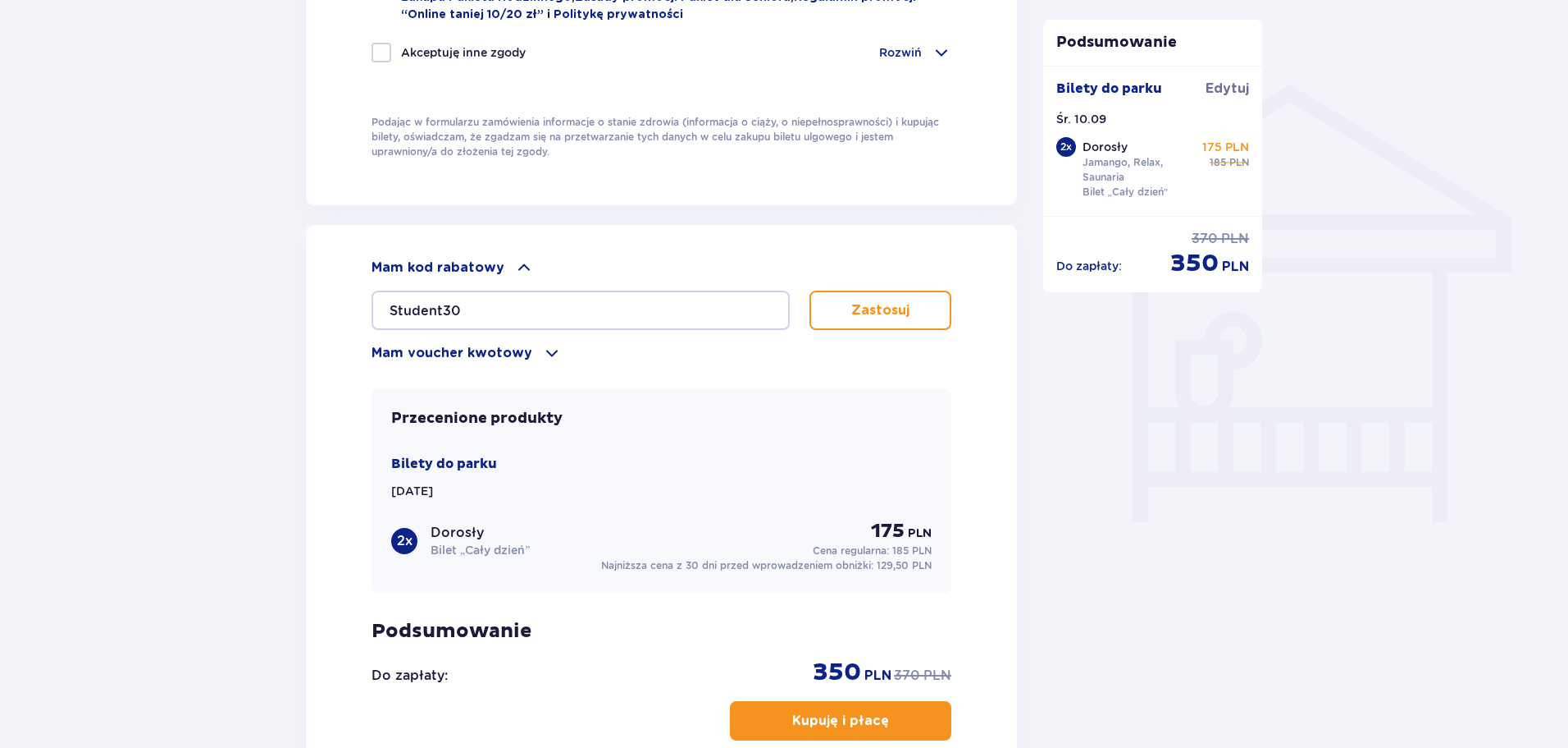
click at [814, 312] on button "Zastosuj" at bounding box center [881, 310] width 142 height 39
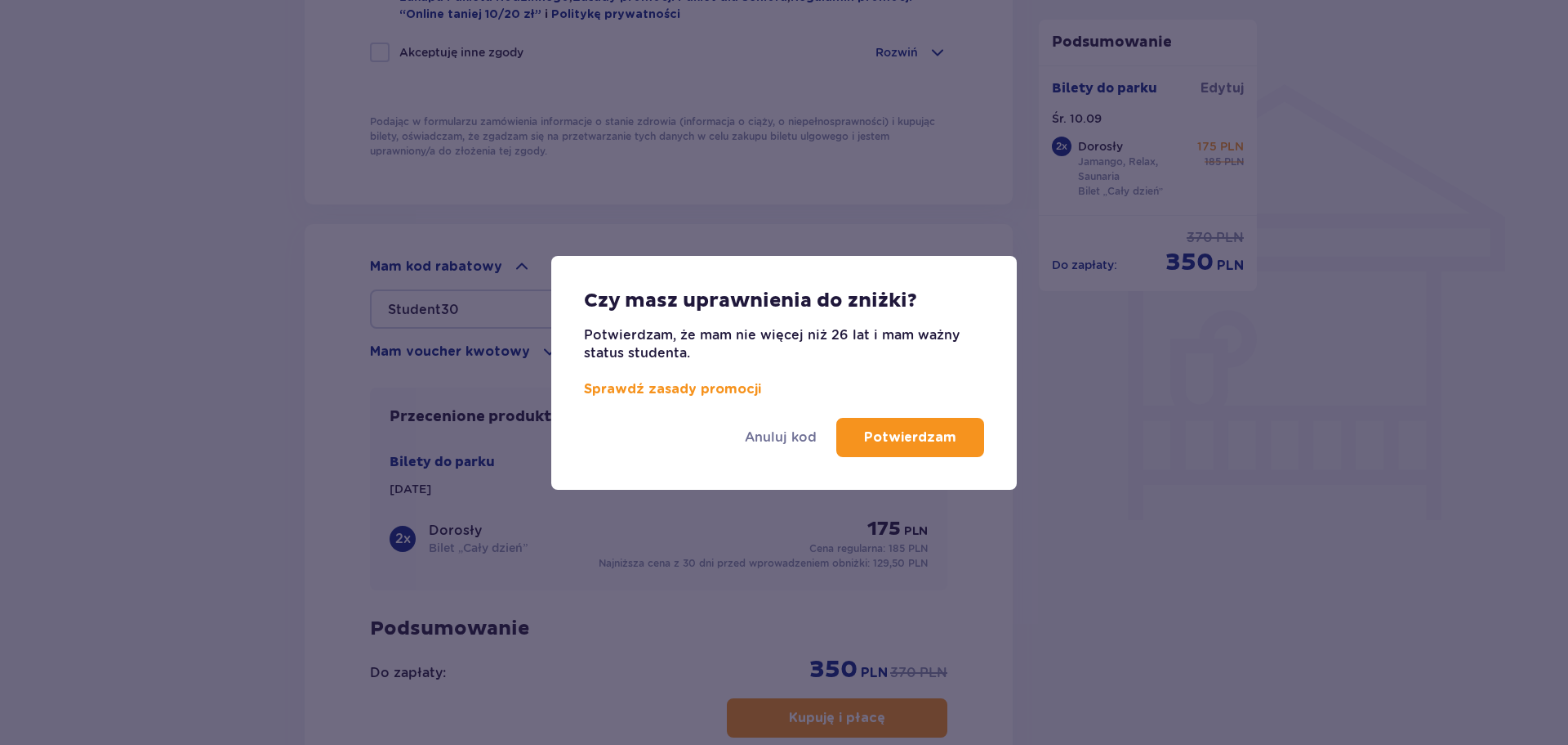
click at [920, 420] on button "Potwierdzam" at bounding box center [910, 436] width 148 height 39
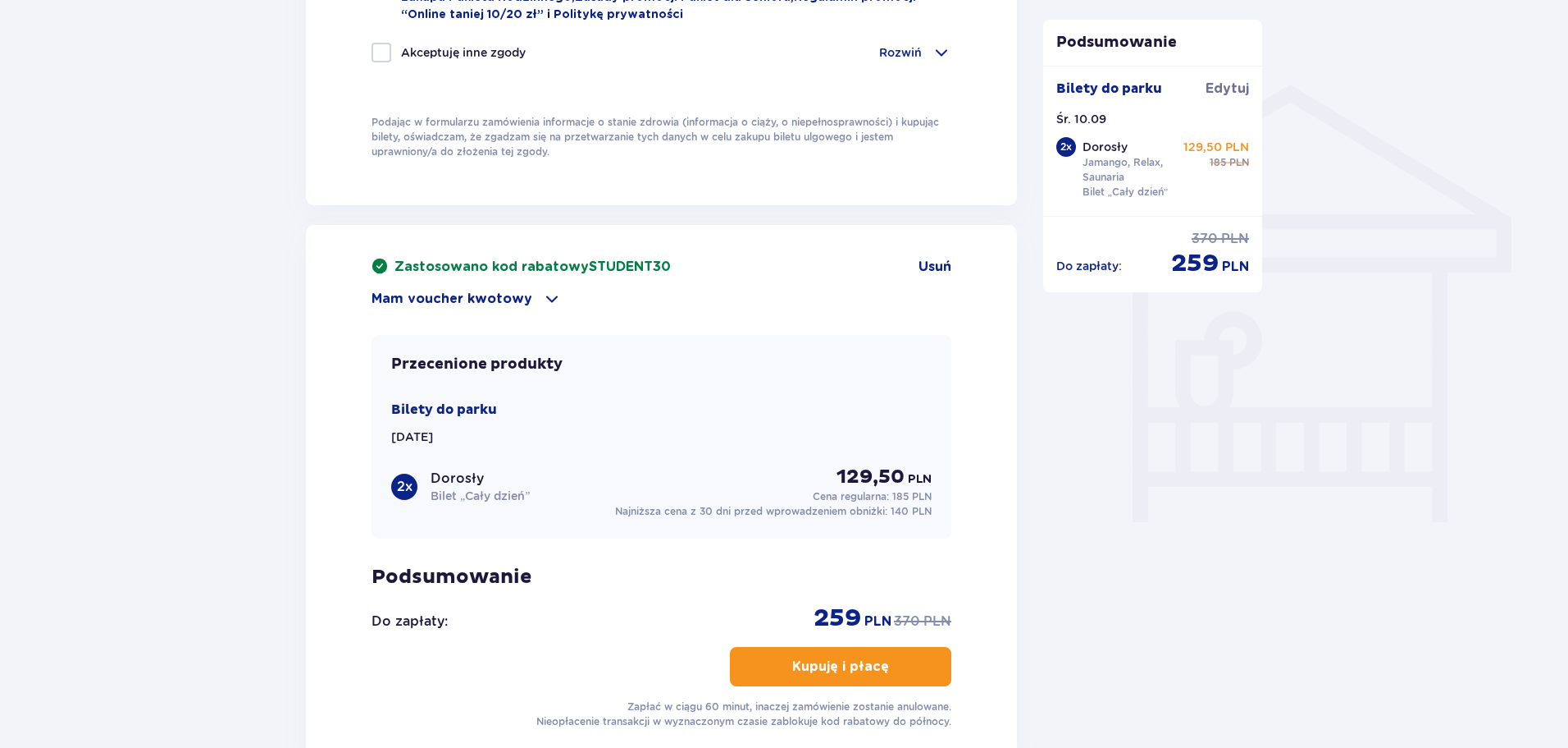
click at [871, 659] on p "Kupuję i płacę" at bounding box center [840, 666] width 97 height 18
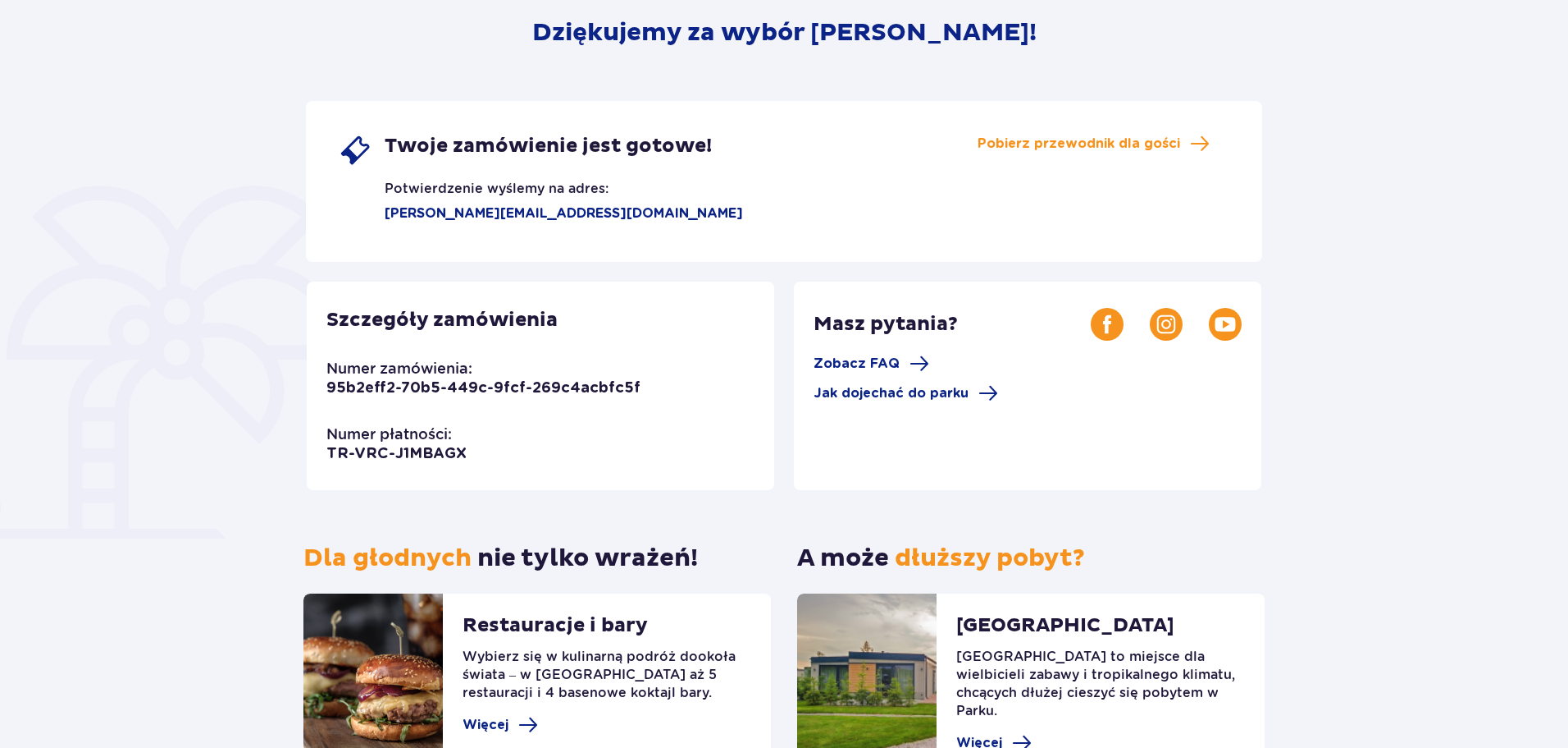
scroll to position [210, 0]
click at [550, 385] on p "95b2eff2-70b5-449c-9fcf-269c4acbfc5f" at bounding box center [483, 387] width 314 height 20
click at [657, 395] on div "Szczegóły zamówienia Numer zamówienia: 95b2eff2-70b5-449c-9fcf-269c4acbfc5f Num…" at bounding box center [540, 384] width 467 height 209
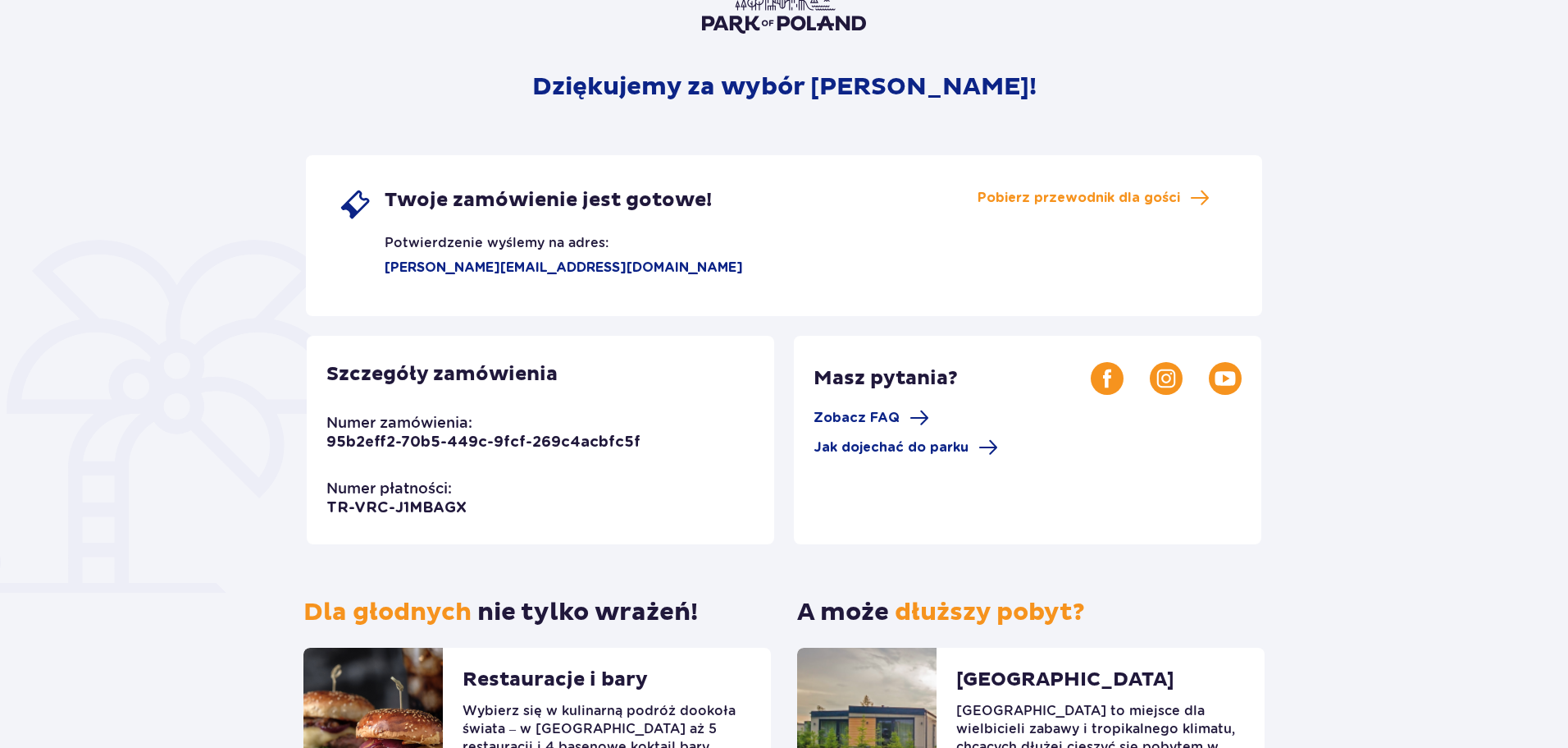
scroll to position [0, 0]
